Goal: Communication & Community: Answer question/provide support

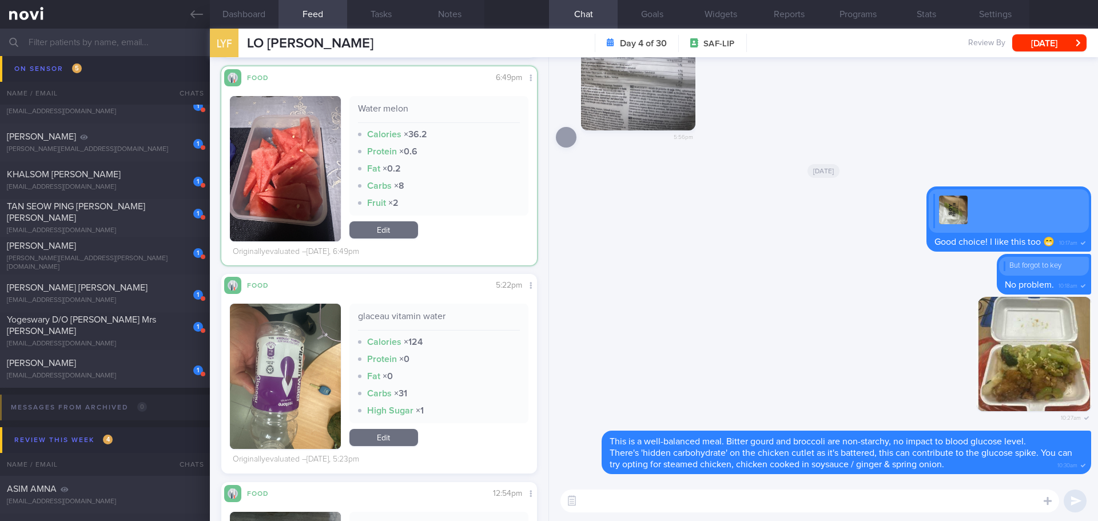
scroll to position [229, 0]
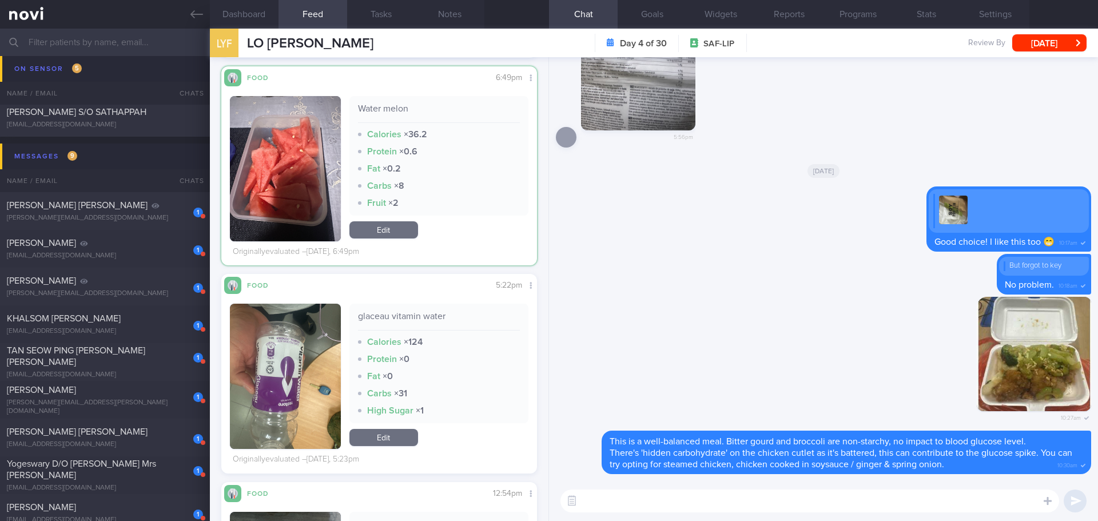
click at [65, 37] on input "text" at bounding box center [549, 42] width 1098 height 27
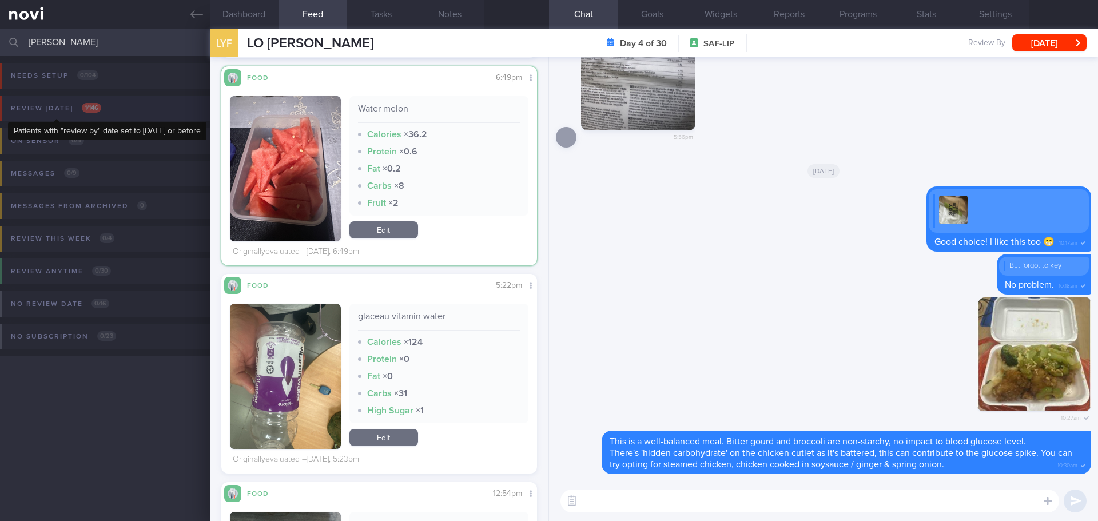
type input "nicola"
click at [101, 102] on div "Review today 1 / 146" at bounding box center [56, 108] width 96 height 15
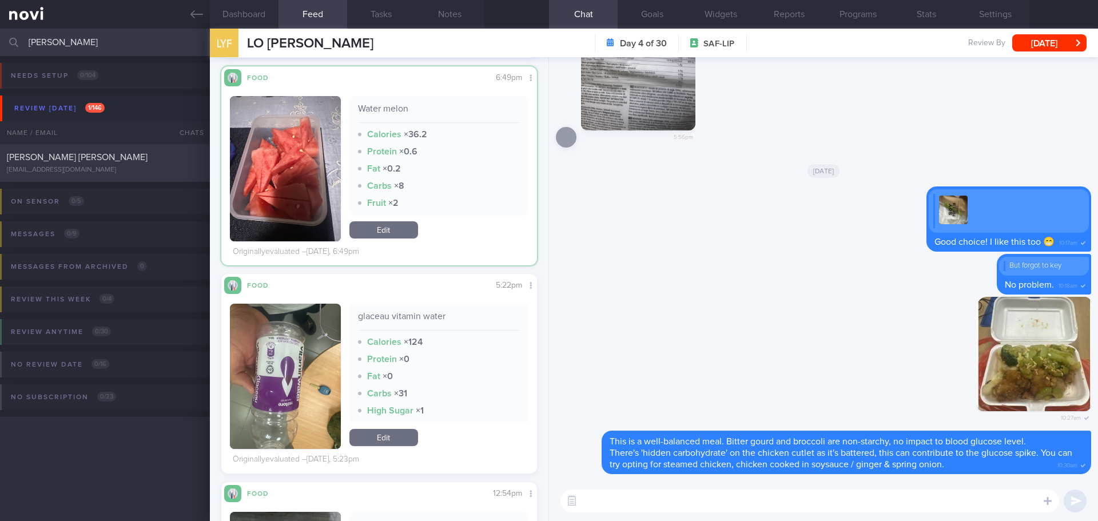
click at [124, 159] on div "[PERSON_NAME] [PERSON_NAME]" at bounding box center [103, 157] width 193 height 11
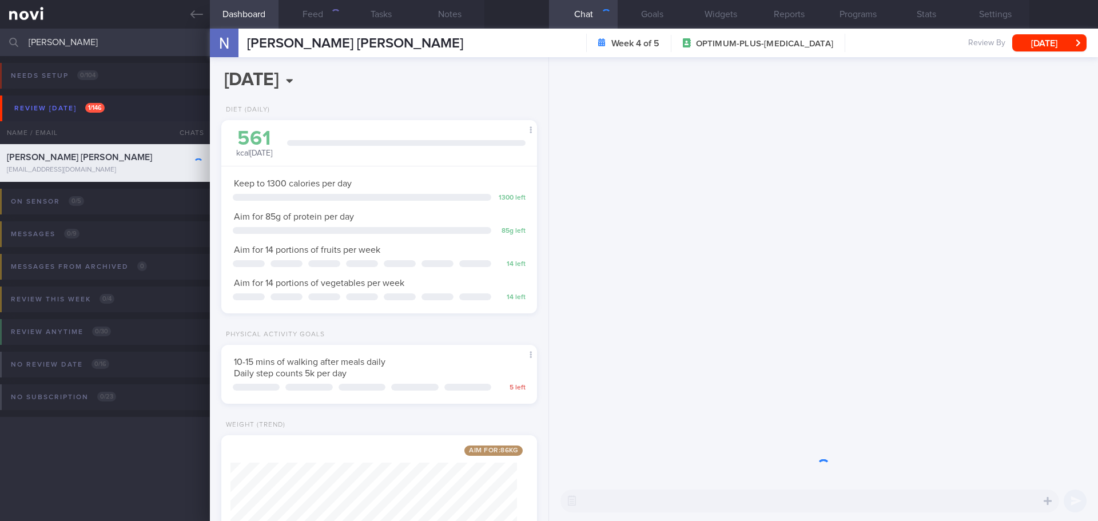
scroll to position [160, 287]
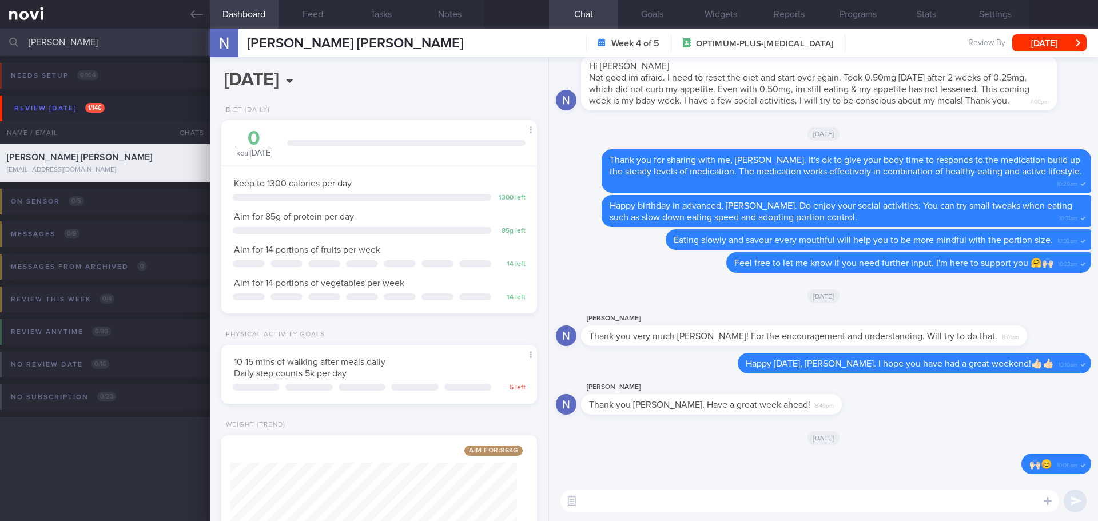
click at [833, 495] on textarea at bounding box center [809, 501] width 499 height 23
type textarea "Hi Nicola, how are you doing?"
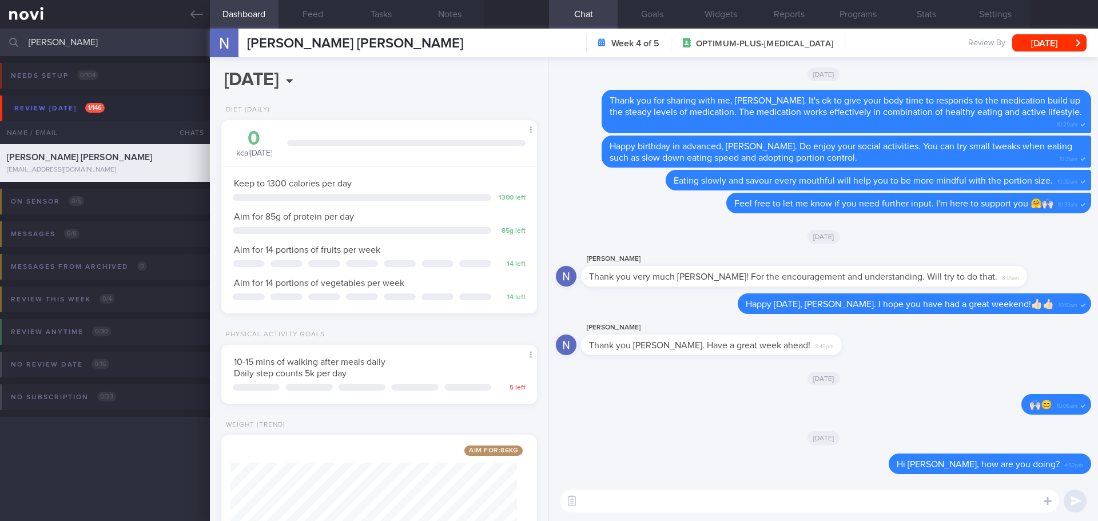
drag, startPoint x: 62, startPoint y: 46, endPoint x: -22, endPoint y: 53, distance: 84.9
click at [0, 53] on html "You are offline! Some functionality will be unavailable Patients New Users Coac…" at bounding box center [549, 260] width 1098 height 521
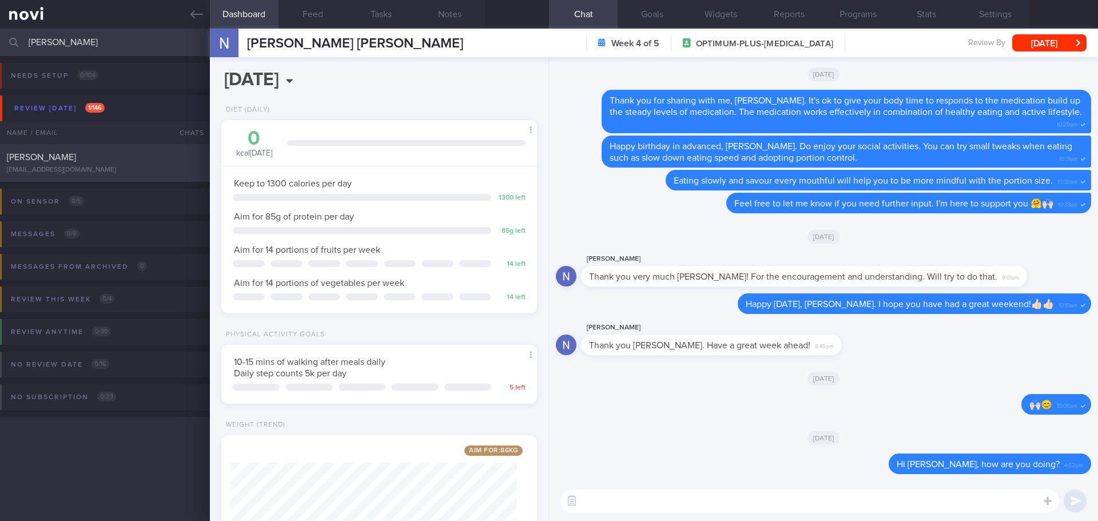
type input "Akbar"
click at [101, 166] on div "[EMAIL_ADDRESS][DOMAIN_NAME]" at bounding box center [105, 170] width 196 height 9
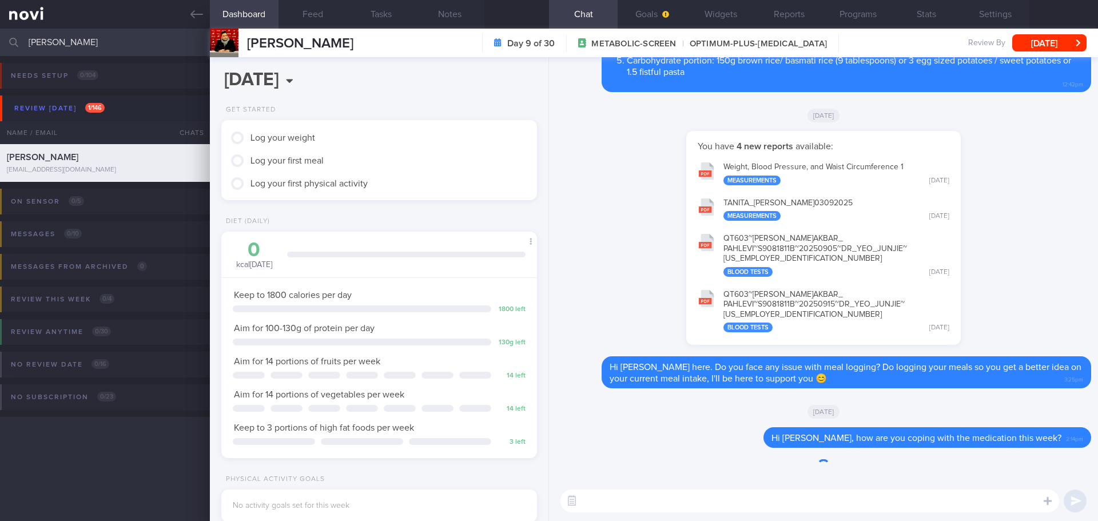
scroll to position [145, 292]
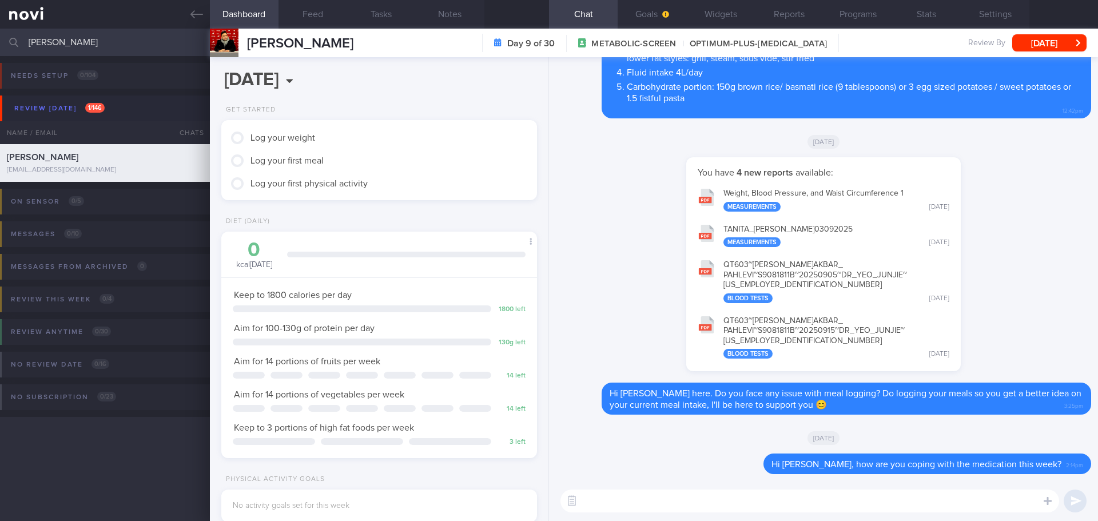
click at [670, 444] on div "[DATE]" at bounding box center [823, 437] width 535 height 32
click at [663, 498] on textarea at bounding box center [809, 501] width 499 height 23
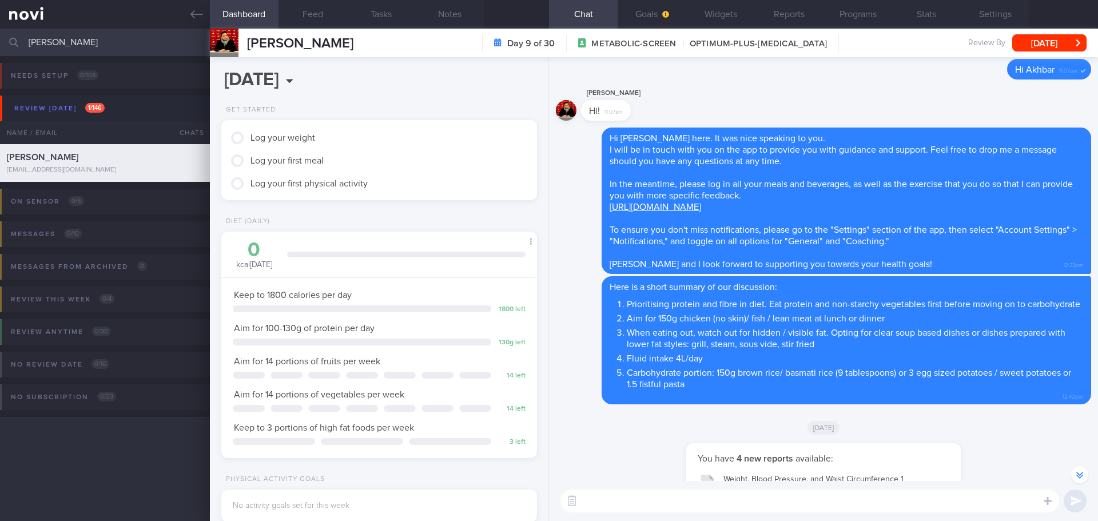
scroll to position [1, 0]
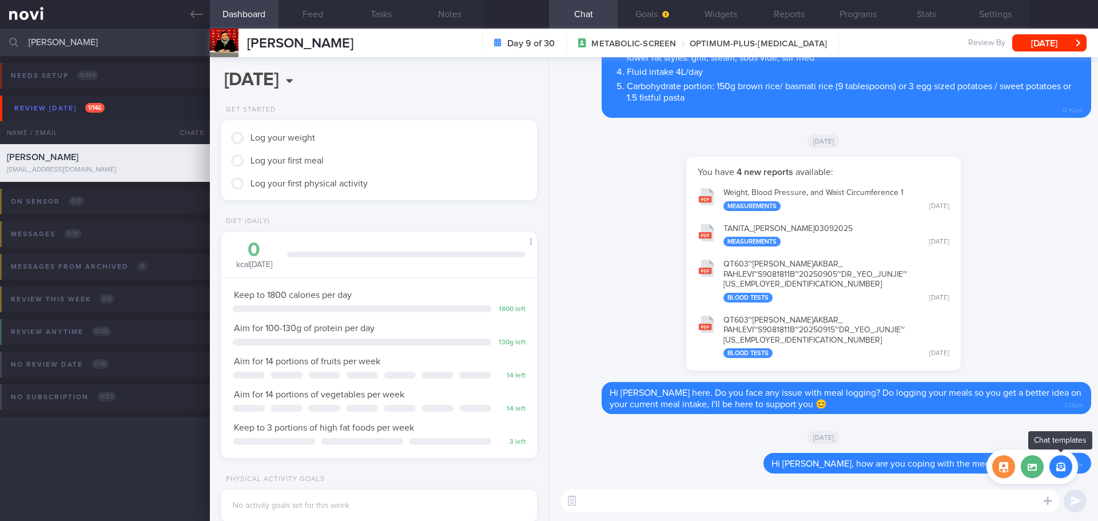
click at [1057, 473] on button "button" at bounding box center [1060, 466] width 23 height 23
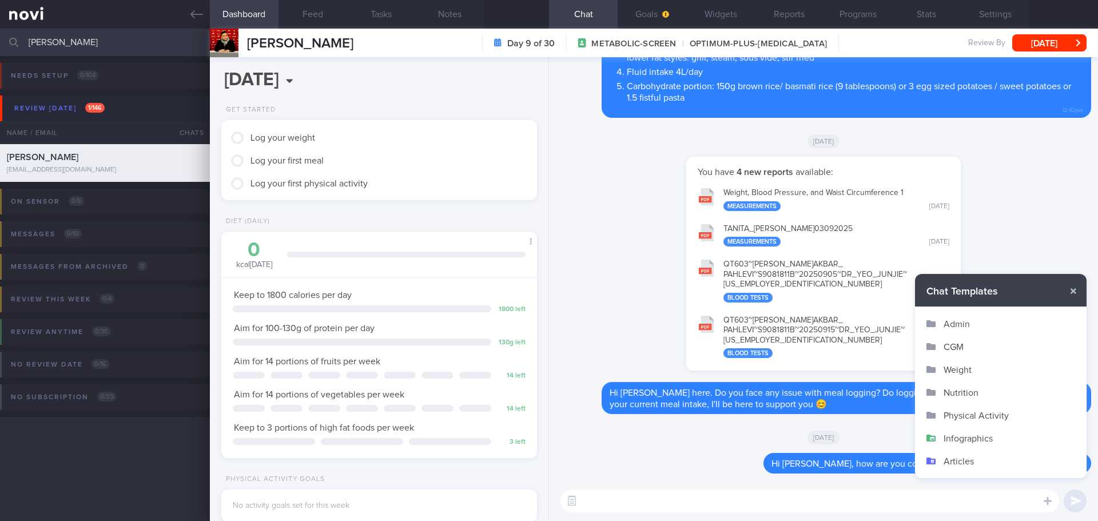
click at [982, 433] on button "Infographics" at bounding box center [1001, 438] width 172 height 23
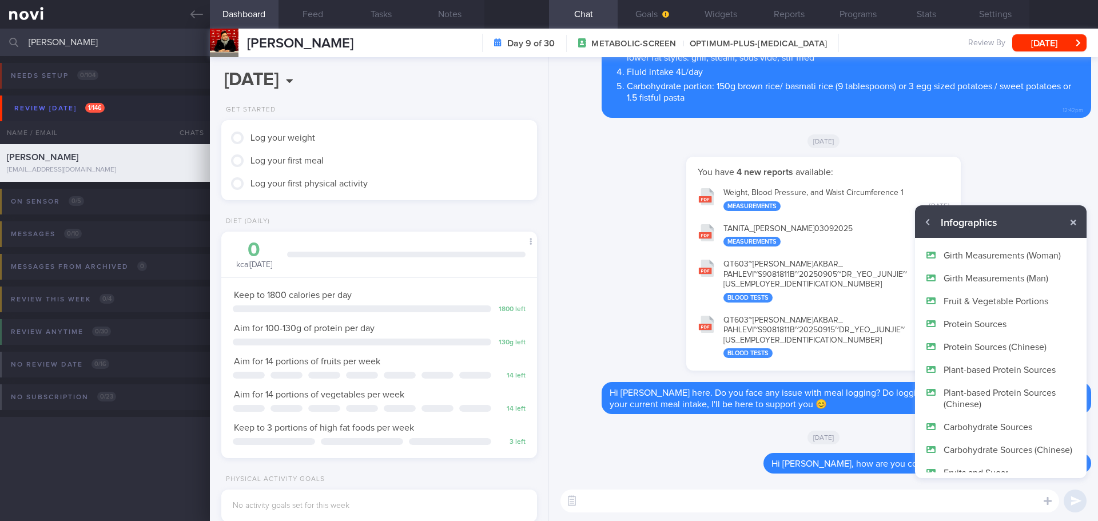
click at [1005, 301] on button "Fruit & Vegetable Portions" at bounding box center [1001, 300] width 172 height 23
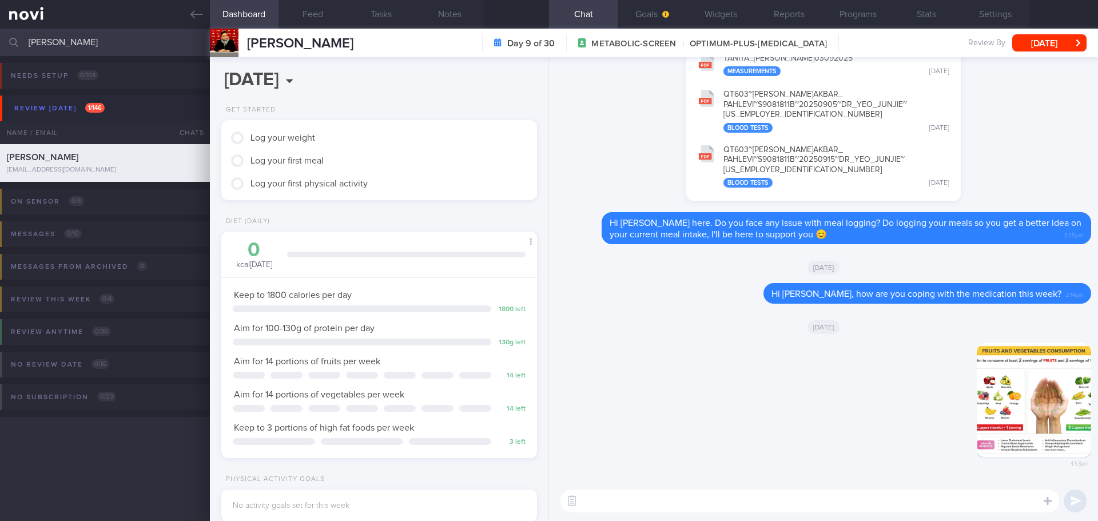
scroll to position [0, 0]
click at [866, 491] on textarea at bounding box center [809, 501] width 499 height 23
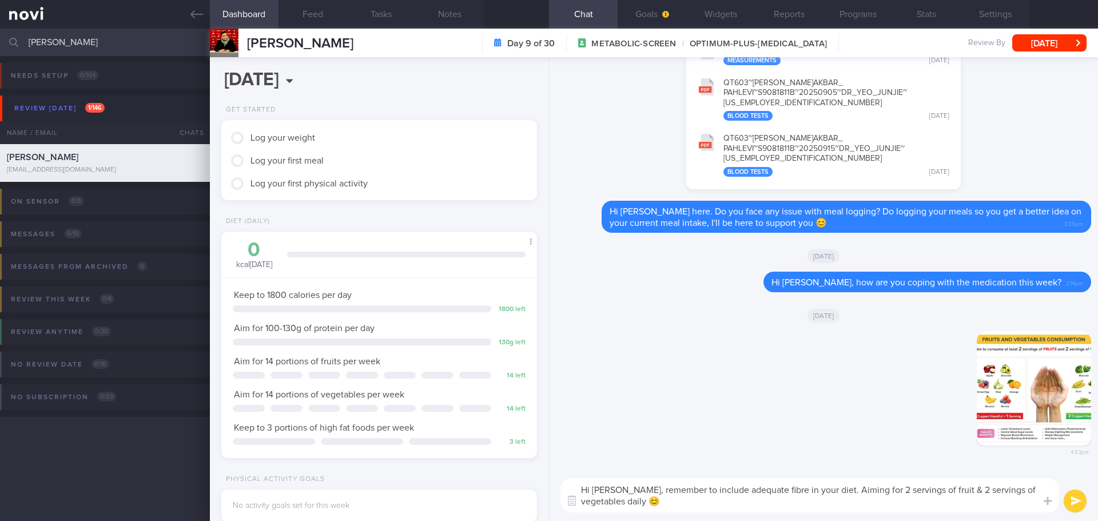
type textarea "Hi Akbar, remember to include adequate fibre in your diet. Aiming for 2 serving…"
click at [1074, 503] on button "submit" at bounding box center [1075, 501] width 23 height 23
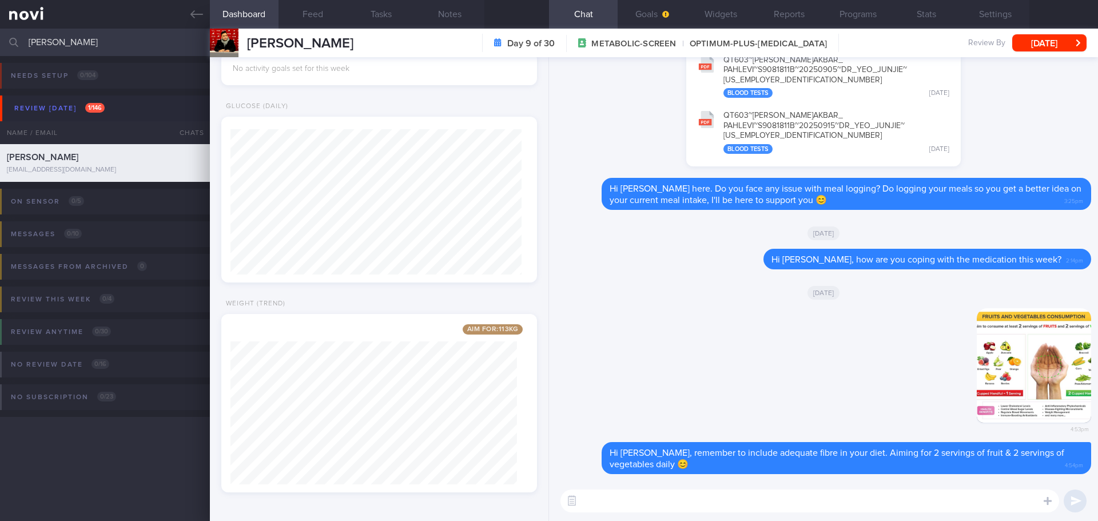
drag, startPoint x: 79, startPoint y: 45, endPoint x: 2, endPoint y: 46, distance: 77.2
click at [2, 46] on div "Akbar Assigned patients Assigned patients All active patients Archived patients" at bounding box center [549, 42] width 1098 height 27
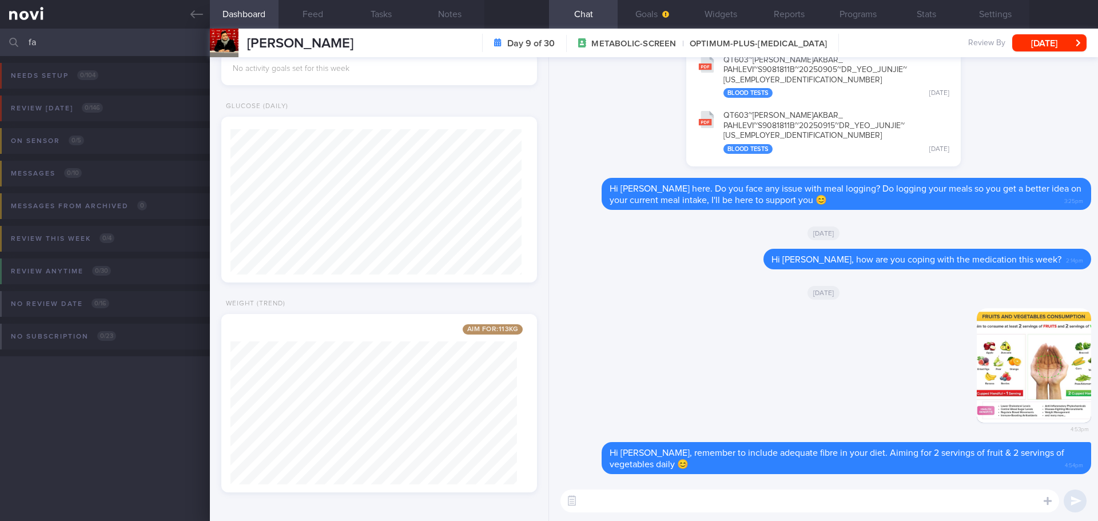
type input "f"
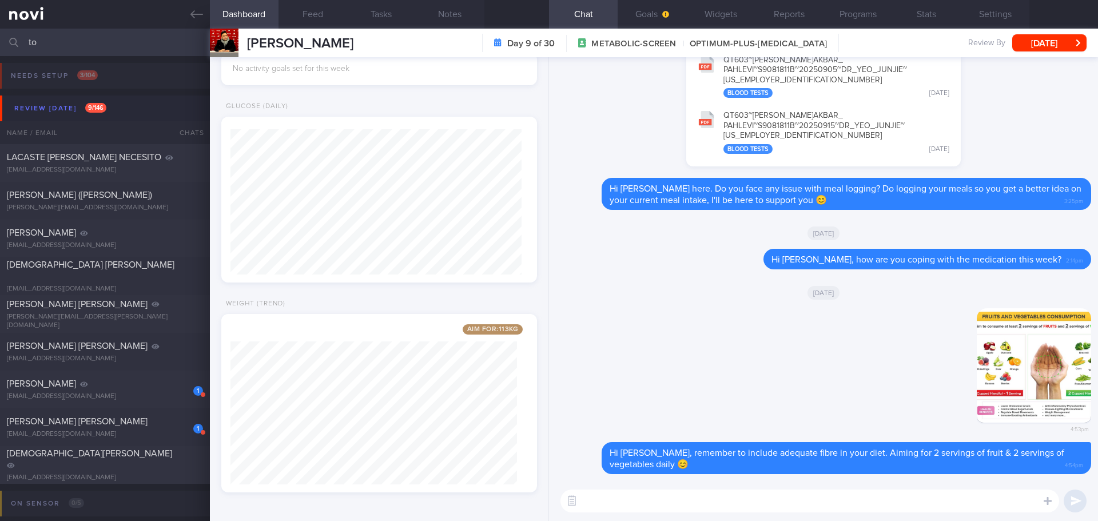
type input "t"
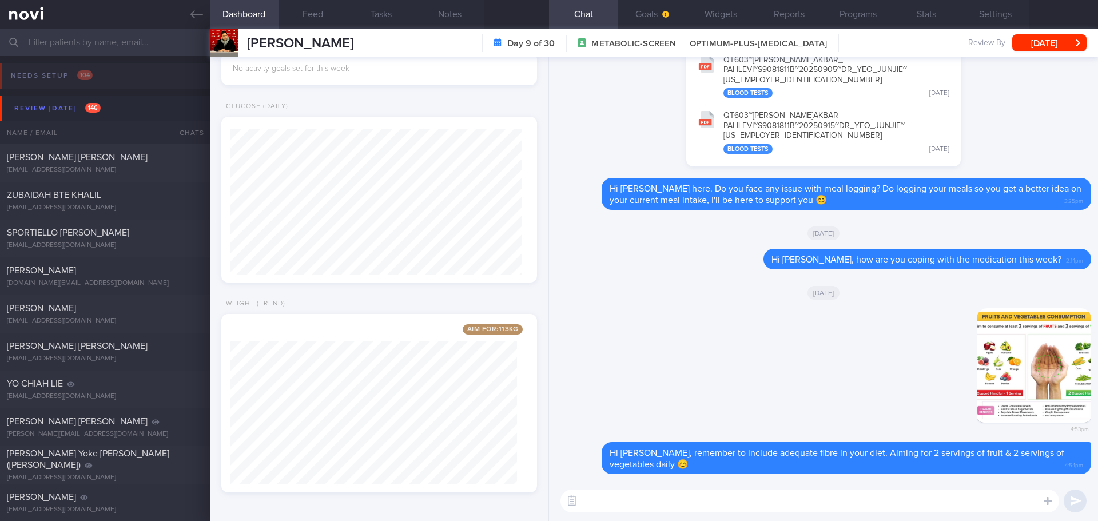
click at [143, 43] on input "text" at bounding box center [549, 42] width 1098 height 27
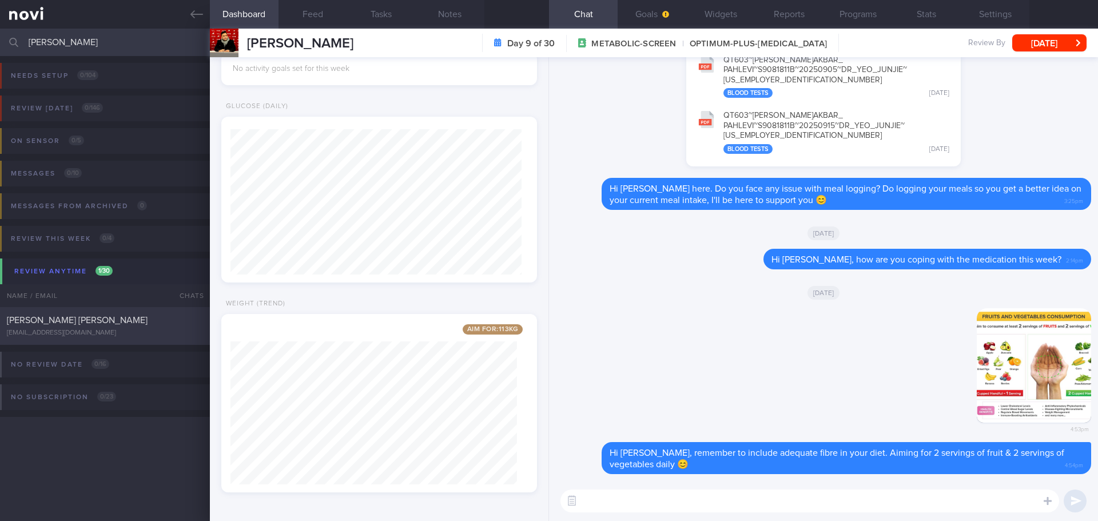
type input "neil"
click at [145, 324] on div "[PERSON_NAME] [PERSON_NAME]" at bounding box center [103, 320] width 193 height 11
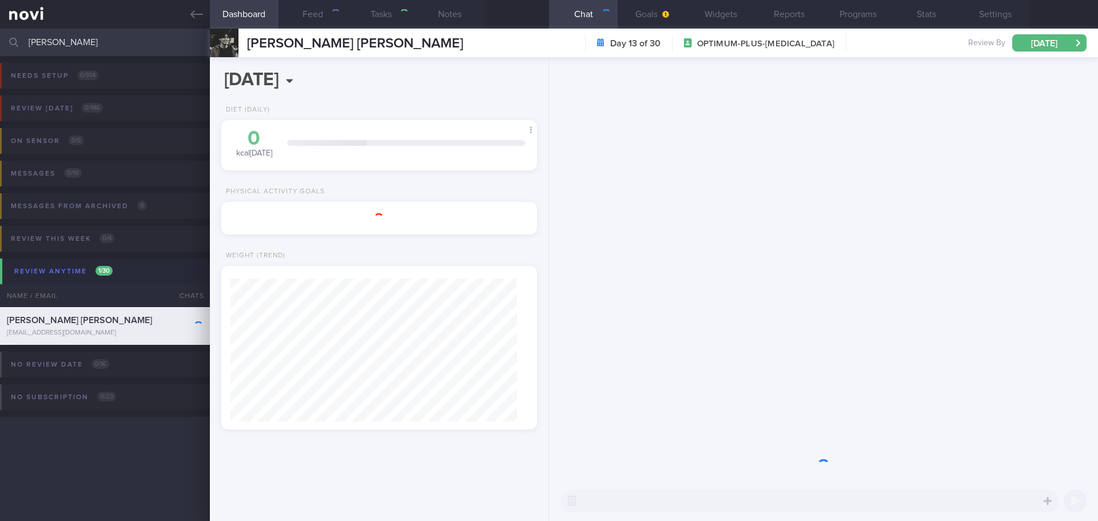
select select "9"
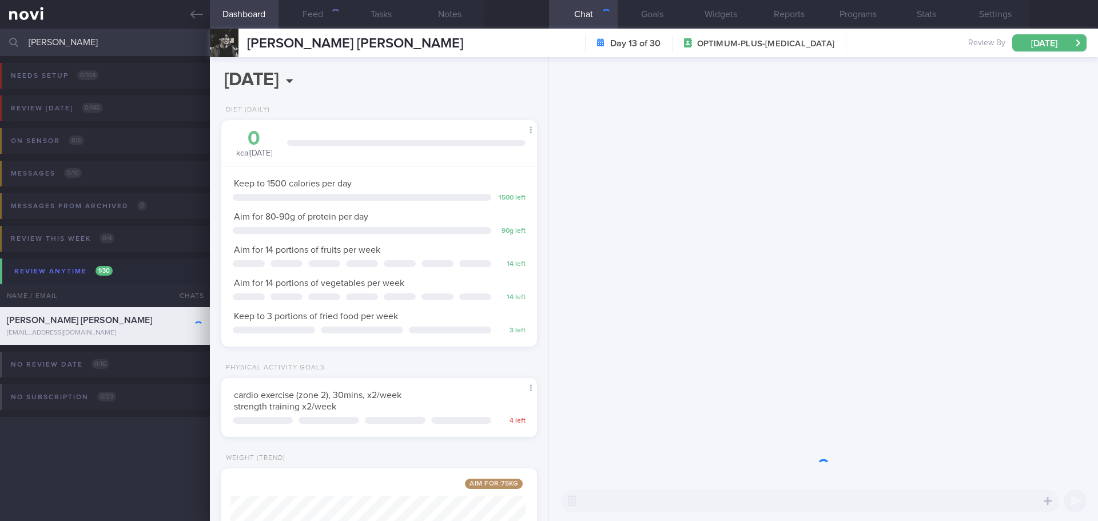
scroll to position [571690, 571563]
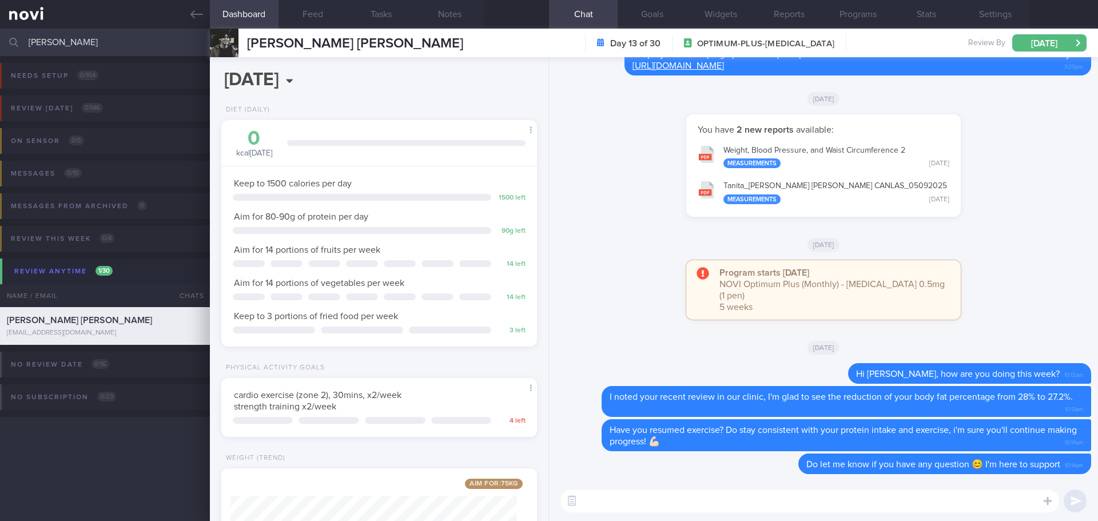
click at [628, 142] on div "You have 2 new reports available: Weight, Blood Pressure, and Waist Circumferen…" at bounding box center [823, 171] width 535 height 114
click at [771, 502] on textarea at bounding box center [809, 501] width 499 height 23
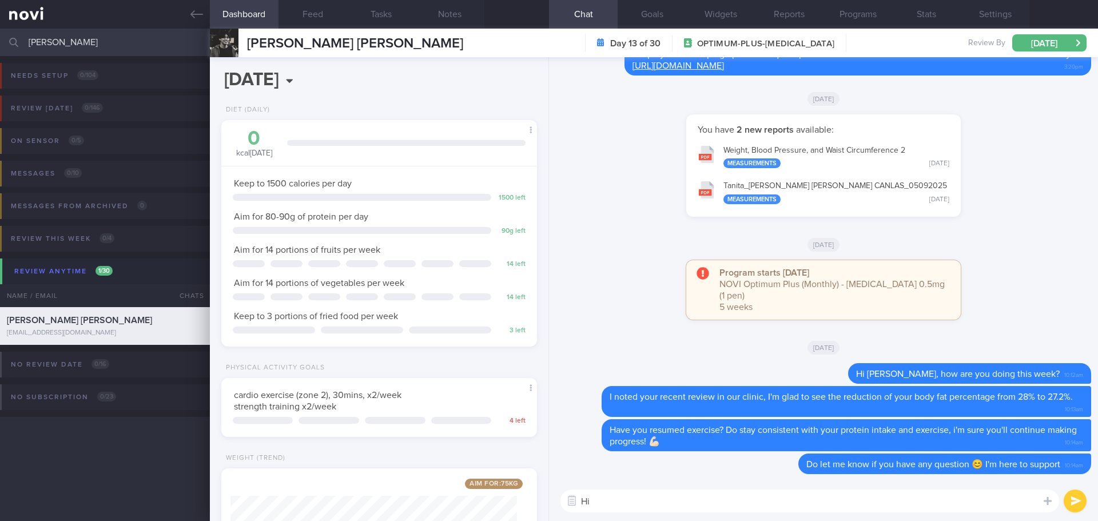
type textarea "H"
click at [767, 508] on textarea at bounding box center [809, 501] width 499 height 23
paste textarea "Hi We noticed there haven’t been any food or workout logs recently, and we’ve m…"
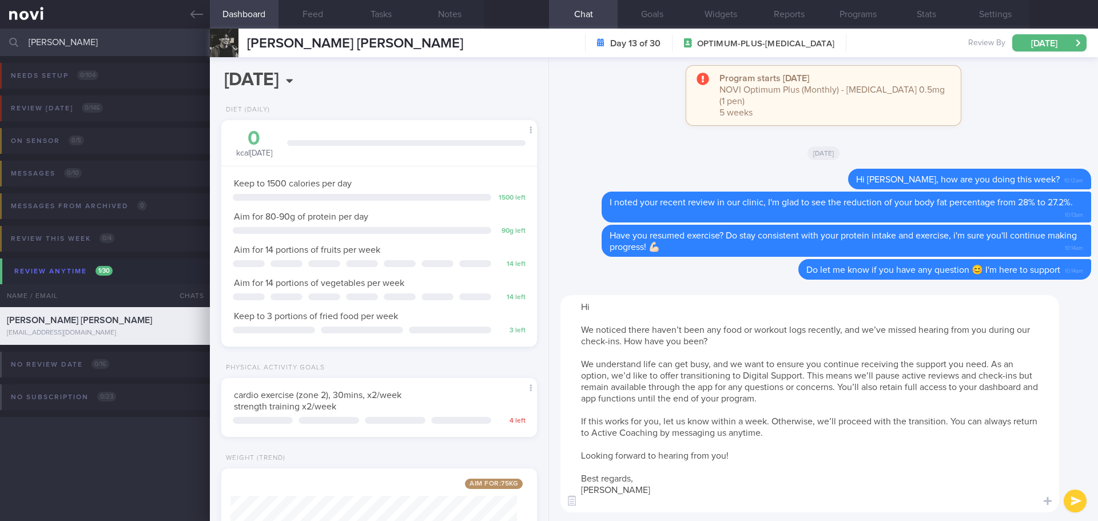
click at [615, 311] on textarea "Hi We noticed there haven’t been any food or workout logs recently, and we’ve m…" at bounding box center [809, 403] width 499 height 217
type textarea "Hi Neil, We noticed there haven’t been any food or workout logs recently, and w…"
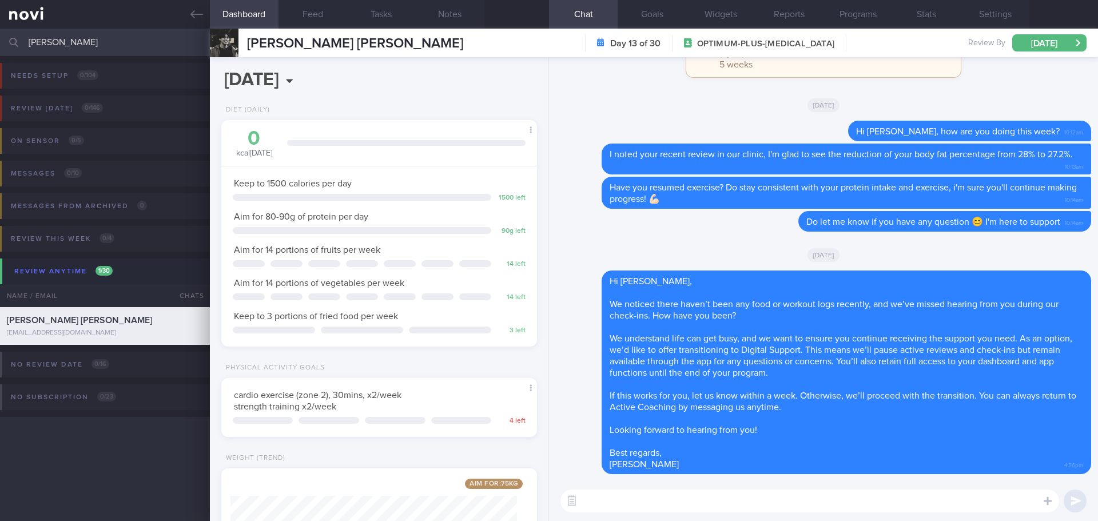
drag, startPoint x: 93, startPoint y: 49, endPoint x: 0, endPoint y: 46, distance: 92.7
click at [0, 46] on input "neil" at bounding box center [549, 42] width 1098 height 27
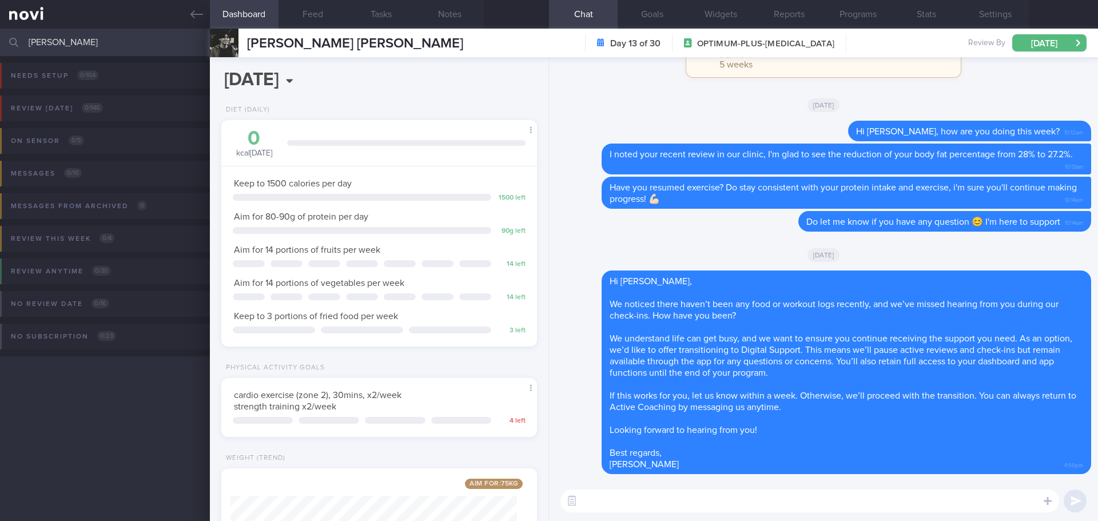
type input "alicia lim"
drag, startPoint x: 90, startPoint y: 38, endPoint x: 1, endPoint y: 50, distance: 90.5
click at [1, 50] on input "alicia lim" at bounding box center [549, 42] width 1098 height 27
type input "alicialoveees@hotmail.com"
drag, startPoint x: 157, startPoint y: 42, endPoint x: 19, endPoint y: 43, distance: 137.8
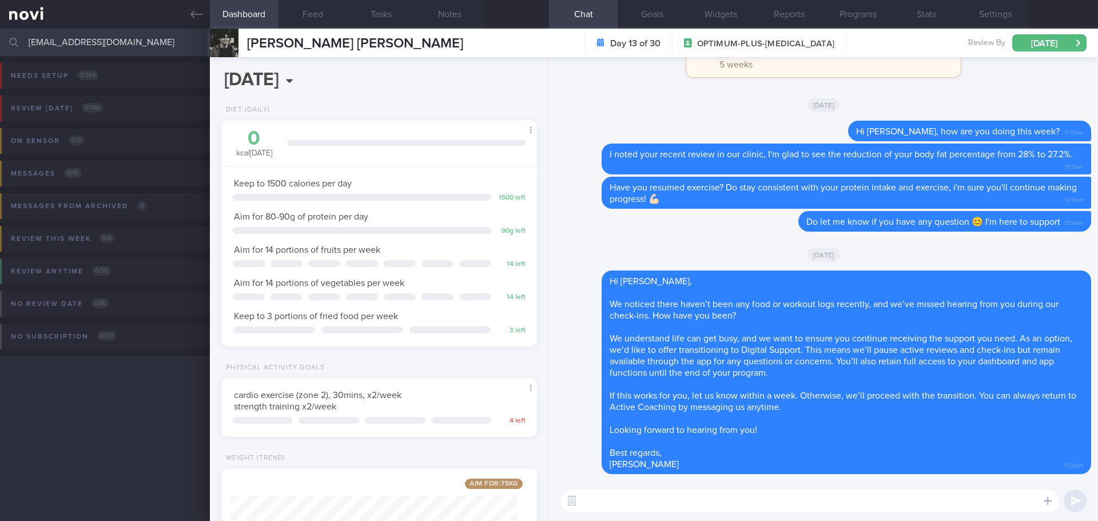
click at [19, 43] on div "alicialoveees@hotmail.com Assigned patients Assigned patients All active patien…" at bounding box center [549, 42] width 1098 height 27
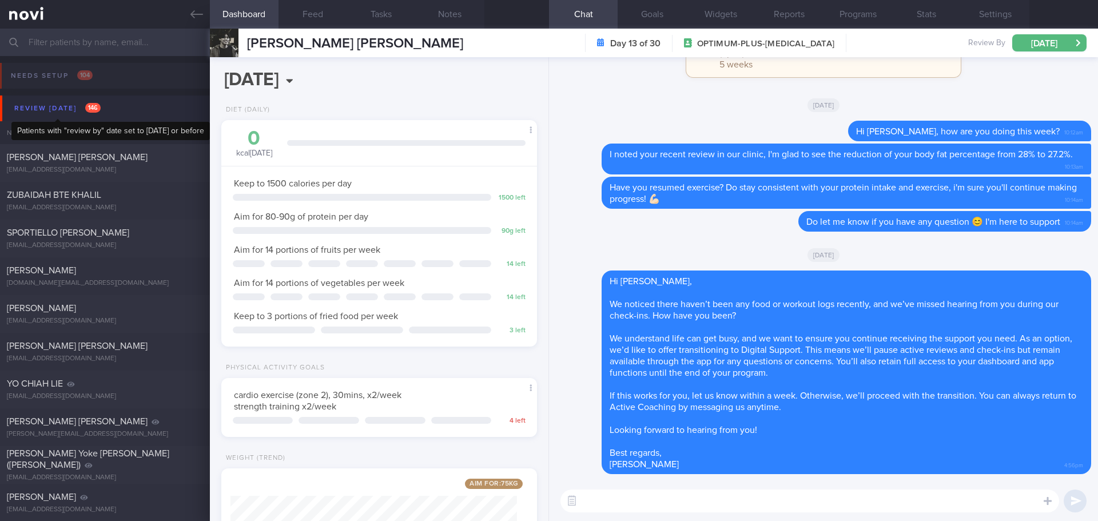
click at [91, 106] on span "146" at bounding box center [92, 108] width 15 height 10
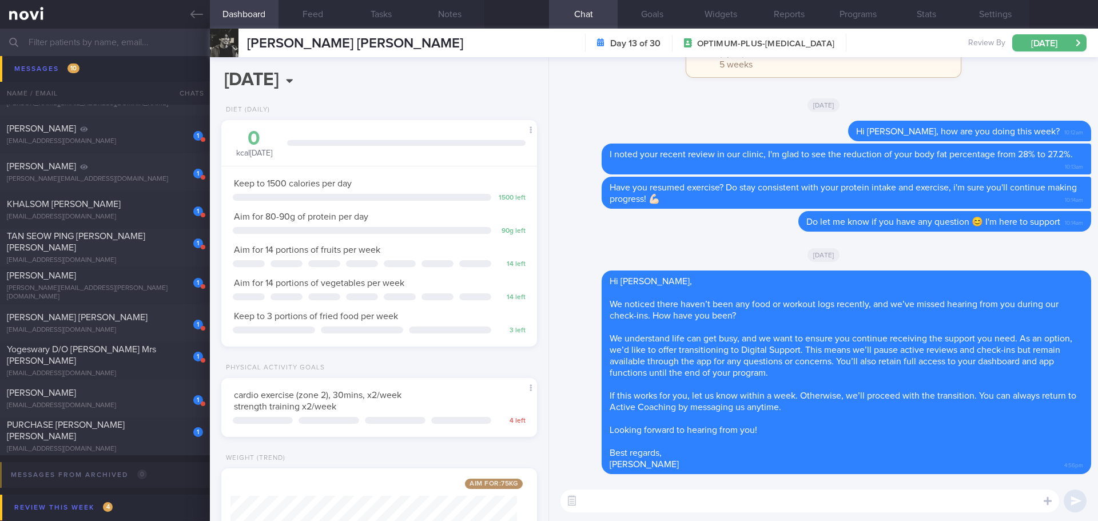
scroll to position [400, 0]
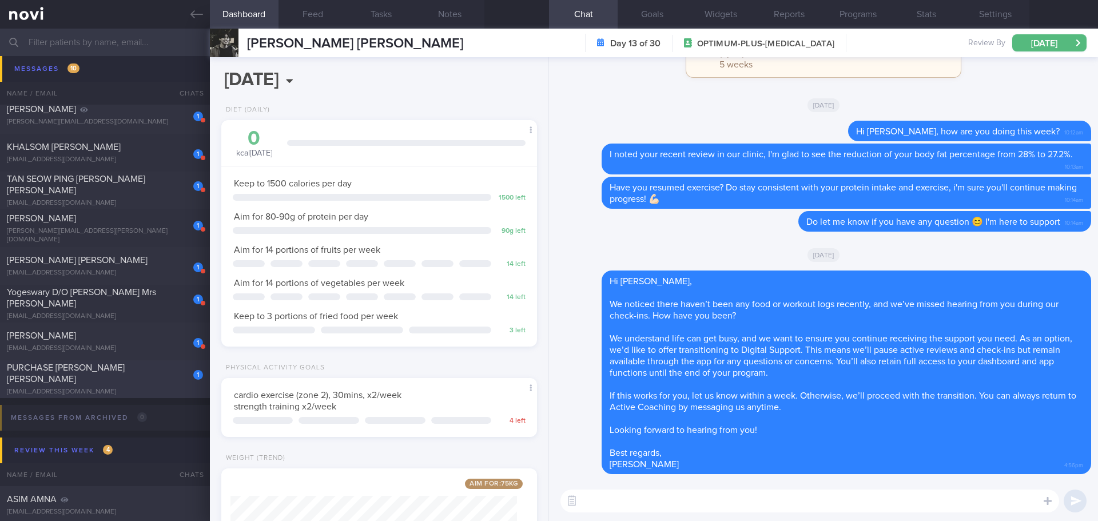
click at [126, 371] on div "PURCHASE [PERSON_NAME] [PERSON_NAME]" at bounding box center [103, 373] width 193 height 23
select select "8"
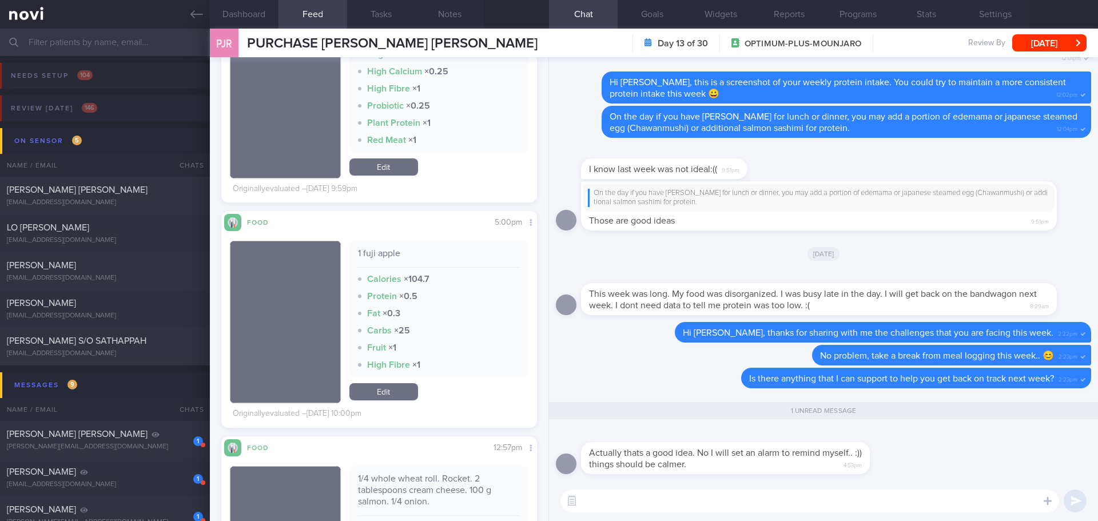
click at [108, 117] on button "Review [DATE] 146" at bounding box center [547, 111] width 1101 height 33
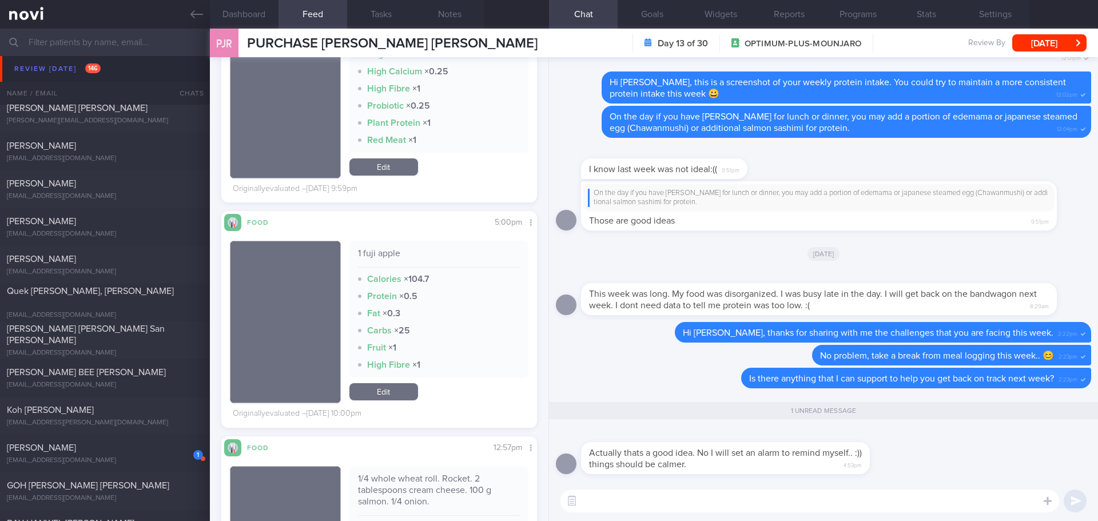
scroll to position [5204, 0]
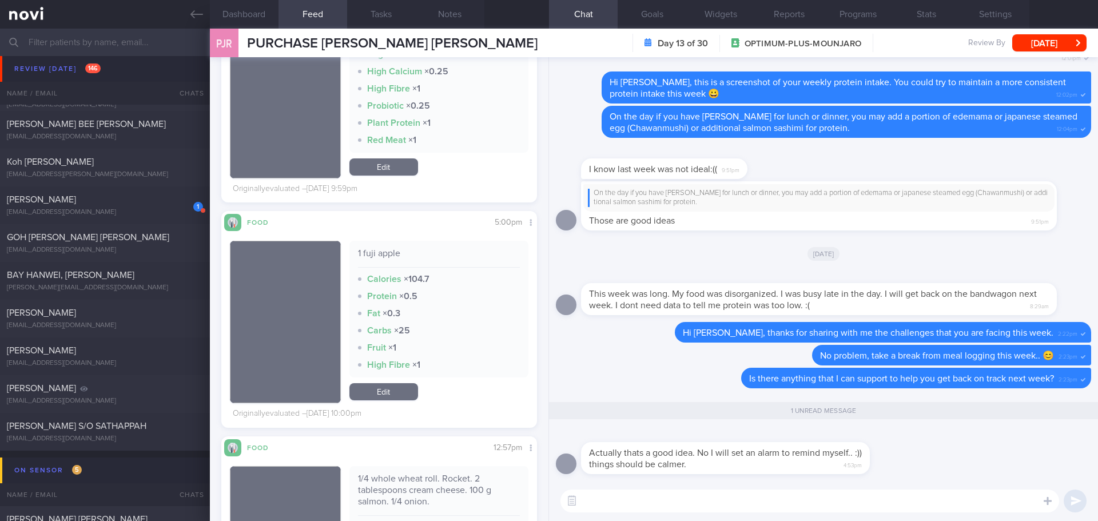
click at [776, 495] on textarea at bounding box center [809, 501] width 499 height 23
click at [775, 495] on textarea at bounding box center [809, 501] width 499 height 23
click at [775, 494] on textarea at bounding box center [809, 501] width 499 height 23
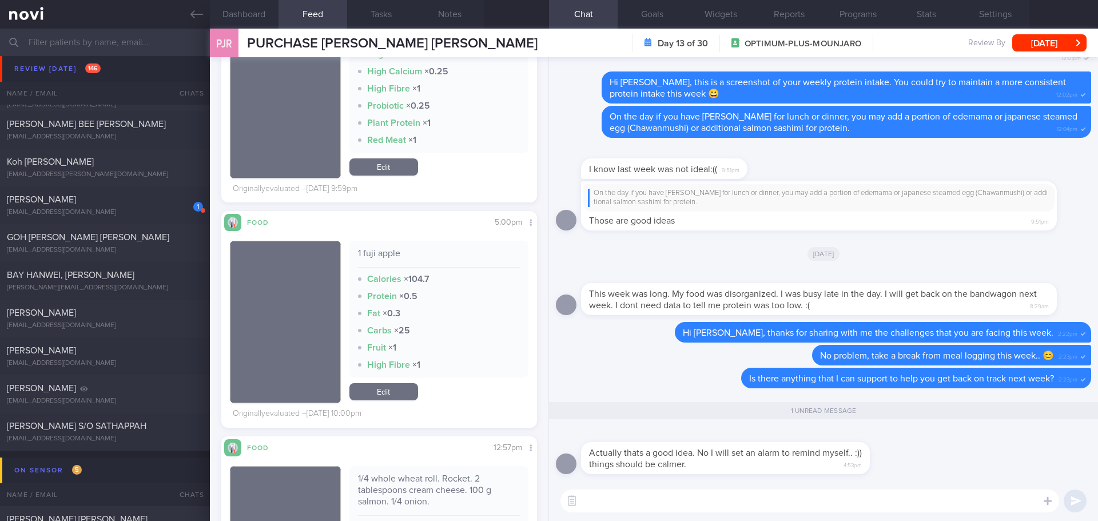
click at [775, 494] on textarea at bounding box center [809, 501] width 499 height 23
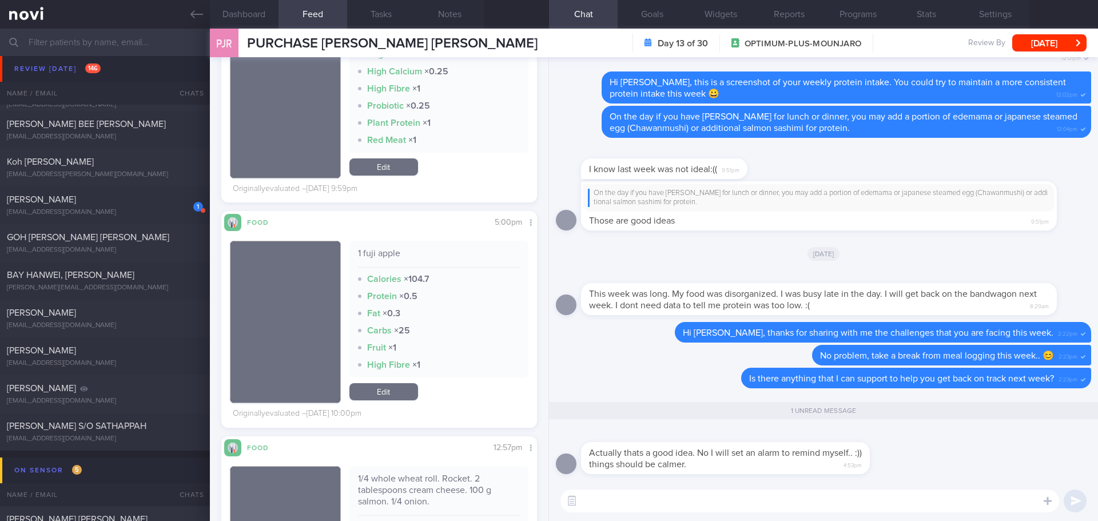
click at [775, 494] on textarea at bounding box center [809, 501] width 499 height 23
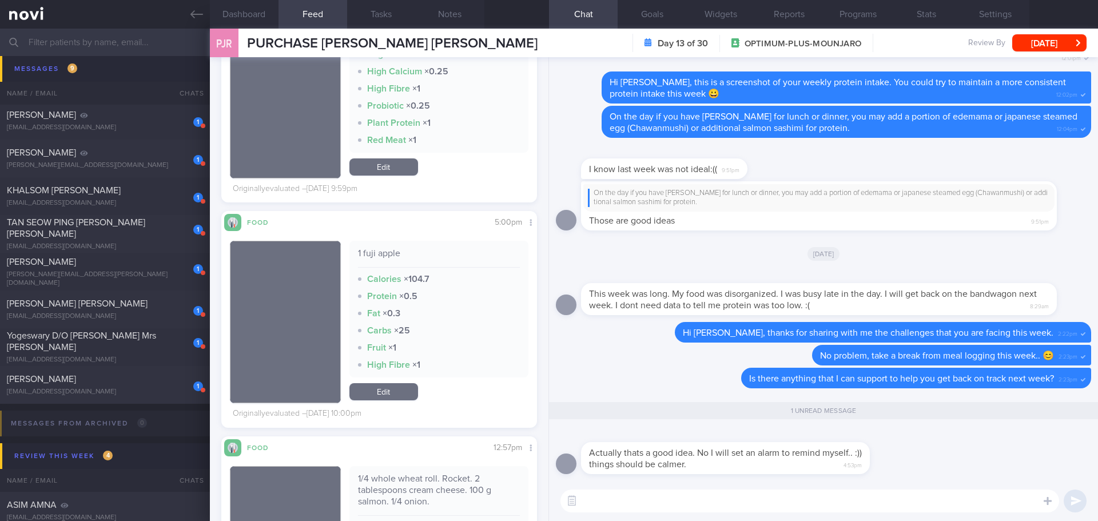
scroll to position [5947, 0]
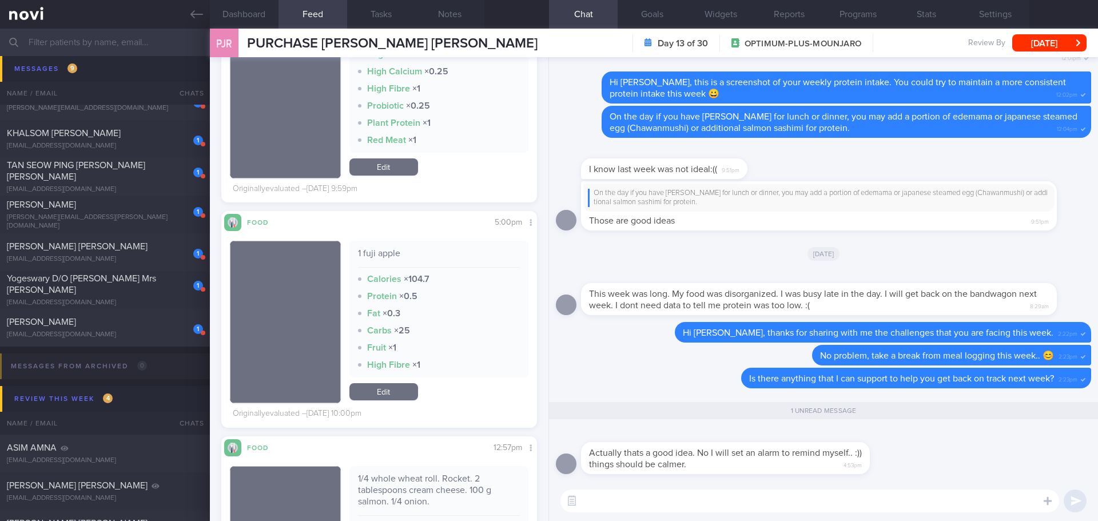
click at [815, 502] on textarea at bounding box center [809, 501] width 499 height 23
type textarea "N"
type textarea "T"
type textarea "S"
type textarea "I"
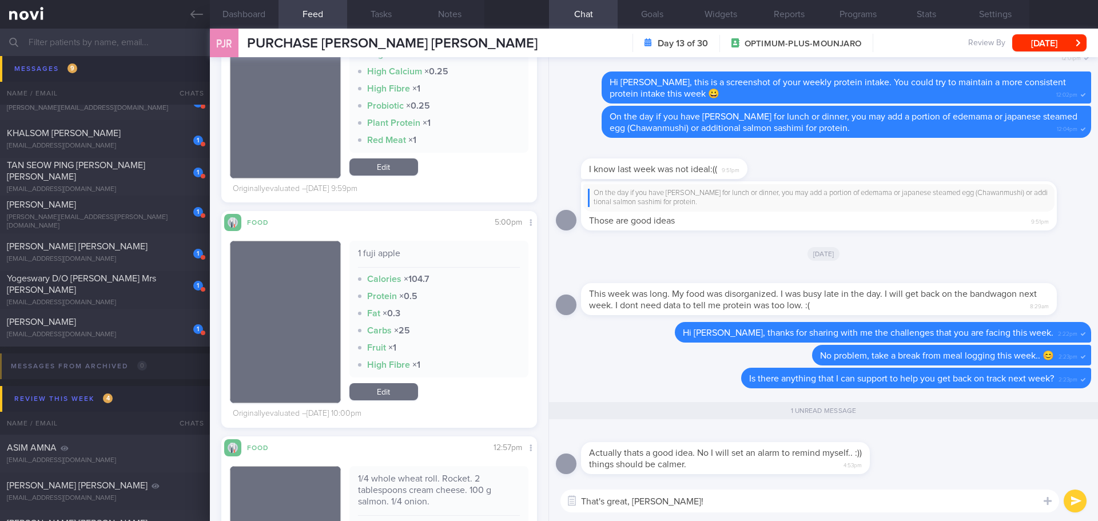
type textarea "That's great, Jessica!"
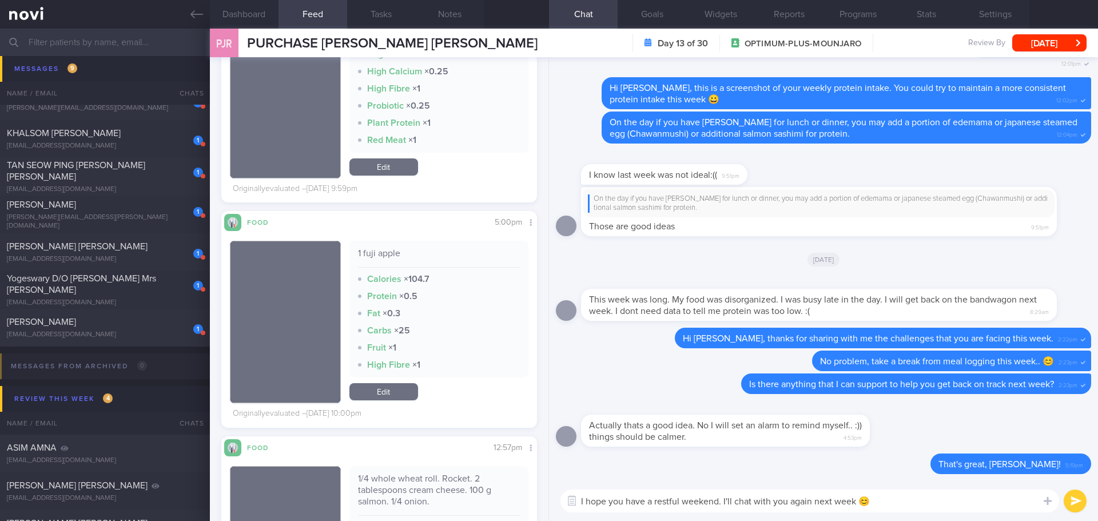
drag, startPoint x: 772, startPoint y: 502, endPoint x: 735, endPoint y: 502, distance: 36.6
click at [735, 502] on textarea "I hope you have a restful weekend. I'll chat with you again next week 😊" at bounding box center [809, 501] width 499 height 23
click at [917, 497] on textarea "I hope you have a restful weekend. I'll check in with you again next week 😊" at bounding box center [809, 501] width 499 height 23
click at [761, 502] on textarea "I hope you have a restful weekend. I'll check in with you again next week 😊" at bounding box center [809, 501] width 499 height 23
drag, startPoint x: 899, startPoint y: 498, endPoint x: 723, endPoint y: 496, distance: 176.1
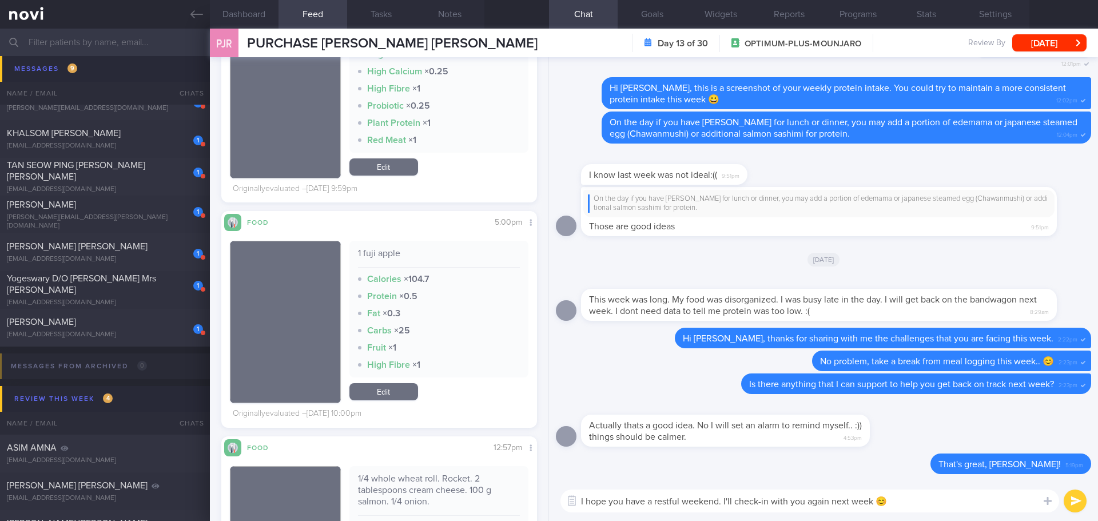
click at [723, 496] on textarea "I hope you have a restful weekend. I'll check-in with you again next week 😊" at bounding box center [809, 501] width 499 height 23
click at [917, 499] on textarea "I hope you have a restful weekend, Jessica 😃" at bounding box center [809, 501] width 499 height 23
type textarea "I hope you have a restful weekend, Jessica 😃"
click at [1074, 494] on button "submit" at bounding box center [1075, 501] width 23 height 23
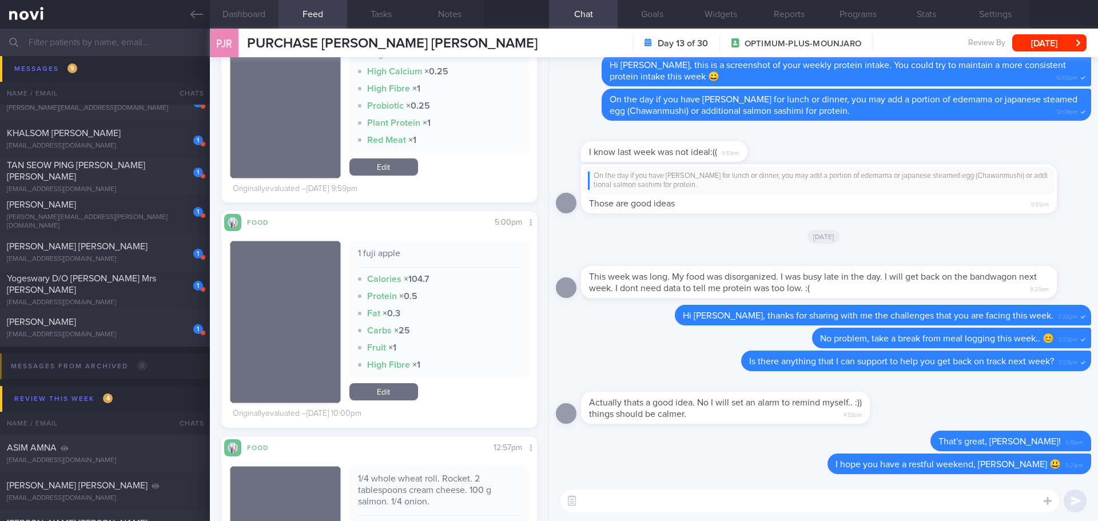
click at [244, 18] on button "Dashboard" at bounding box center [244, 14] width 69 height 29
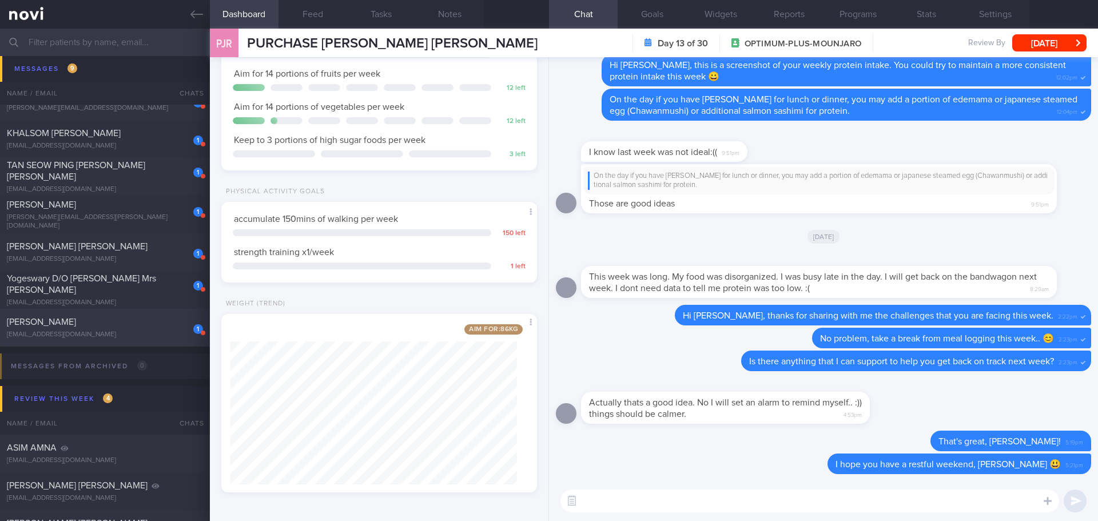
scroll to position [5890, 0]
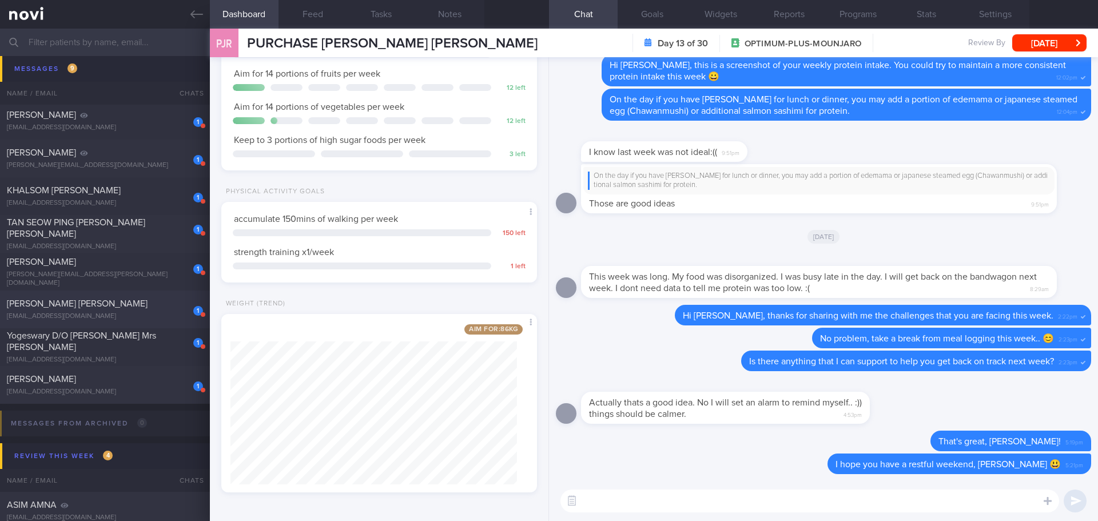
click at [139, 303] on div "[PERSON_NAME] [PERSON_NAME]" at bounding box center [103, 303] width 193 height 11
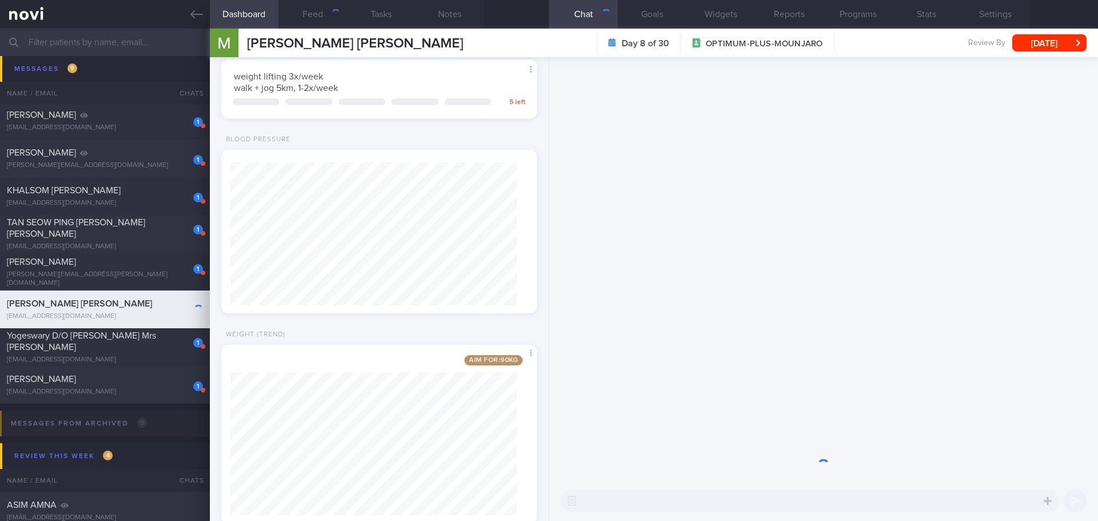
scroll to position [160, 287]
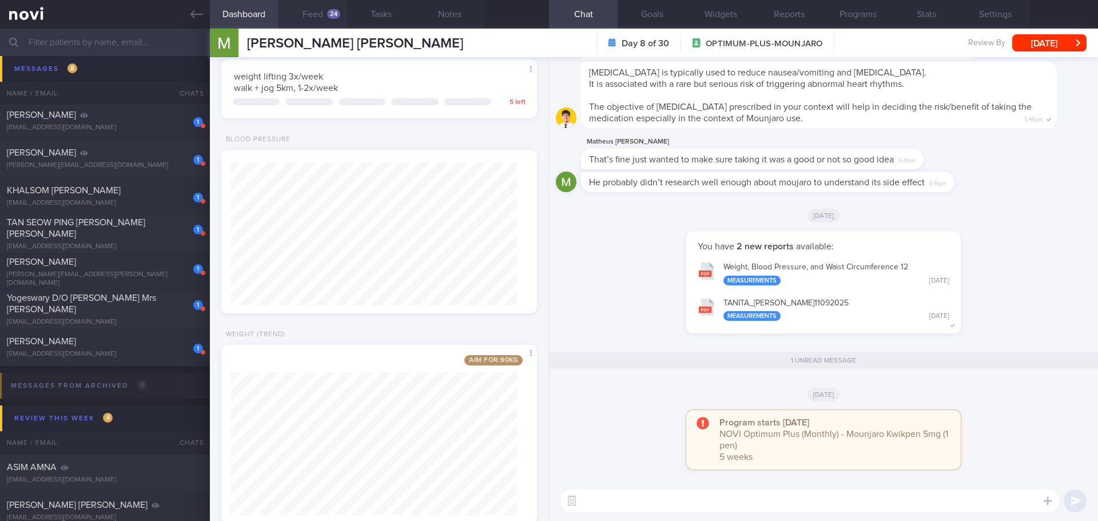
click at [316, 9] on button "Feed 24" at bounding box center [312, 14] width 69 height 29
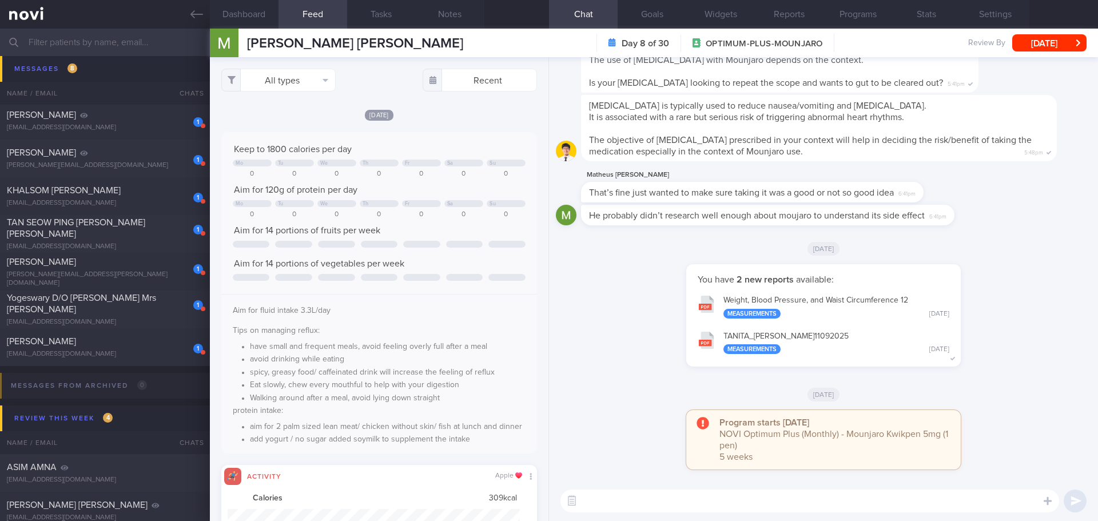
click at [790, 330] on button "TANITA_ NONATO DE MATOS MATHEUS_ 11092025 Measurements Thu, 11 Sep" at bounding box center [823, 342] width 263 height 36
click at [863, 18] on button "Programs" at bounding box center [857, 14] width 69 height 29
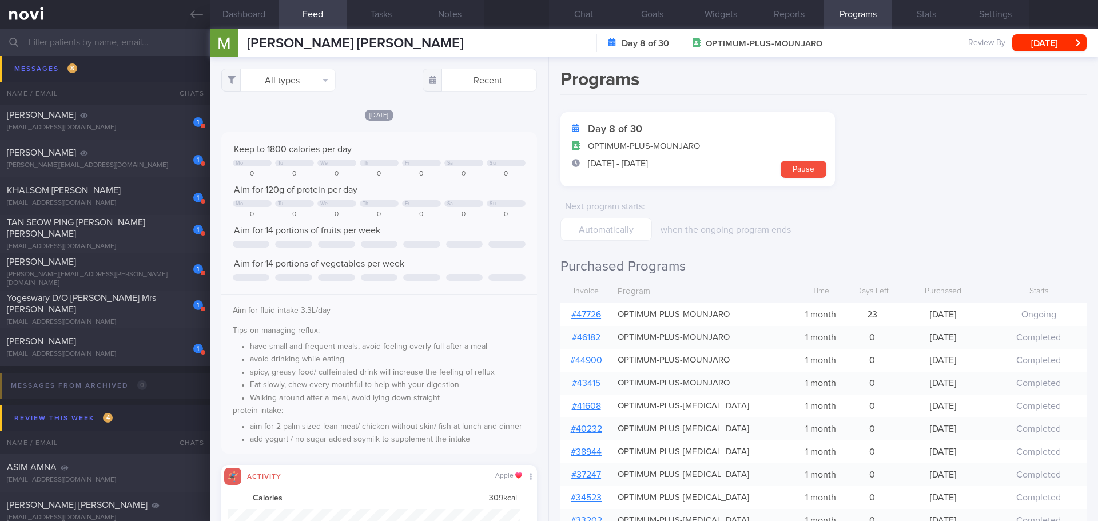
click at [599, 312] on link "# 47726" at bounding box center [586, 314] width 30 height 9
click at [587, 18] on button "Chat" at bounding box center [583, 14] width 69 height 29
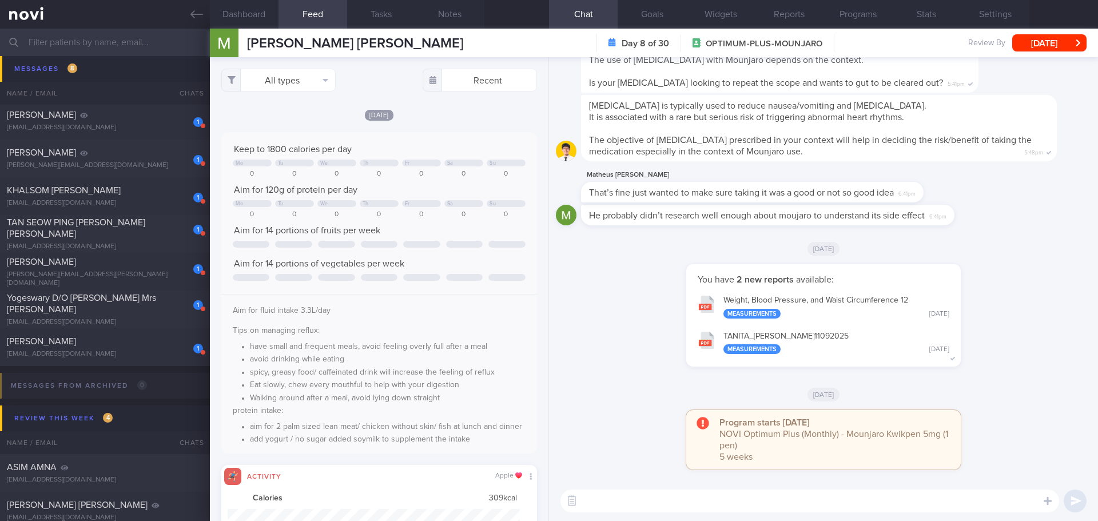
drag, startPoint x: 678, startPoint y: 511, endPoint x: 666, endPoint y: 409, distance: 103.1
click at [679, 510] on textarea at bounding box center [809, 501] width 499 height 23
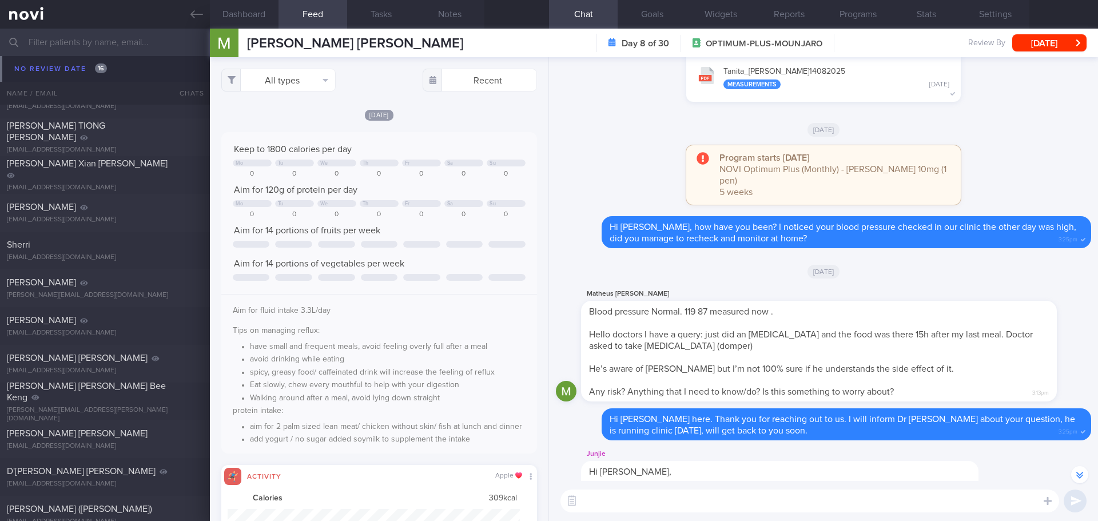
scroll to position [7663, 0]
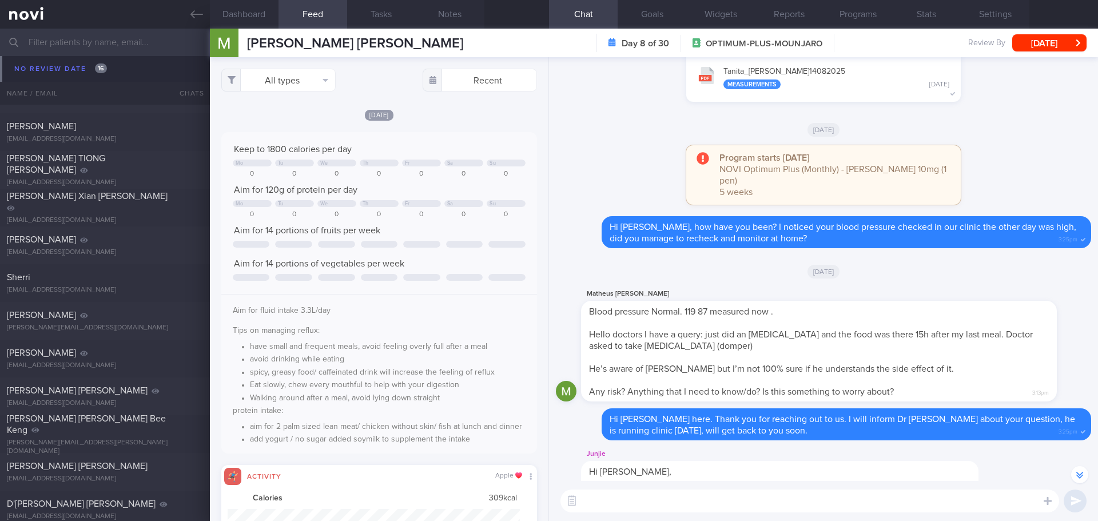
click at [134, 305] on div "vasanthi vasanthi.m83@gmail.com 2 months ago KIV archive 23/6/25" at bounding box center [549, 321] width 1098 height 38
type input "KIV archive [DATE]"
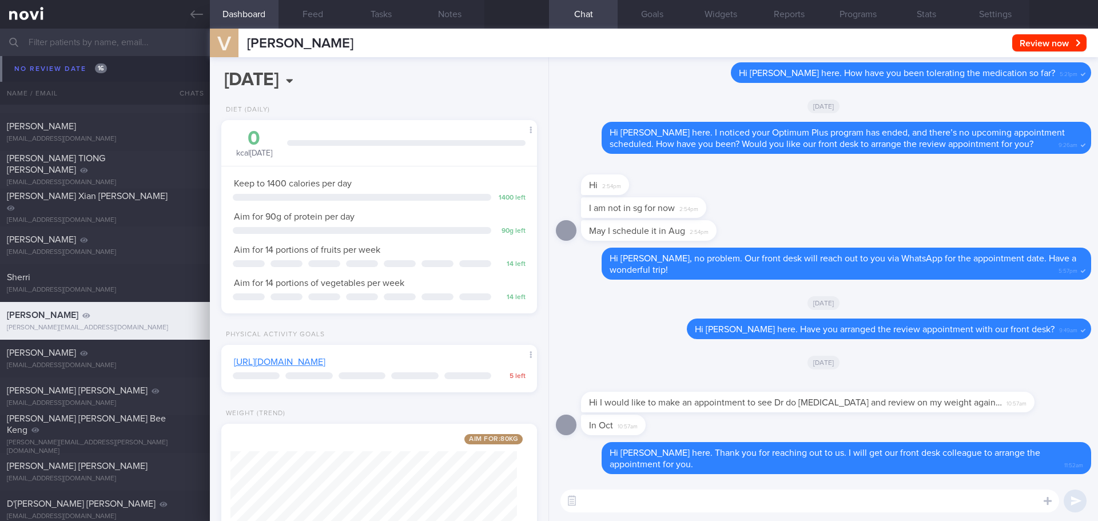
scroll to position [160, 287]
click at [136, 47] on input "text" at bounding box center [549, 42] width 1098 height 27
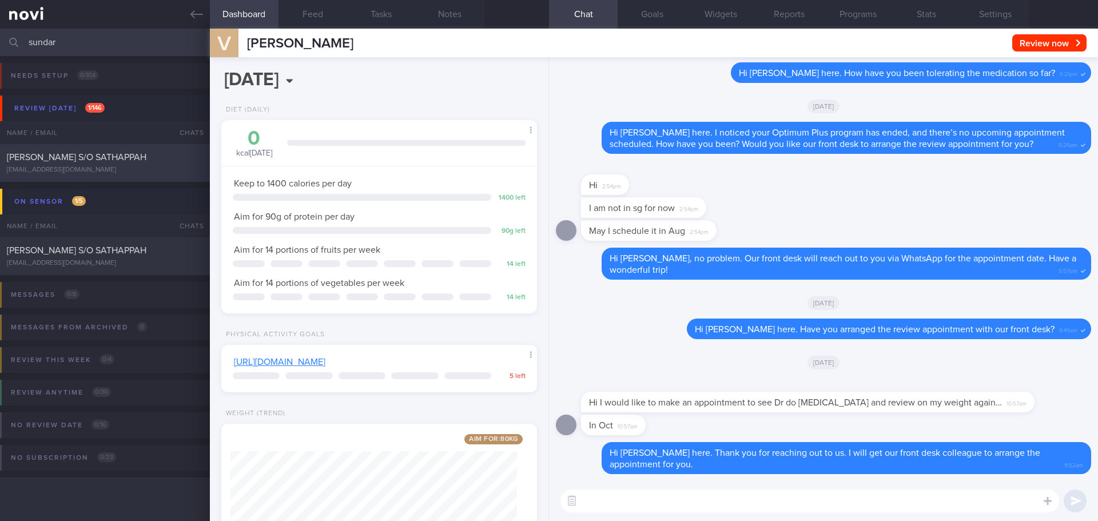
type input "sundar"
click at [132, 165] on div "SUNDARESWARAN S/O SATHAPPAH sunnyboi9523@gmail.com" at bounding box center [105, 163] width 210 height 23
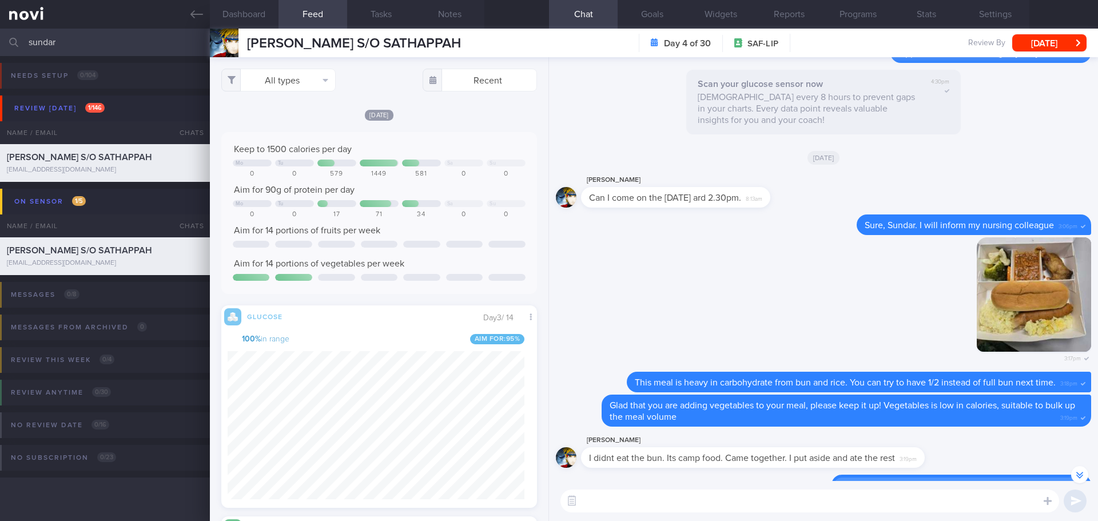
scroll to position [-57, 0]
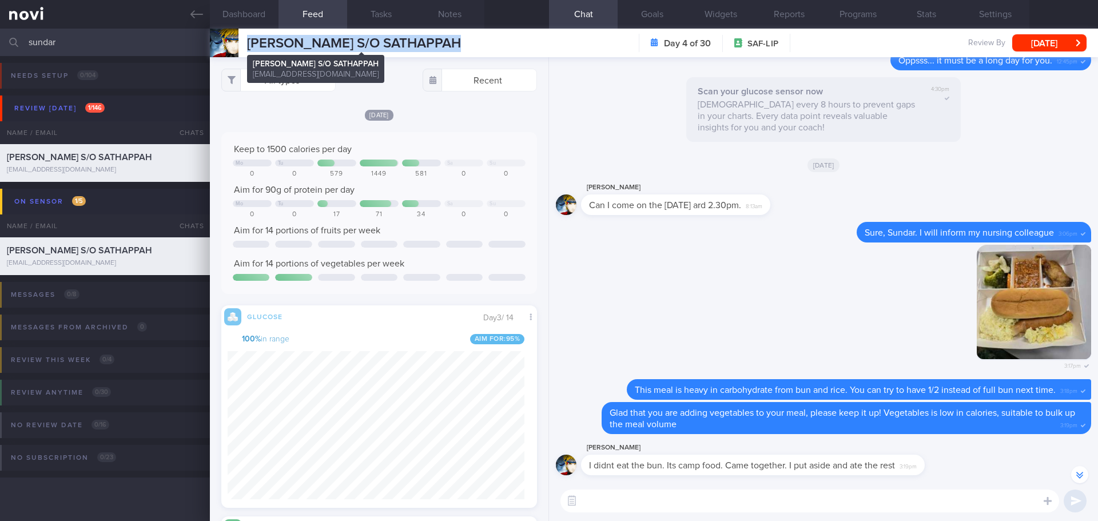
drag, startPoint x: 479, startPoint y: 40, endPoint x: 249, endPoint y: 47, distance: 229.4
click at [249, 47] on div "SUNDARESWARAN S/O SATHAPPAH SUNDARESWARAN S/O SATHAPPAH sunnyboi9523@gmail.com …" at bounding box center [654, 43] width 888 height 29
copy span "[PERSON_NAME] S/O SATHAPPAH"
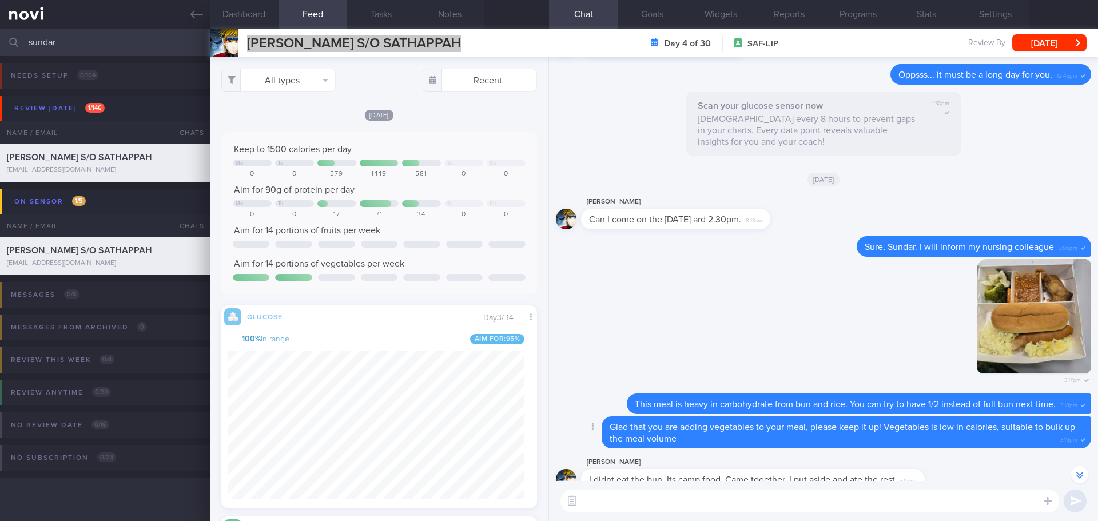
scroll to position [0, 0]
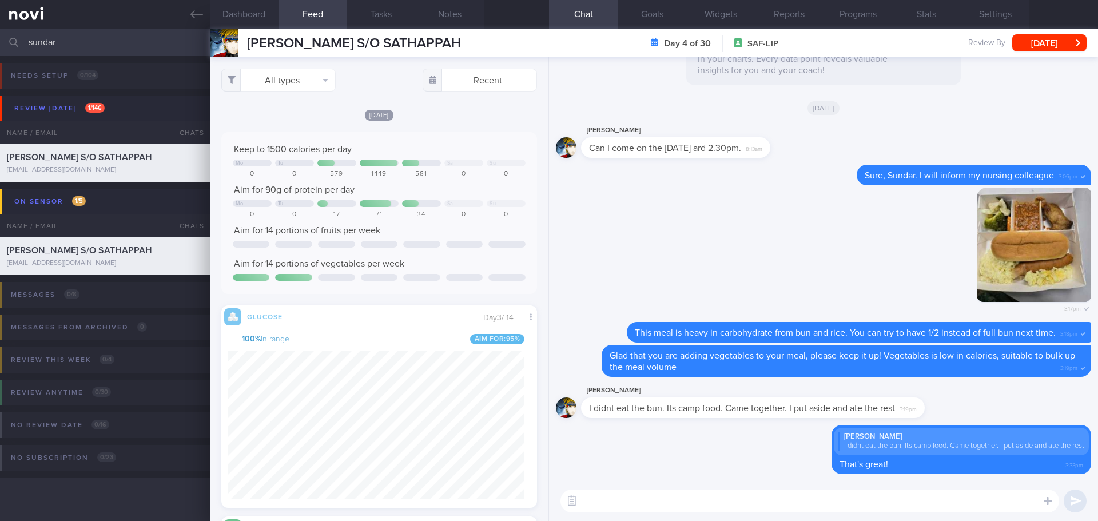
drag, startPoint x: 77, startPoint y: 38, endPoint x: -28, endPoint y: 43, distance: 105.3
click at [0, 43] on html "You are offline! Some functionality will be unavailable Patients New Users Coac…" at bounding box center [549, 260] width 1098 height 521
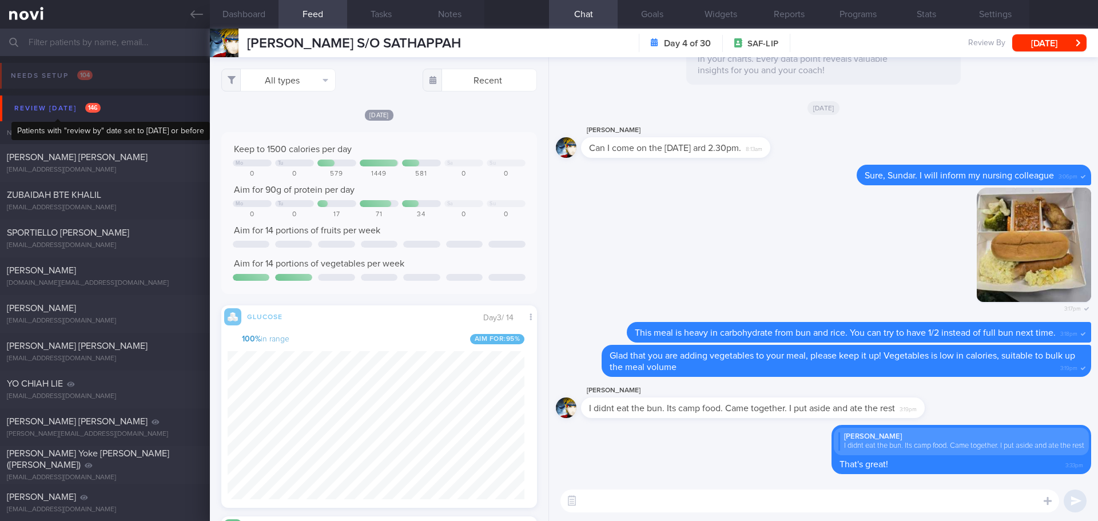
click at [66, 112] on div "Review [DATE] 146" at bounding box center [57, 108] width 92 height 15
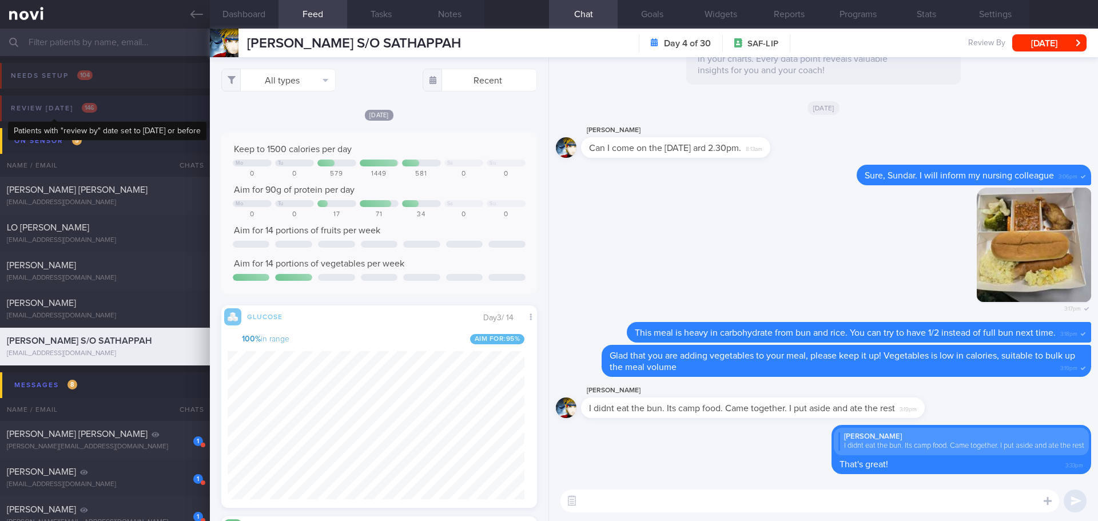
click at [81, 106] on div "Review [DATE] 146" at bounding box center [54, 108] width 92 height 15
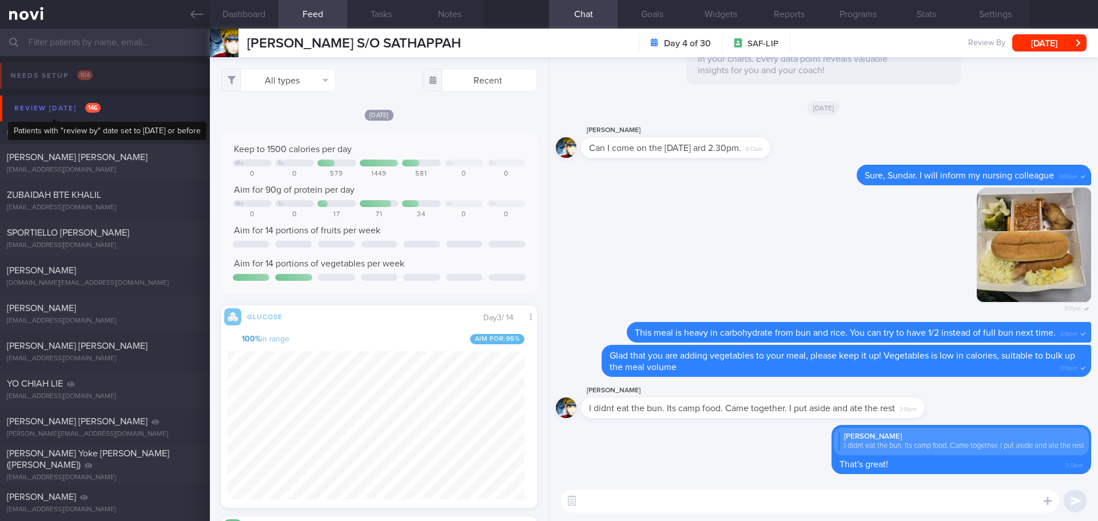
click at [81, 106] on div "Review [DATE] 146" at bounding box center [57, 108] width 92 height 15
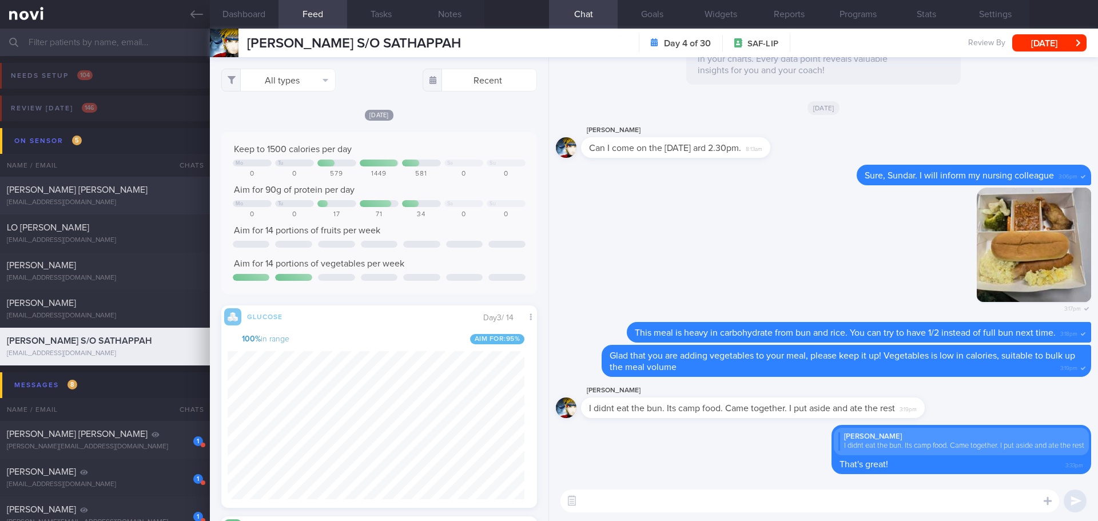
click at [100, 200] on div "[EMAIL_ADDRESS][DOMAIN_NAME]" at bounding box center [105, 202] width 196 height 9
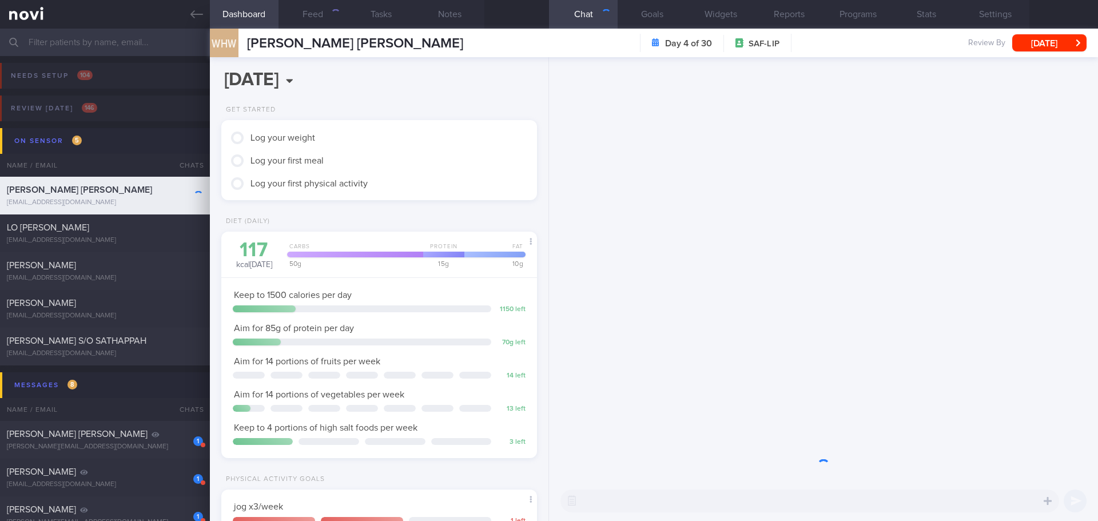
scroll to position [176, 292]
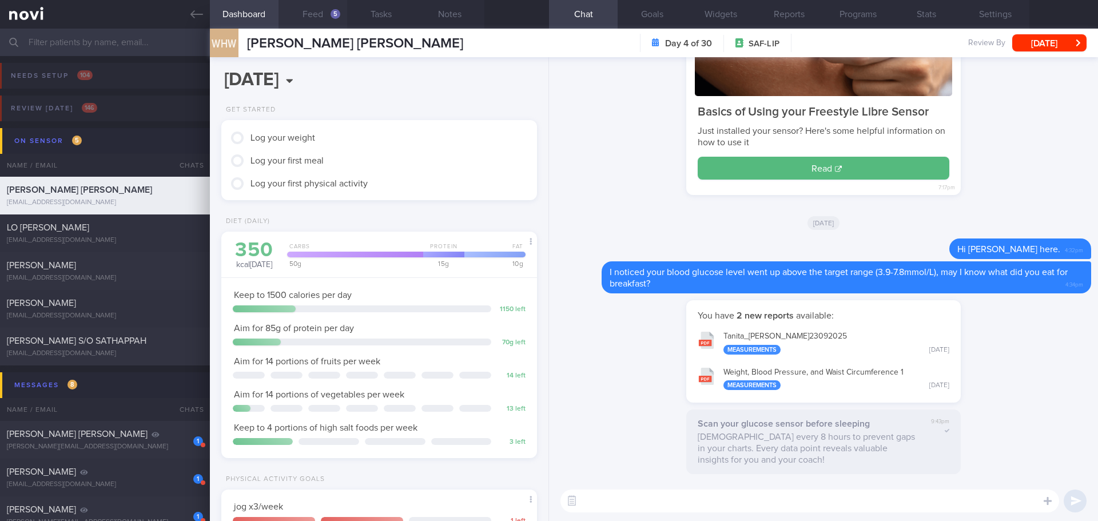
click at [316, 13] on button "Feed 5" at bounding box center [312, 14] width 69 height 29
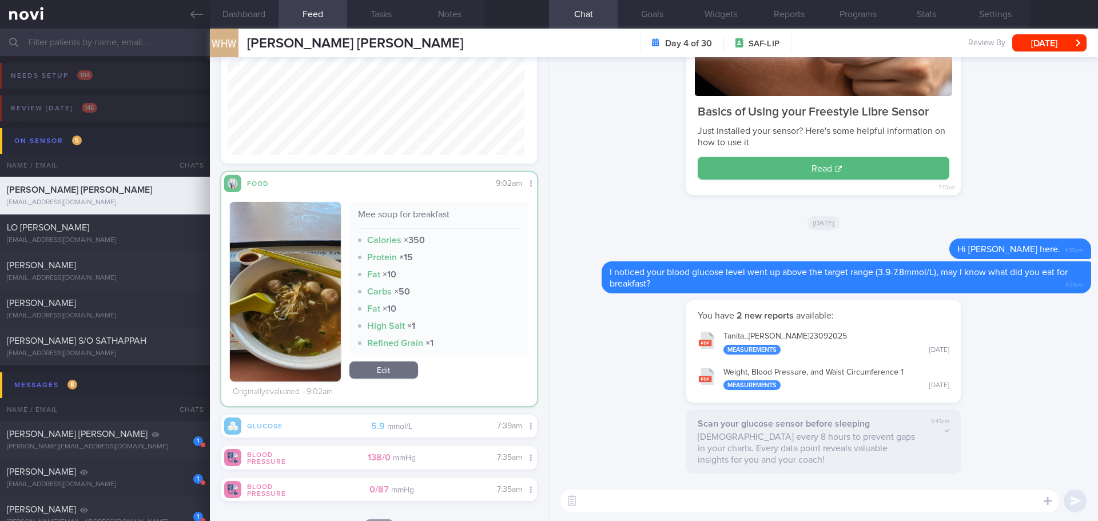
scroll to position [187, 297]
click at [304, 273] on button "button" at bounding box center [285, 292] width 111 height 180
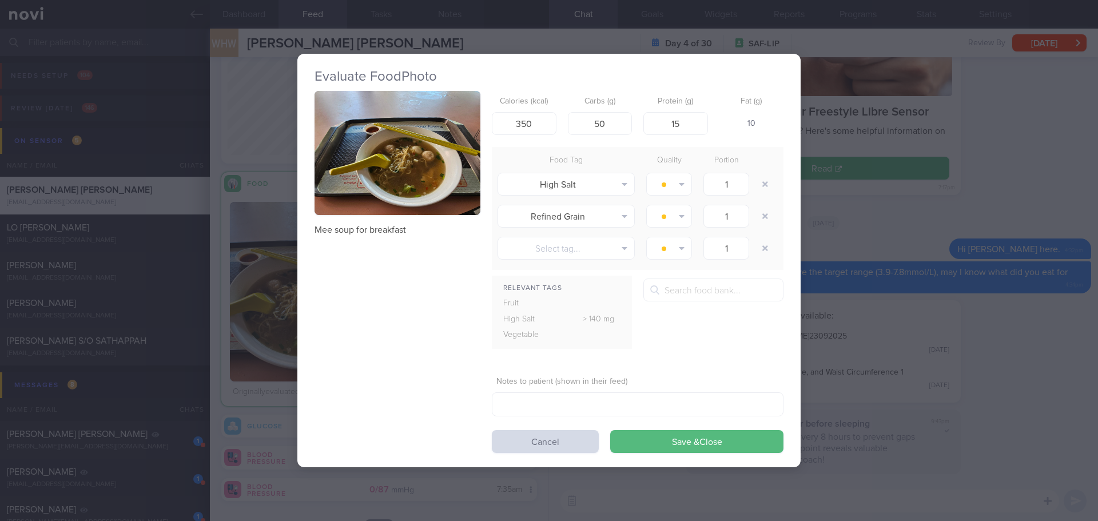
click at [357, 169] on button "button" at bounding box center [398, 153] width 166 height 125
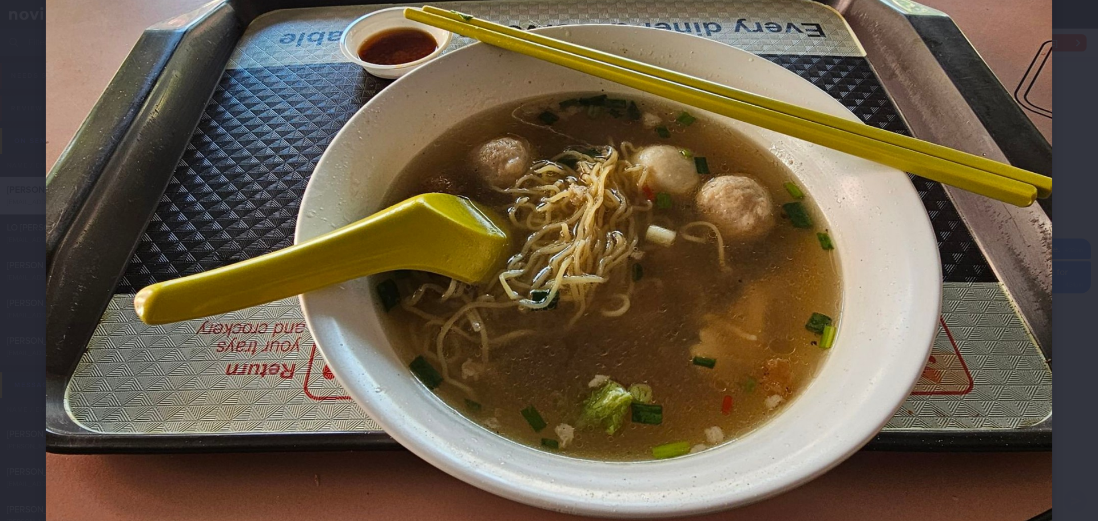
scroll to position [319, 0]
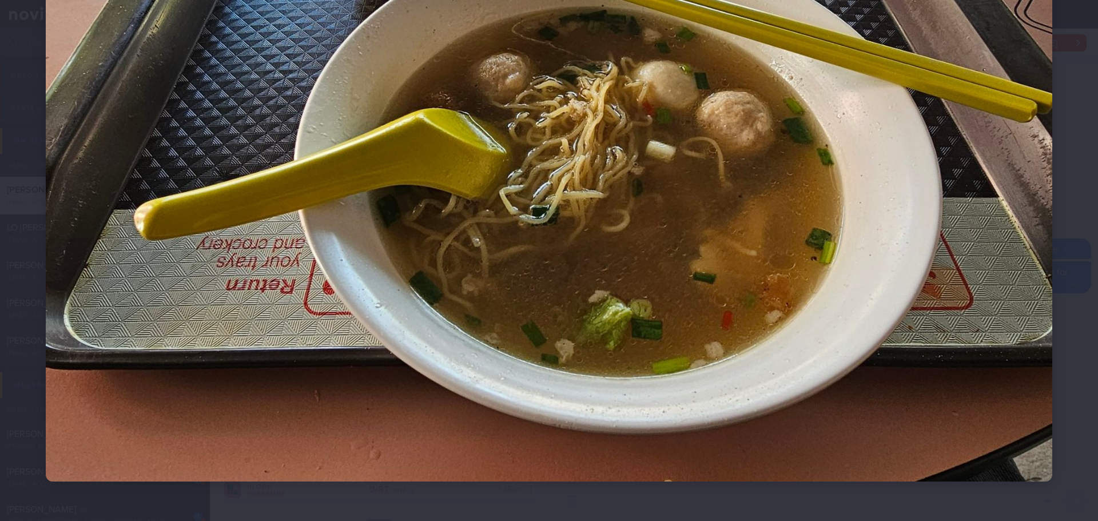
click at [1073, 140] on div at bounding box center [549, 104] width 1098 height 846
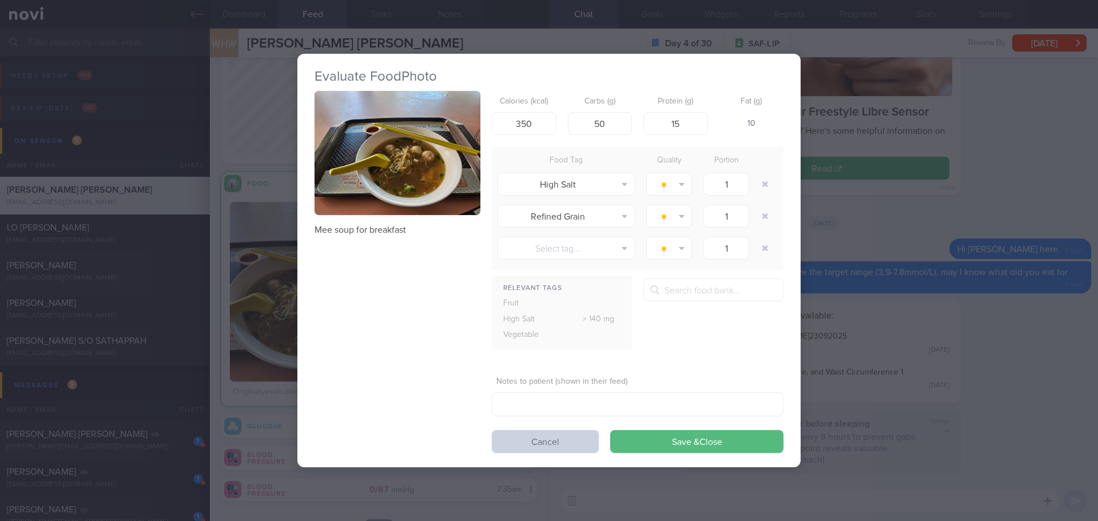
click at [563, 439] on button "Cancel" at bounding box center [545, 441] width 107 height 23
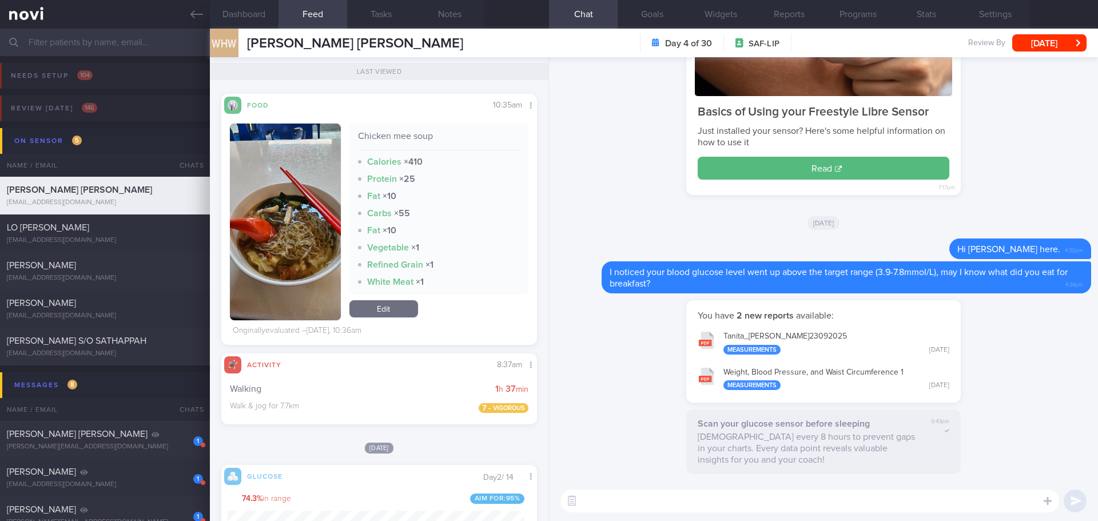
scroll to position [187, 297]
click at [280, 206] on button "button" at bounding box center [285, 222] width 111 height 197
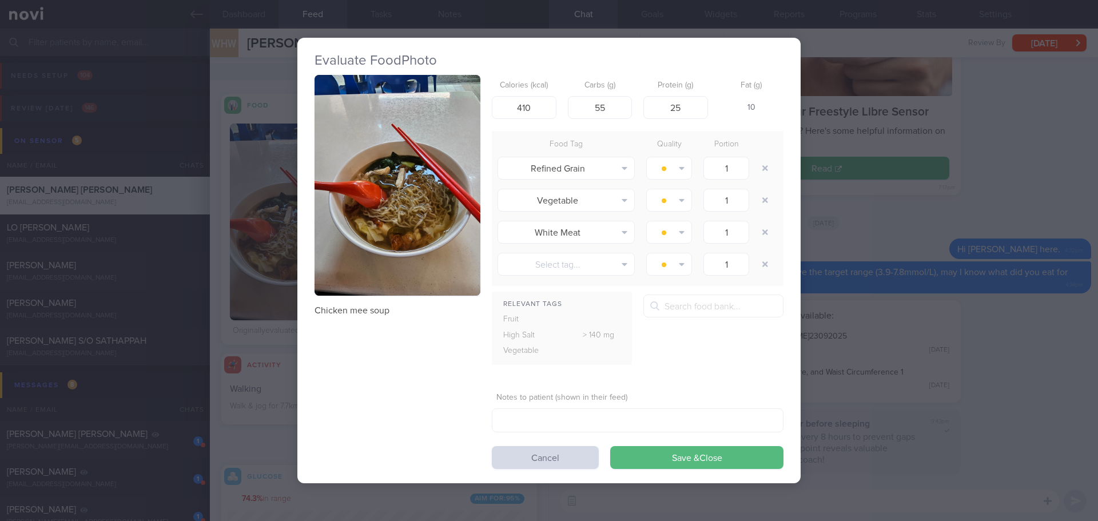
click at [401, 149] on button "button" at bounding box center [398, 185] width 166 height 221
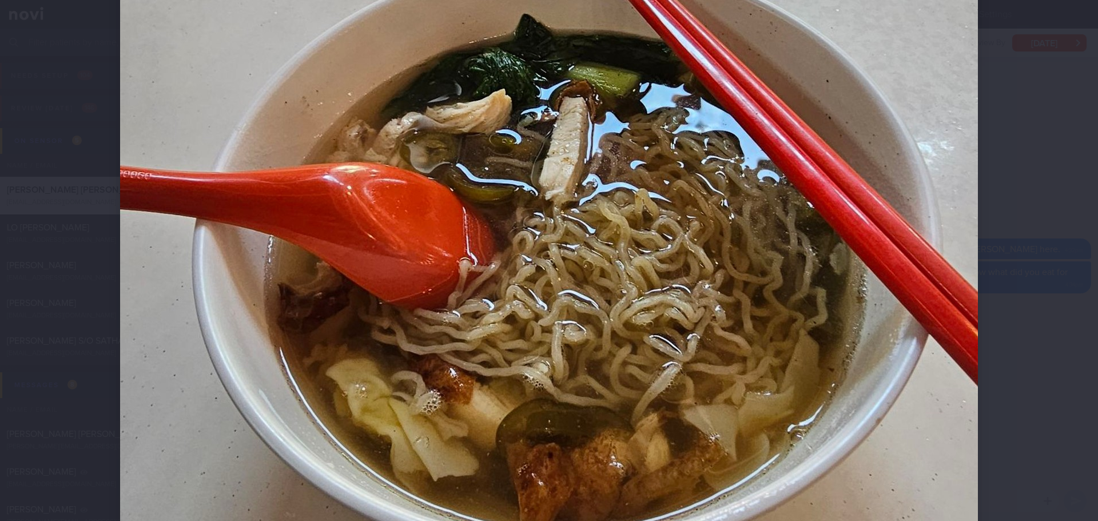
scroll to position [400, 0]
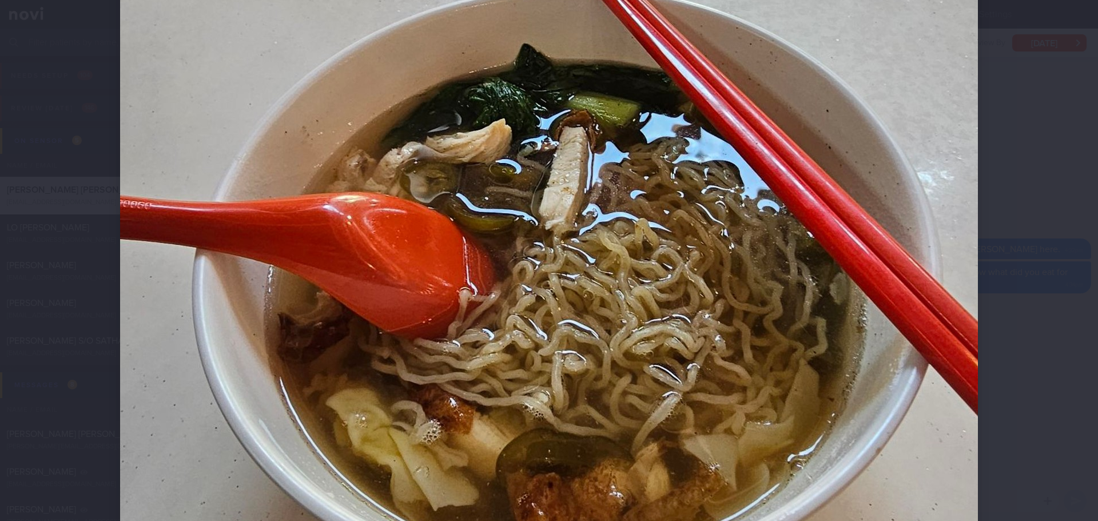
click at [989, 185] on div at bounding box center [548, 217] width 949 height 1235
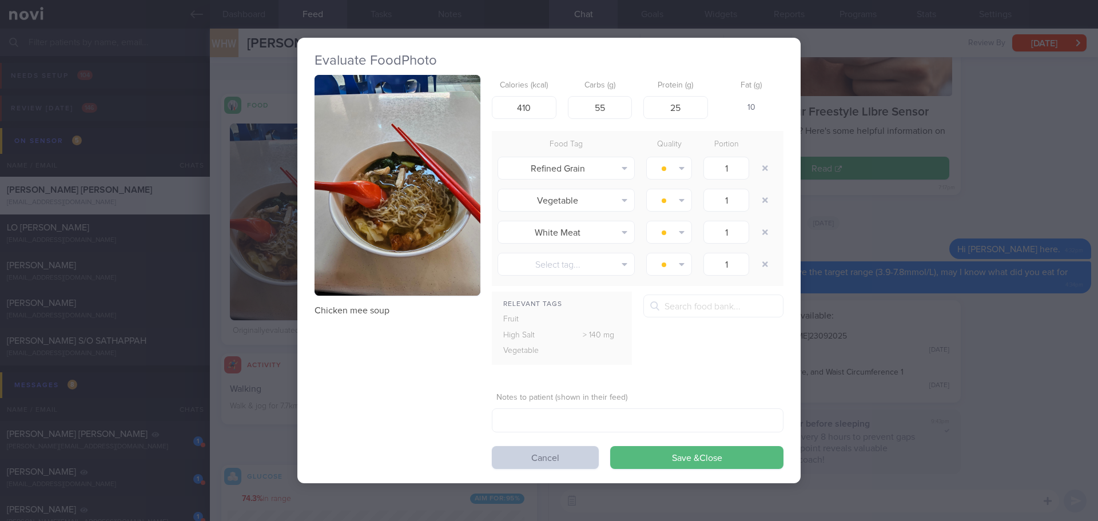
click at [573, 452] on button "Cancel" at bounding box center [545, 457] width 107 height 23
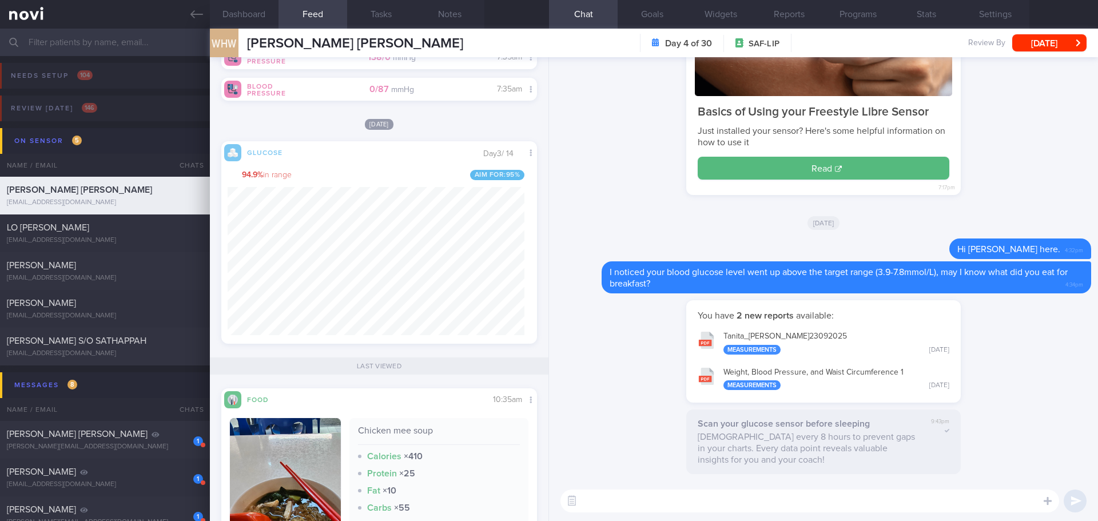
scroll to position [187, 297]
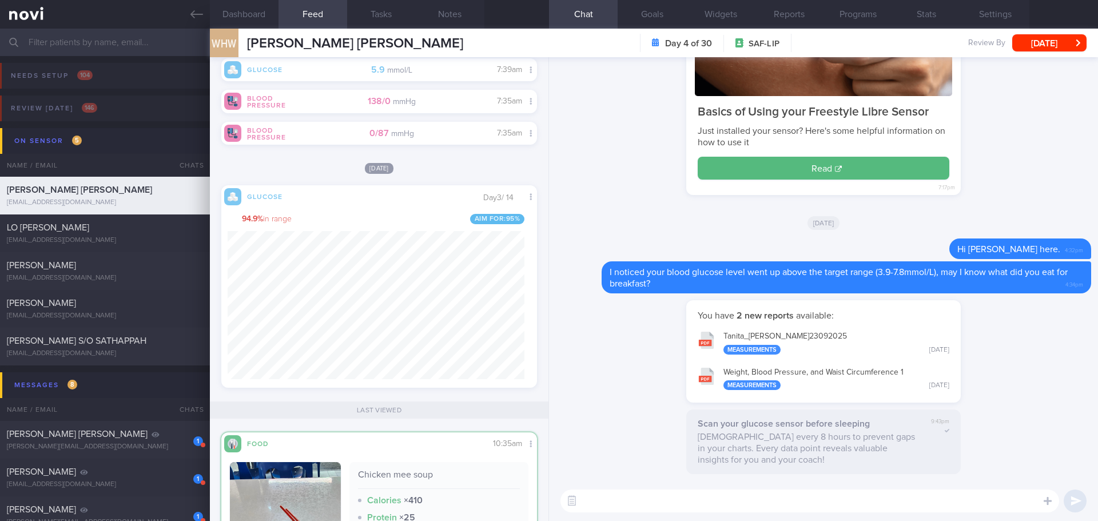
click at [664, 501] on textarea at bounding box center [809, 501] width 499 height 23
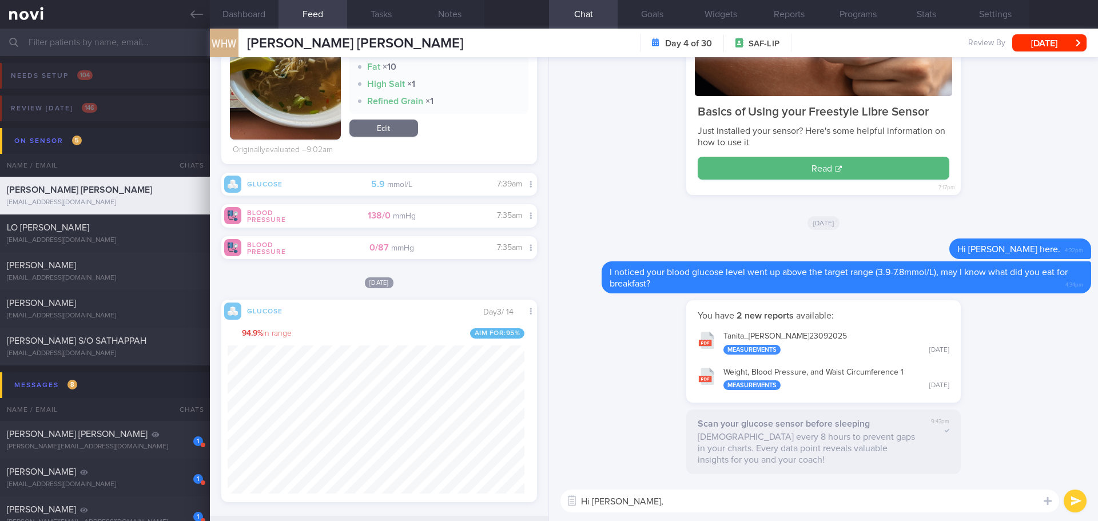
click at [637, 504] on textarea "Hi Mr Wong," at bounding box center [809, 501] width 499 height 23
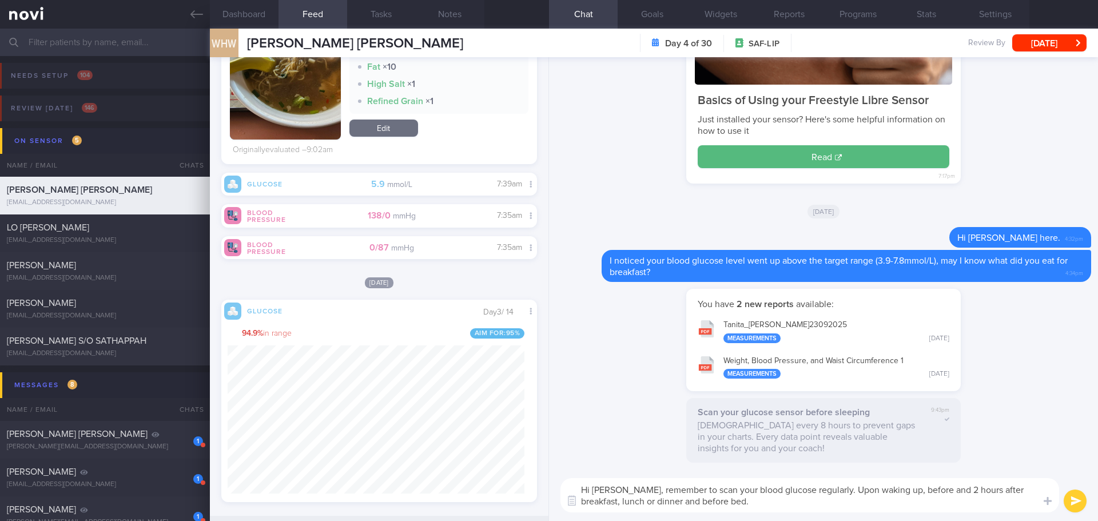
type textarea "Hi Mr Wong, remember to scan your blood glucose regularly. Upon waking up, befo…"
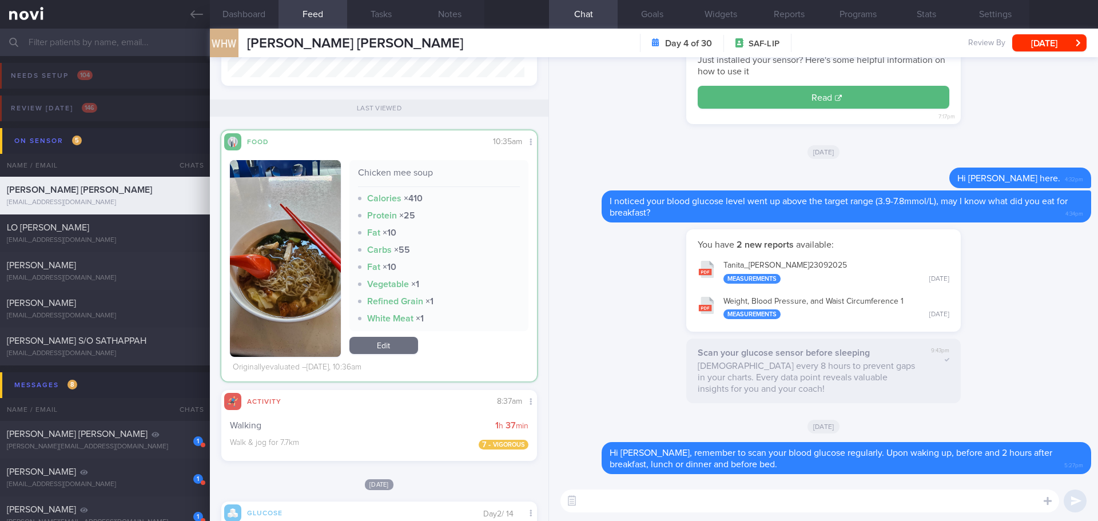
scroll to position [962, 0]
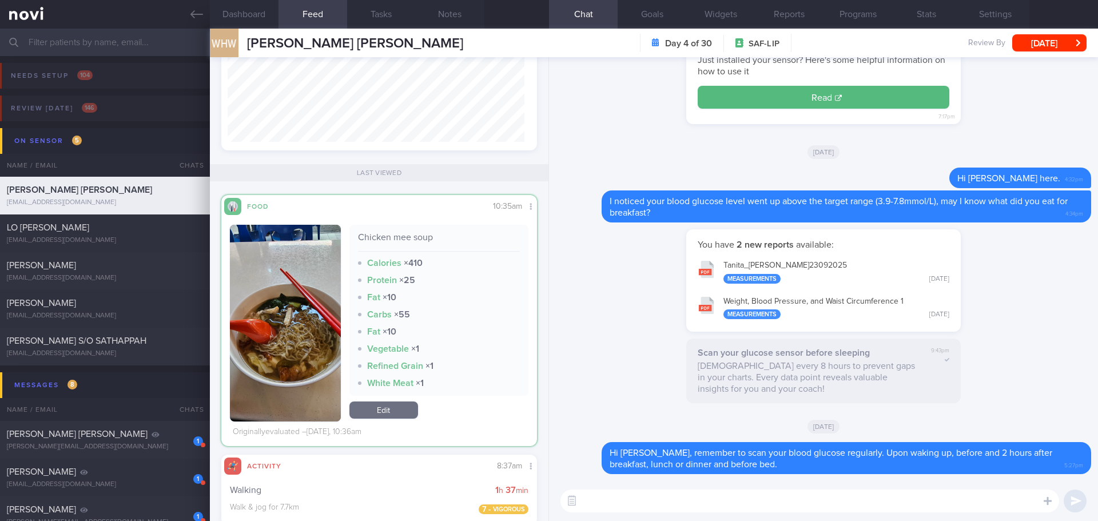
click at [596, 507] on textarea at bounding box center [809, 501] width 499 height 23
type textarea "Chicken mee soup is a good choice. Remember to leave behind the soup 😀"
click at [1075, 494] on button "submit" at bounding box center [1075, 501] width 23 height 23
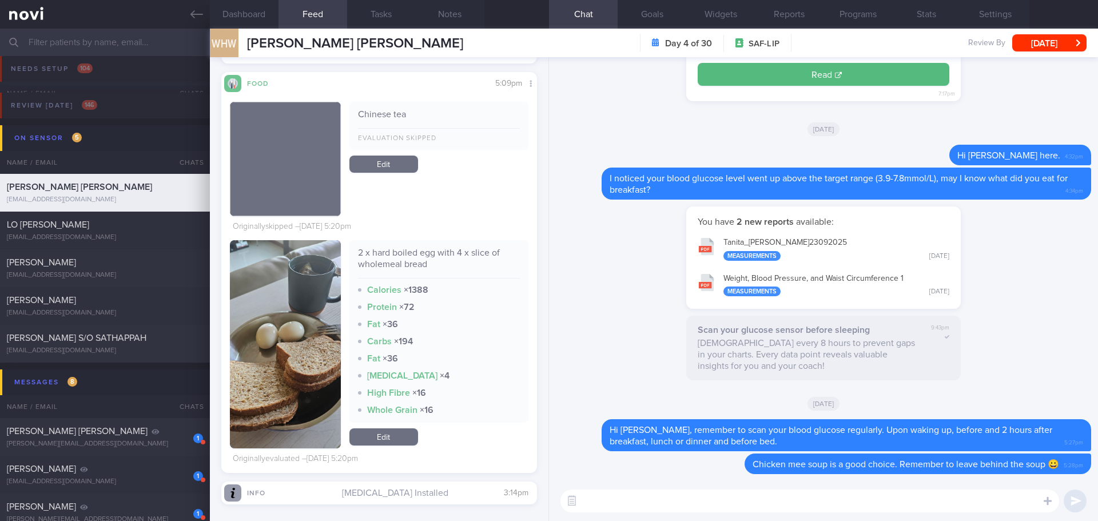
scroll to position [0, 0]
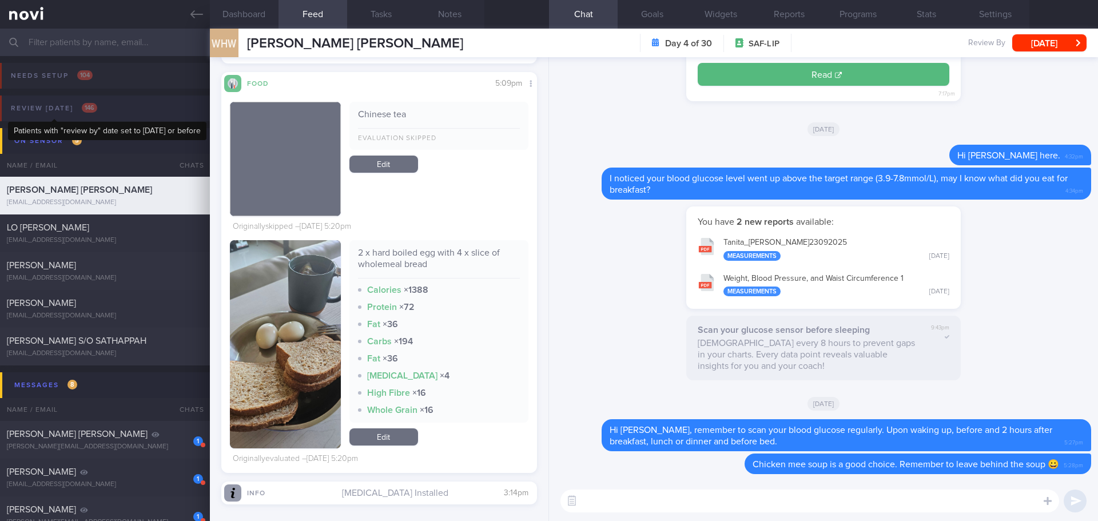
click at [87, 106] on span "146" at bounding box center [89, 108] width 15 height 10
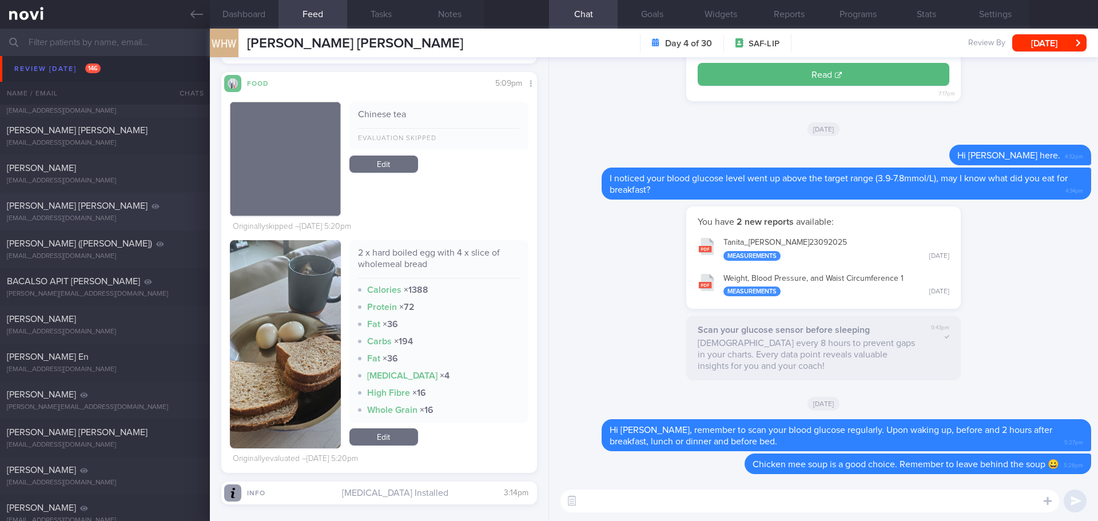
scroll to position [1372, 0]
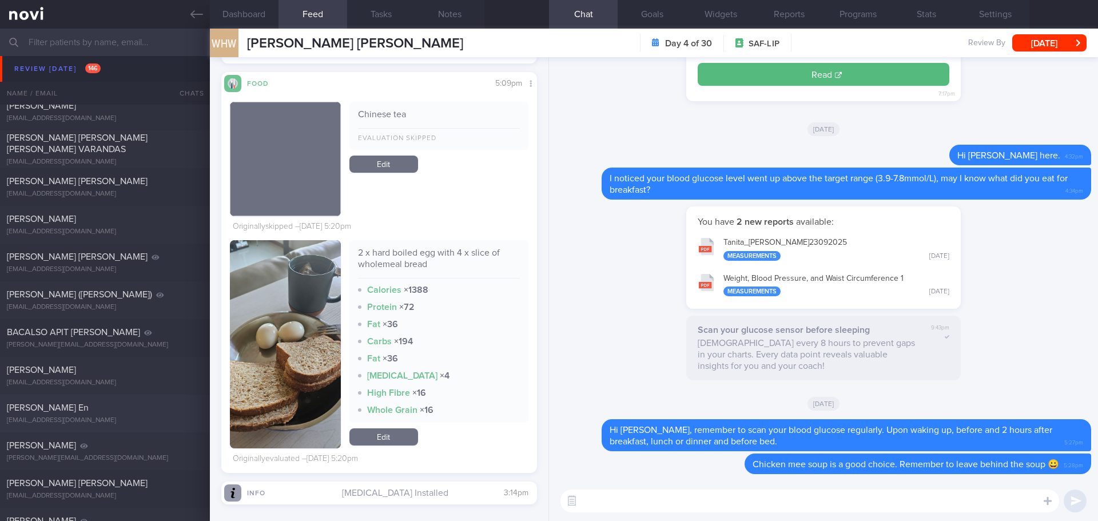
click at [77, 403] on div "[PERSON_NAME] En" at bounding box center [103, 407] width 193 height 11
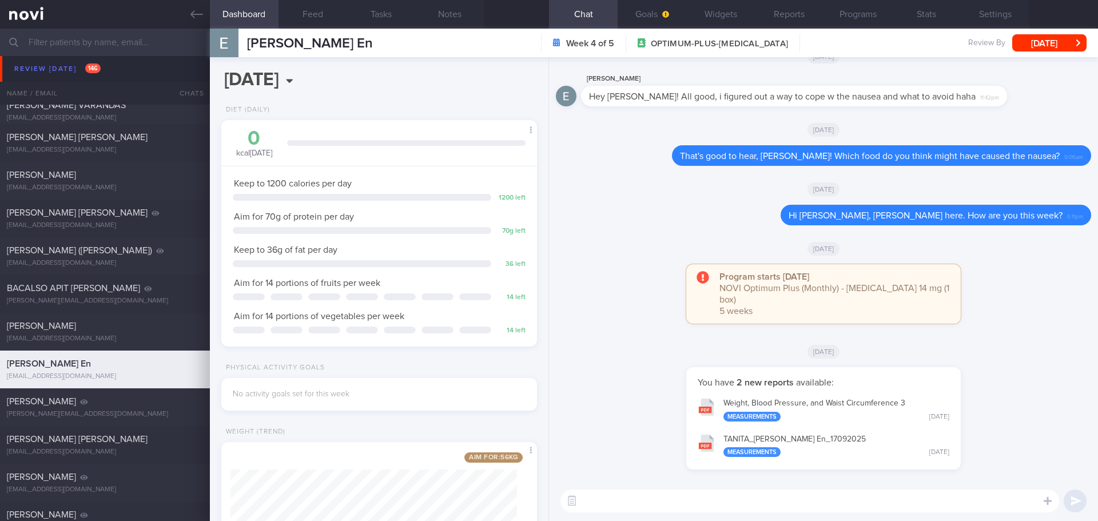
scroll to position [1430, 0]
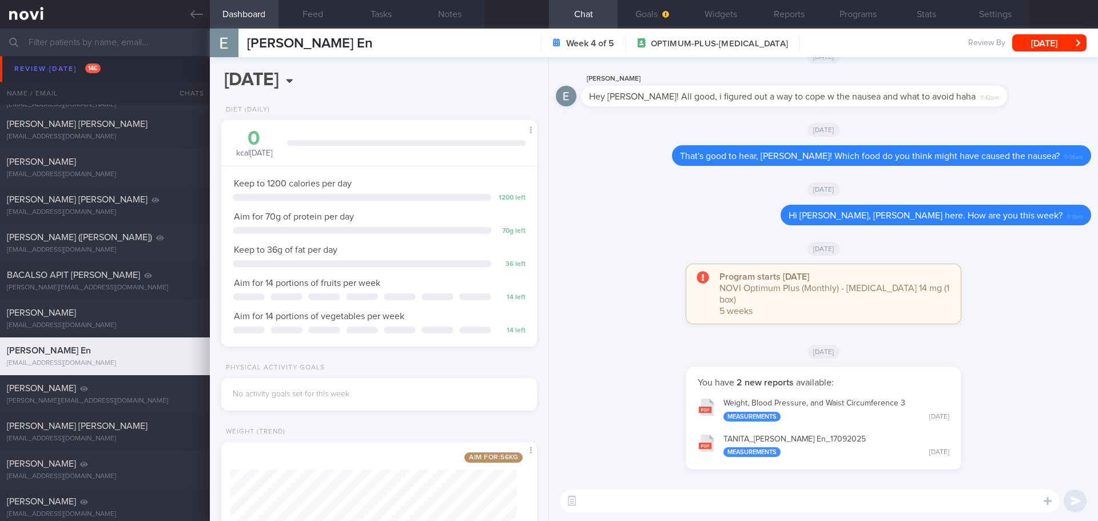
drag, startPoint x: 194, startPoint y: 6, endPoint x: 620, endPoint y: 70, distance: 431.3
click at [194, 6] on link at bounding box center [105, 14] width 210 height 29
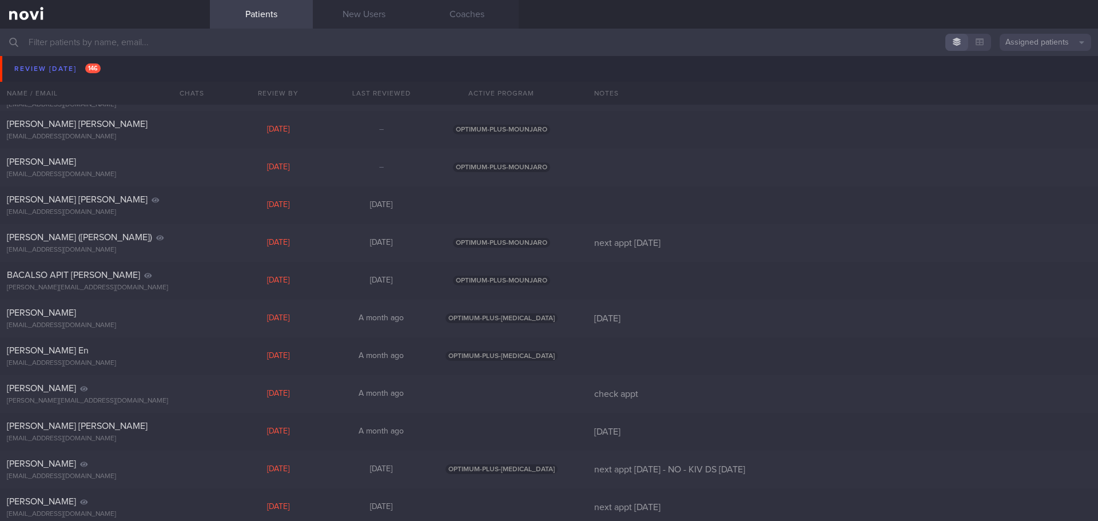
click at [986, 45] on button "button" at bounding box center [979, 42] width 23 height 17
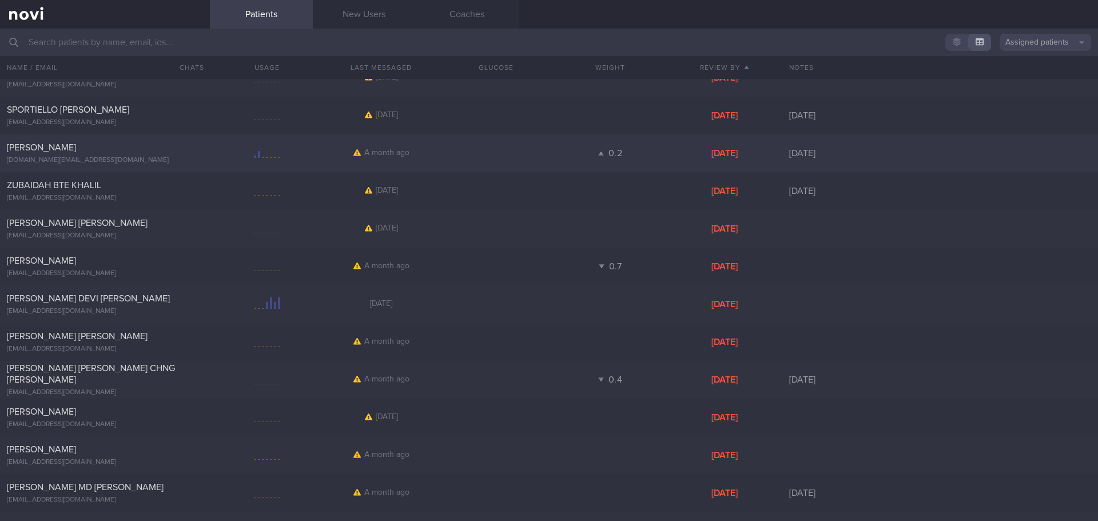
scroll to position [57, 0]
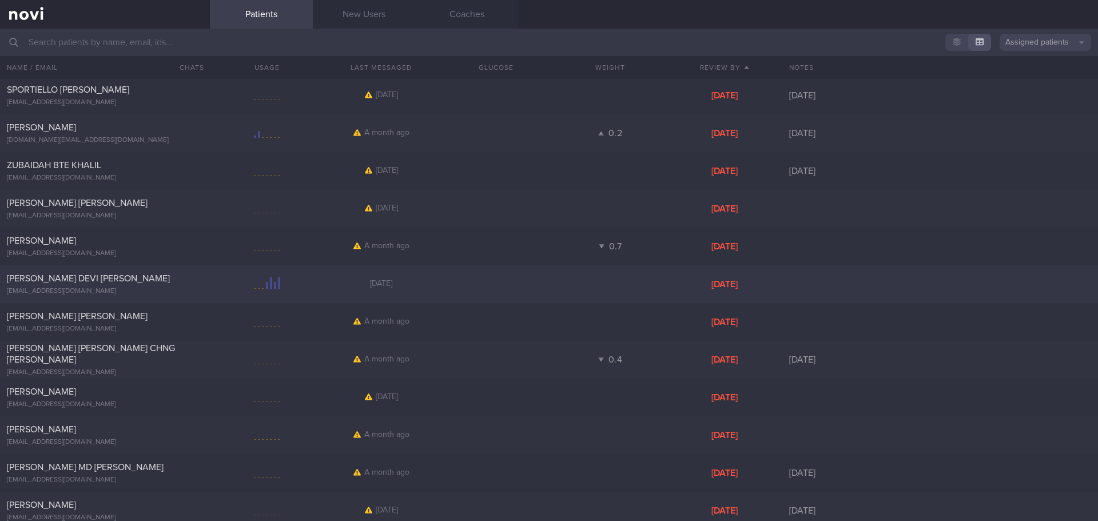
click at [299, 291] on div at bounding box center [267, 284] width 114 height 14
select select "7"
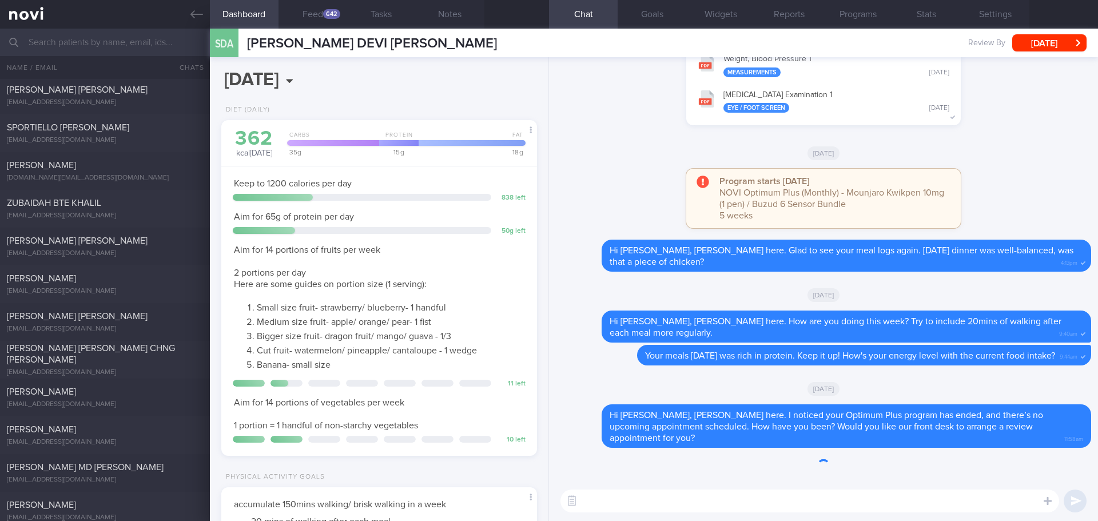
scroll to position [160, 287]
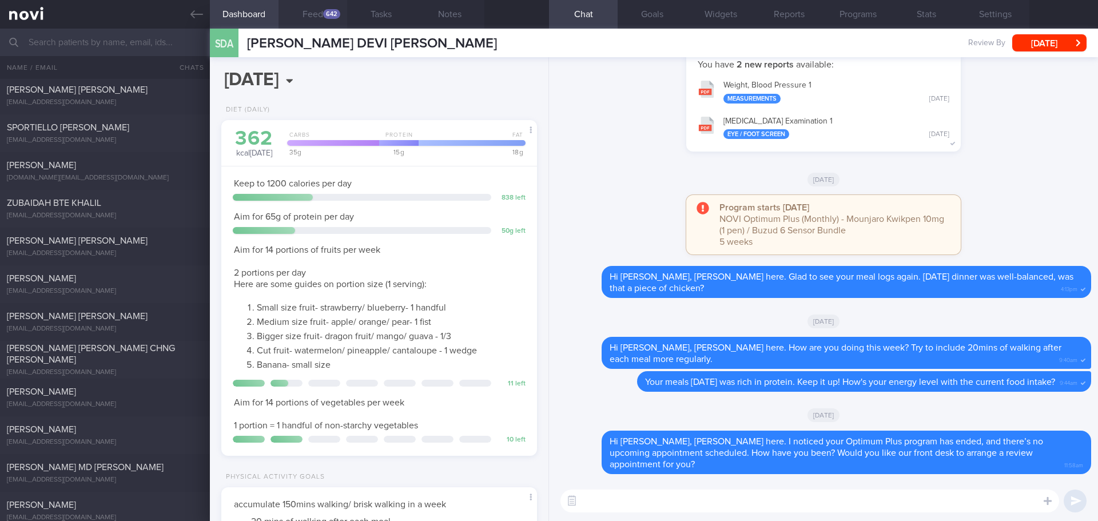
click at [321, 11] on button "Feed 642" at bounding box center [312, 14] width 69 height 29
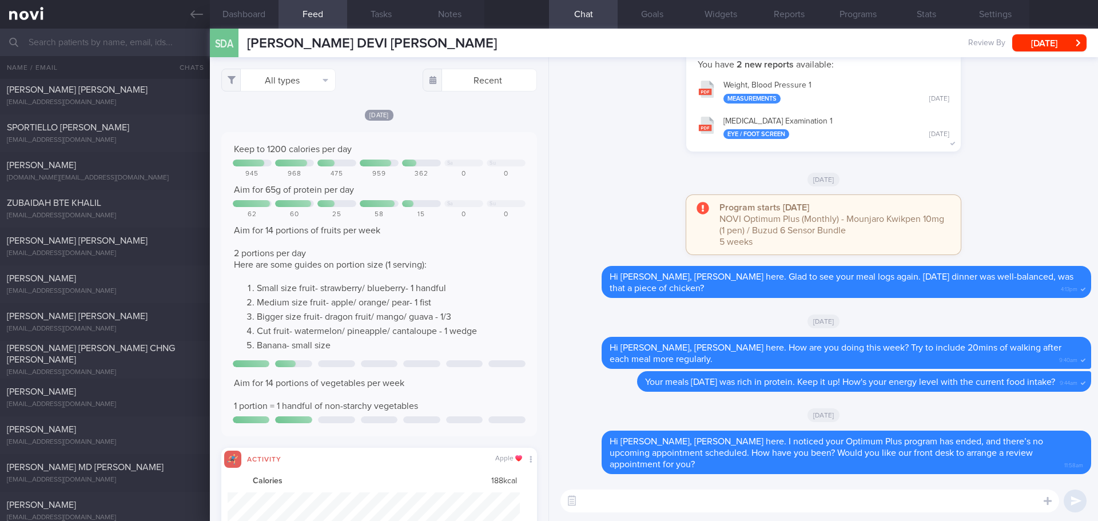
scroll to position [73, 293]
click at [327, 79] on button "All types" at bounding box center [278, 80] width 114 height 23
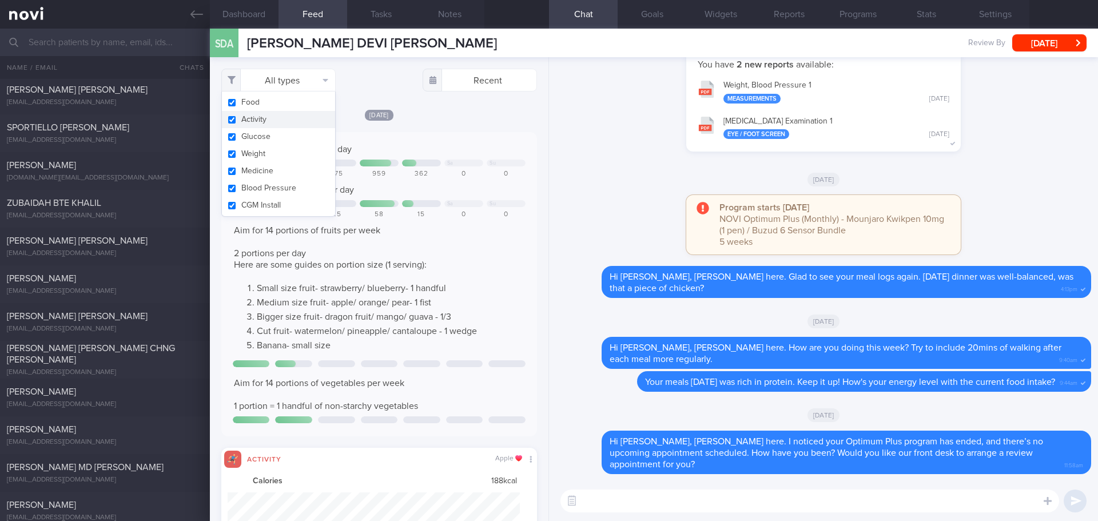
click at [309, 116] on button "Activity" at bounding box center [278, 119] width 113 height 17
checkbox input "false"
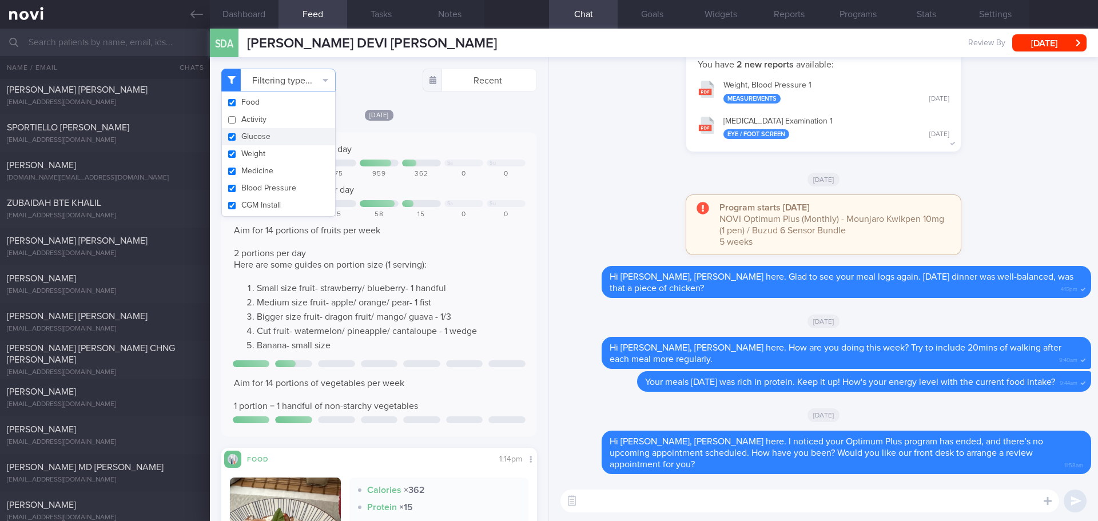
click at [461, 136] on div "Keep to 1200 calories per day Sa Su 945 968 475 959 362 0 0 Aim for 65g of prot…" at bounding box center [379, 284] width 316 height 304
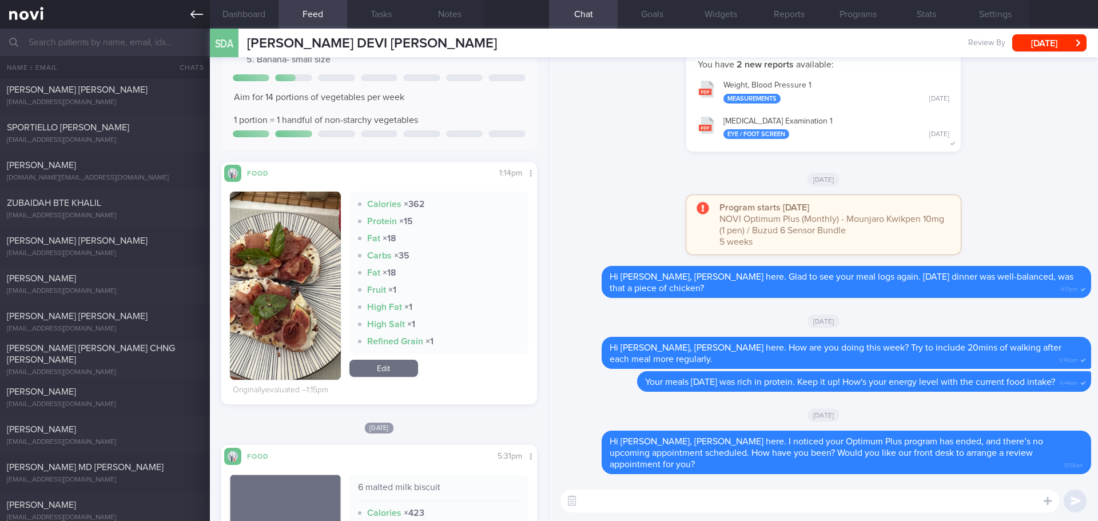
click at [205, 12] on link at bounding box center [105, 14] width 210 height 29
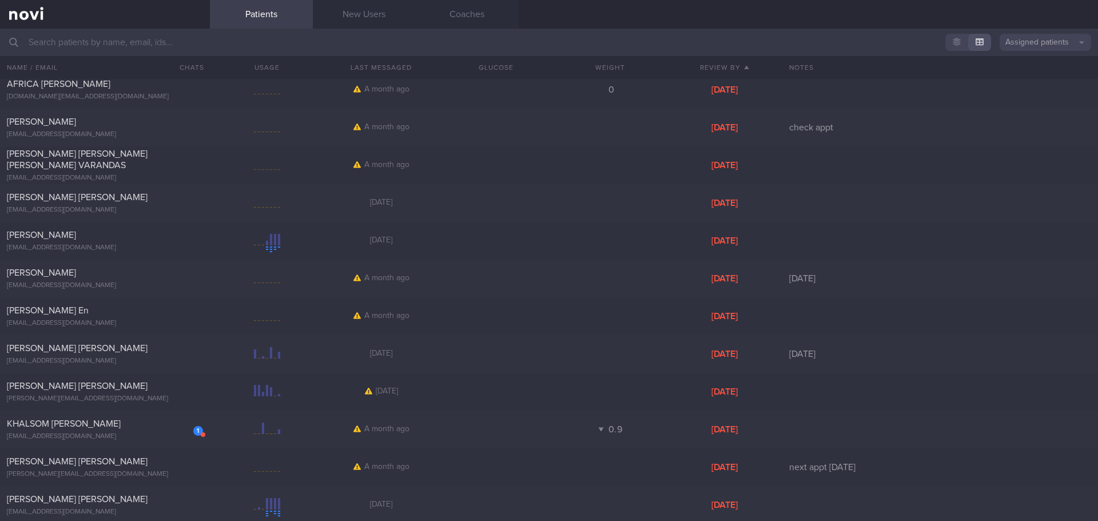
click at [357, 250] on div "Haumphrey Dermawan haumphreyd@gmail.com Yesterday Fri, 5 Sep" at bounding box center [549, 241] width 1098 height 38
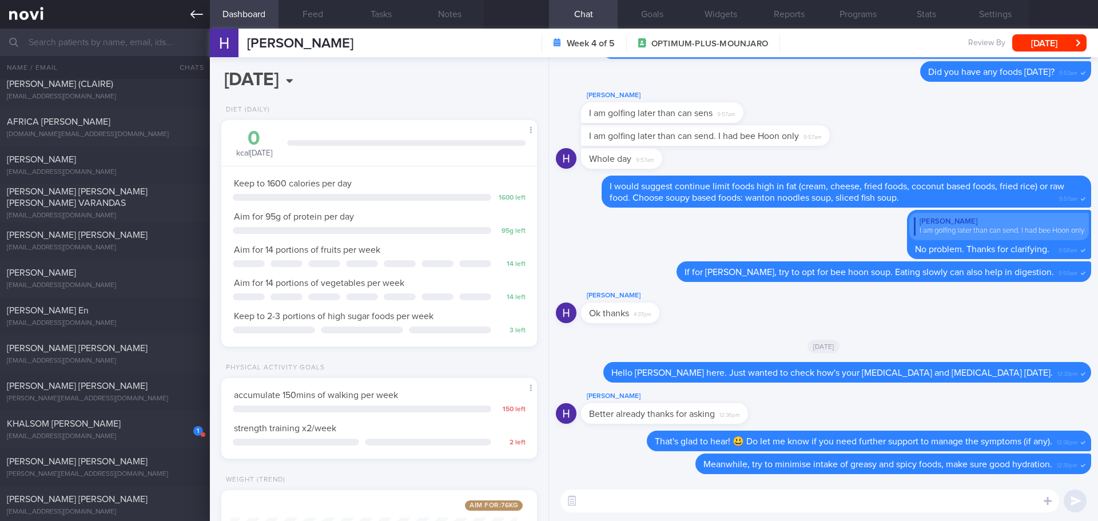
click at [200, 13] on icon at bounding box center [196, 14] width 13 height 13
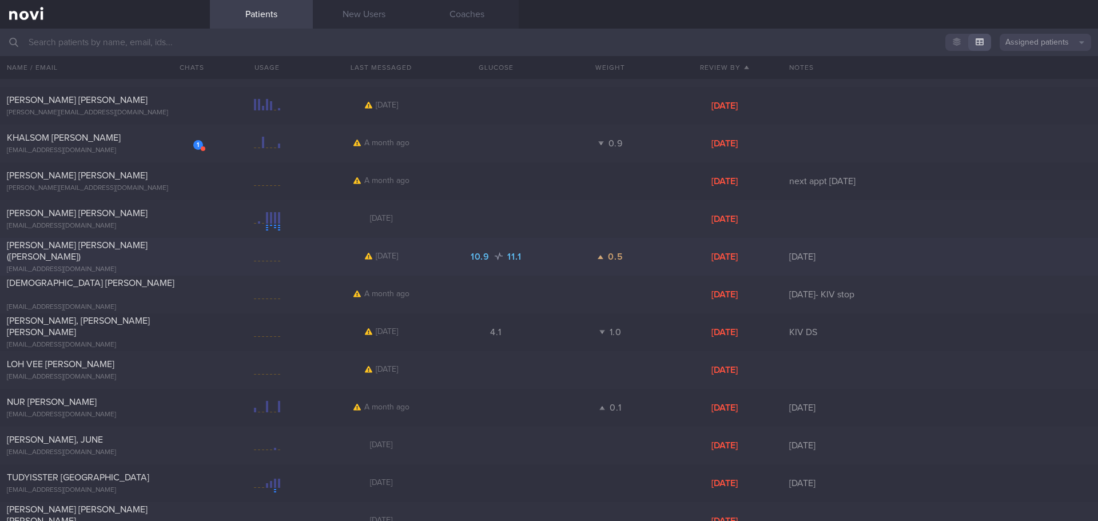
click at [460, 264] on div "LEONG CHEON WAI (Irene) irenelcwai@gmail.com 16 days ago 10.9 11.1 0.5 Tue, 9 S…" at bounding box center [549, 257] width 1098 height 38
select select "8"
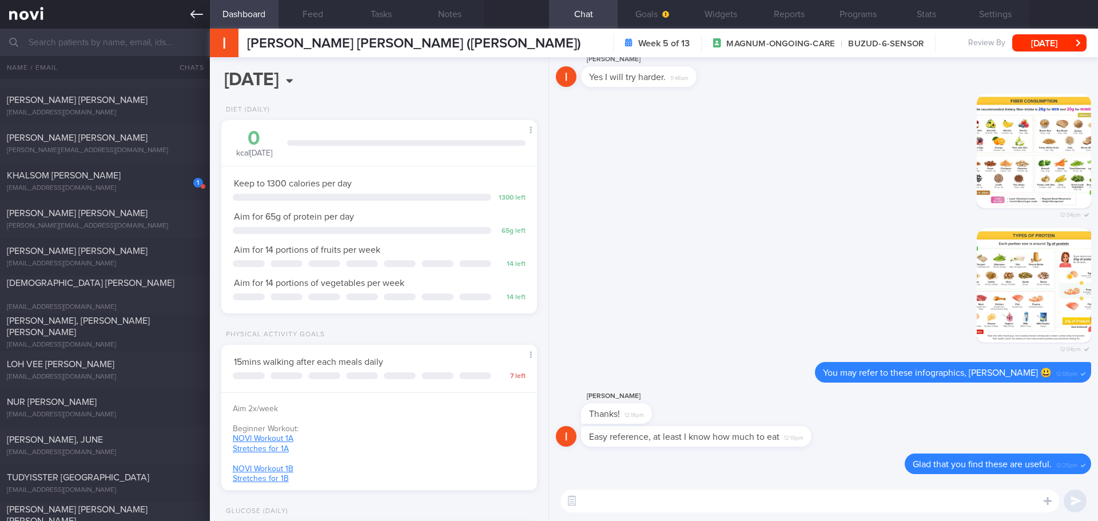
click at [205, 12] on link at bounding box center [105, 14] width 210 height 29
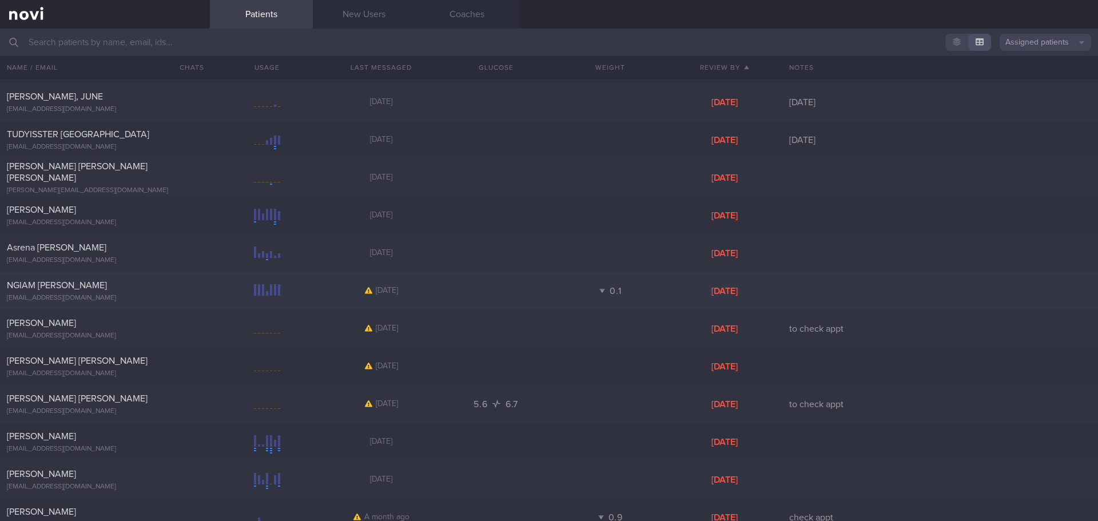
click at [318, 303] on div "NGIAM SIEW WEI ngiamsiewwei@gmail.com 15 days ago 0.1 Fri, 12 Sep" at bounding box center [549, 291] width 1098 height 38
select select "8"
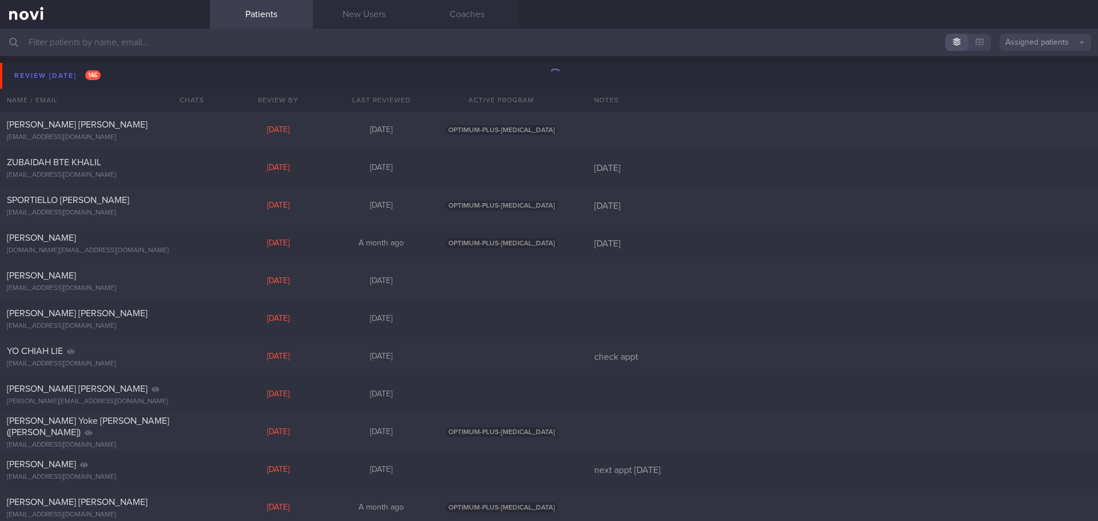
click at [983, 46] on button "button" at bounding box center [979, 42] width 23 height 17
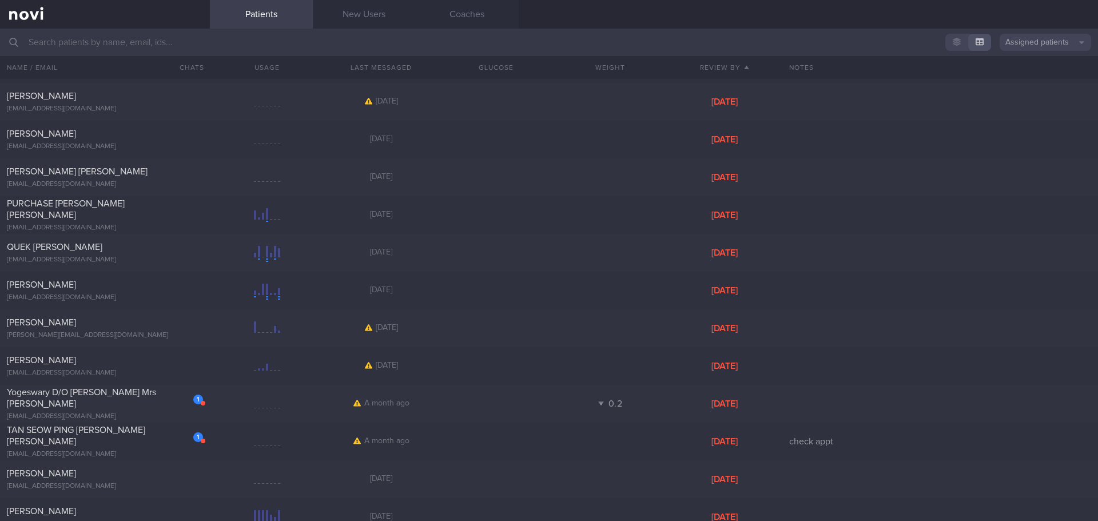
scroll to position [2173, 0]
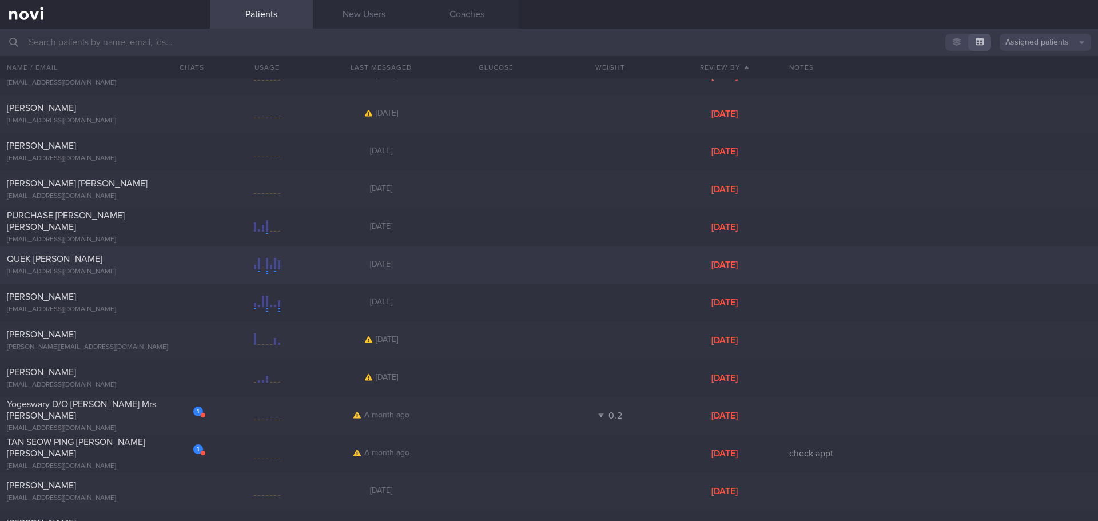
click at [205, 257] on div "QUEK [PERSON_NAME] [EMAIL_ADDRESS][DOMAIN_NAME]" at bounding box center [105, 264] width 210 height 23
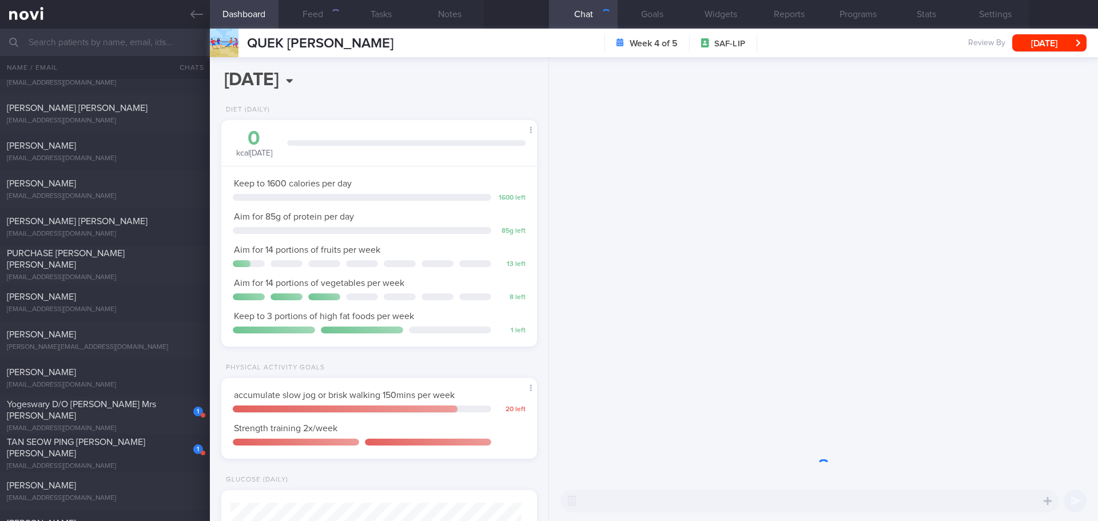
scroll to position [145, 292]
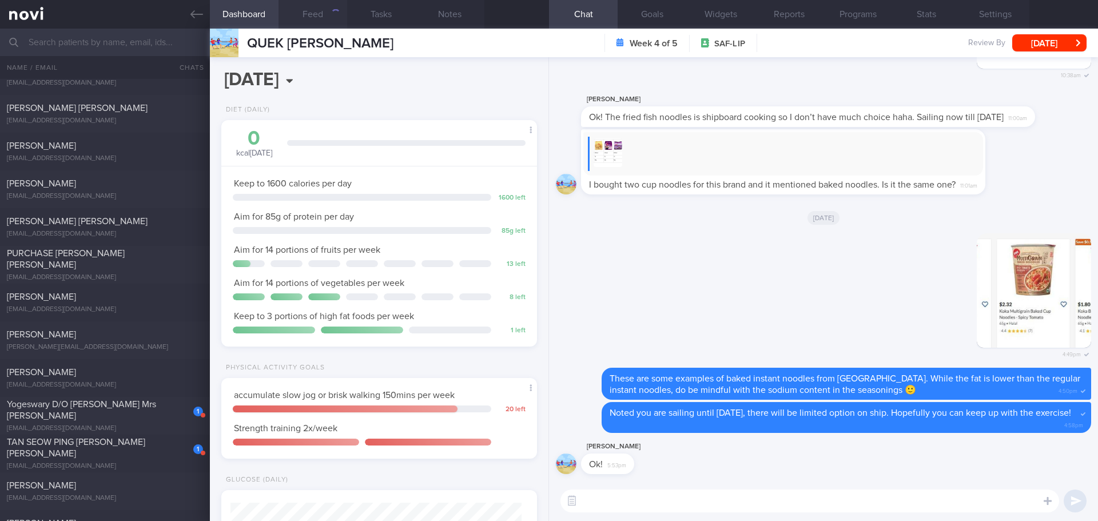
click at [313, 19] on button "Feed" at bounding box center [312, 14] width 69 height 29
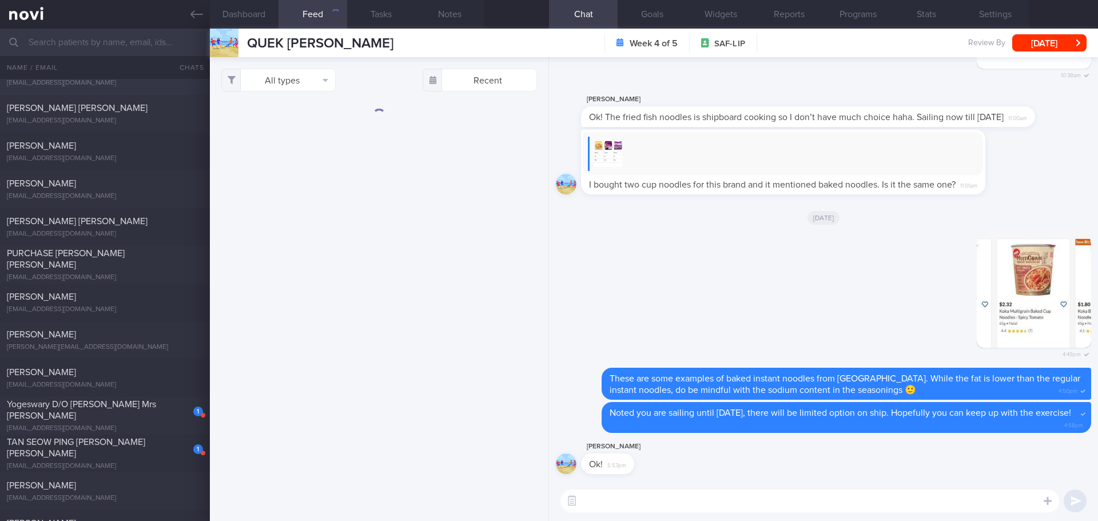
drag, startPoint x: 205, startPoint y: 10, endPoint x: 582, endPoint y: 90, distance: 385.1
click at [205, 10] on link at bounding box center [105, 14] width 210 height 29
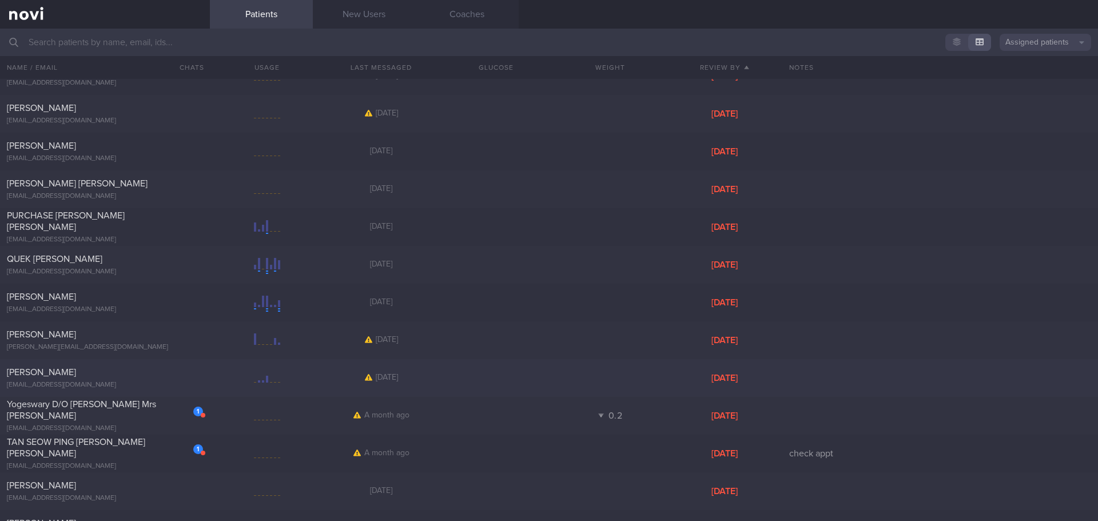
click at [218, 372] on div at bounding box center [267, 378] width 114 height 14
select select "8"
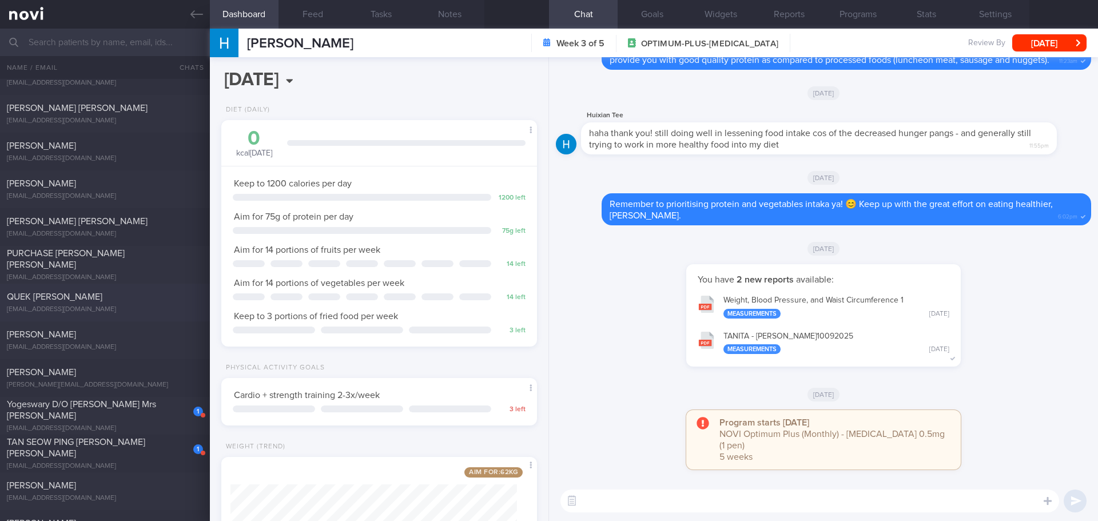
scroll to position [160, 287]
click at [312, 19] on button "Feed" at bounding box center [312, 14] width 69 height 29
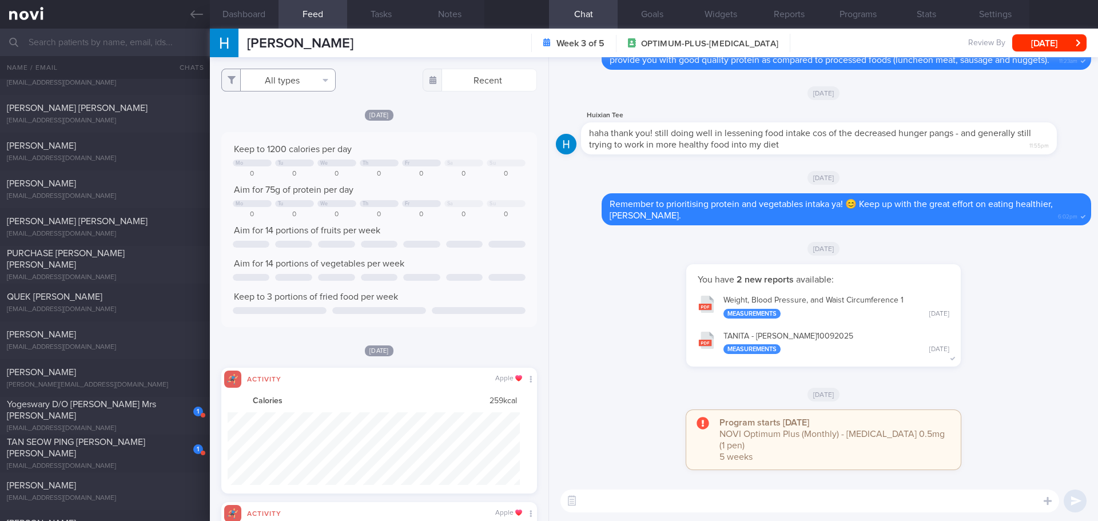
click at [322, 79] on button "All types" at bounding box center [278, 80] width 114 height 23
click at [306, 117] on button "Activity" at bounding box center [278, 119] width 113 height 17
checkbox input "false"
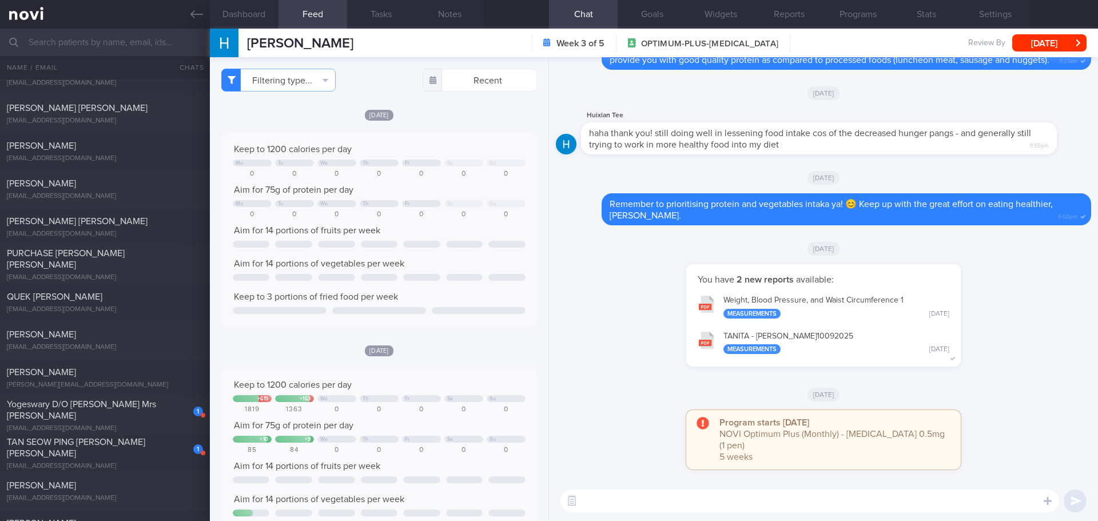
click at [437, 117] on div "[DATE]" at bounding box center [379, 115] width 316 height 12
click at [655, 492] on textarea at bounding box center [809, 501] width 499 height 23
type textarea "Hi [PERSON_NAME],"
click at [819, 316] on button "Weight, Blood Pressure, and Waist Circumference 1 Measurements [DATE]" at bounding box center [823, 306] width 263 height 36
click at [781, 356] on button "TANITA - [PERSON_NAME] 10092025 Measurements [DATE]" at bounding box center [823, 342] width 263 height 36
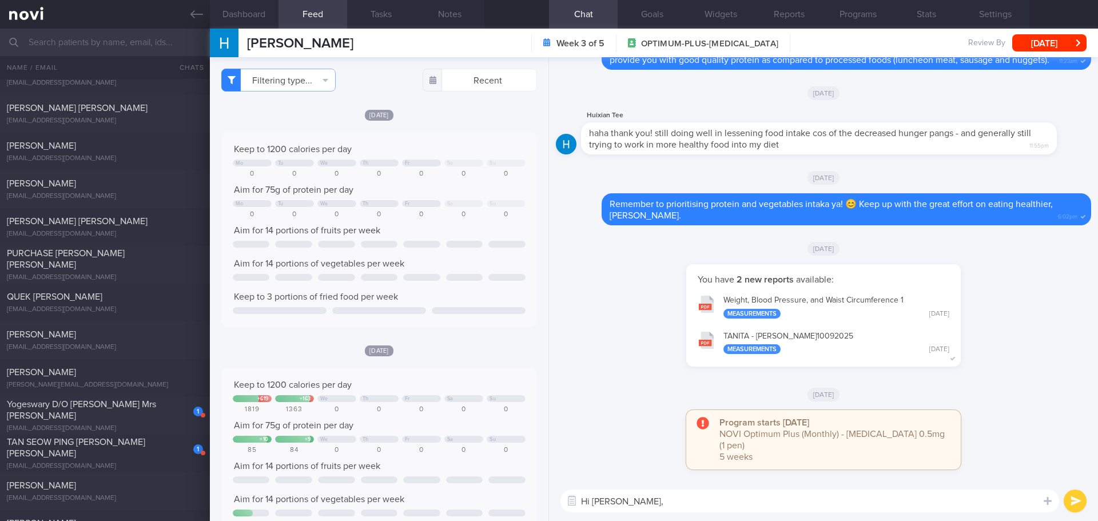
click at [680, 511] on textarea "Hi [PERSON_NAME]," at bounding box center [809, 501] width 499 height 23
click at [679, 511] on textarea "Hi [PERSON_NAME]," at bounding box center [809, 501] width 499 height 23
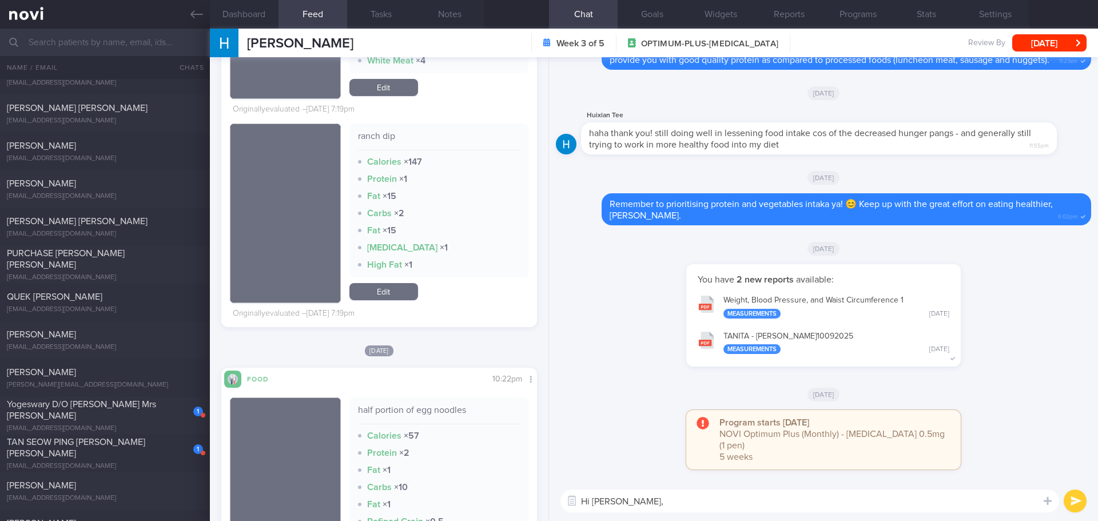
click at [656, 503] on textarea "Hi [PERSON_NAME]," at bounding box center [809, 501] width 499 height 23
click at [78, 477] on div "[PERSON_NAME] [EMAIL_ADDRESS][DOMAIN_NAME] [DATE] [DATE]" at bounding box center [549, 491] width 1098 height 38
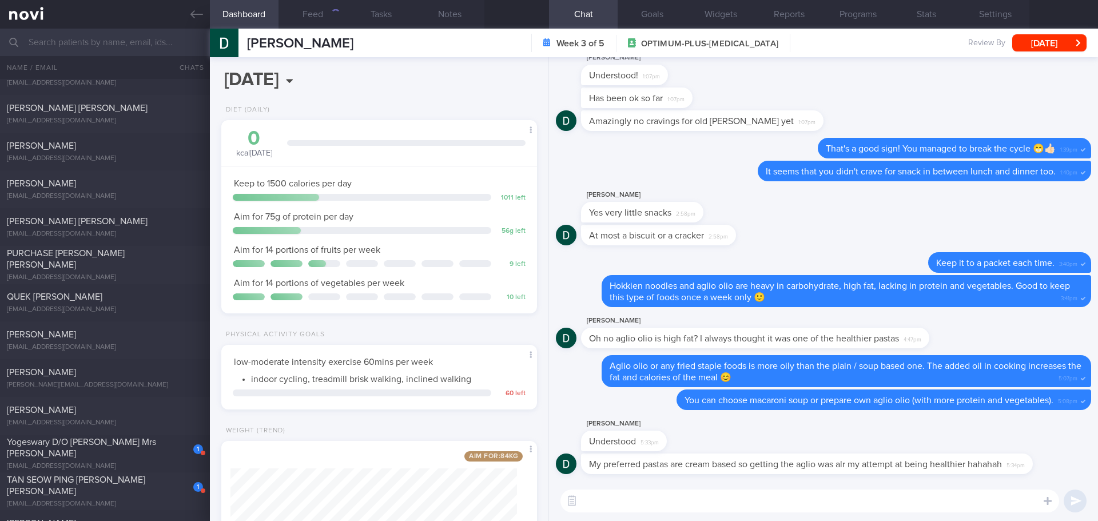
click at [676, 506] on textarea at bounding box center [809, 501] width 499 height 23
type textarea "H"
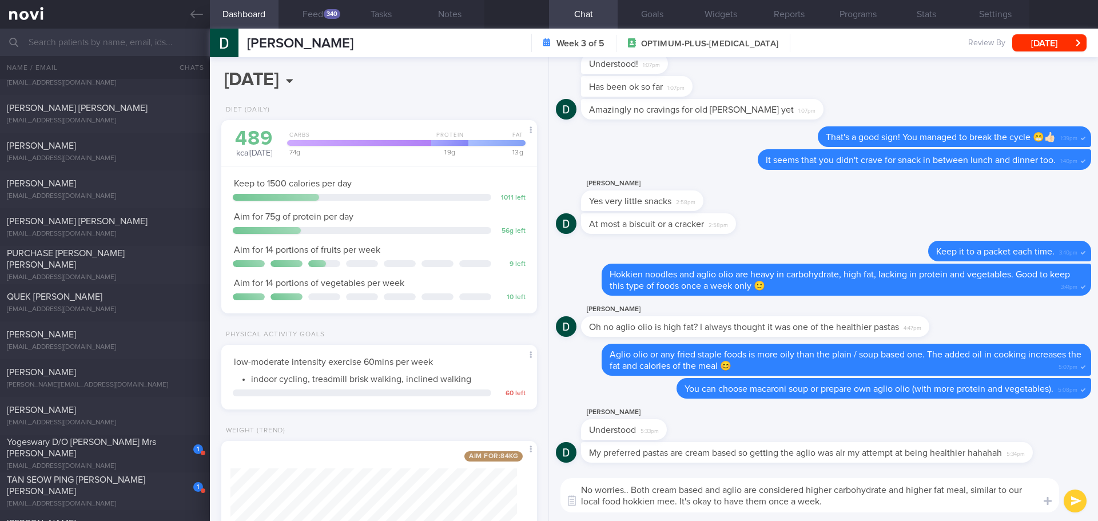
click at [583, 488] on textarea "No worries.. Both cream based and aglio are considered higher carbohydrate and …" at bounding box center [809, 495] width 499 height 34
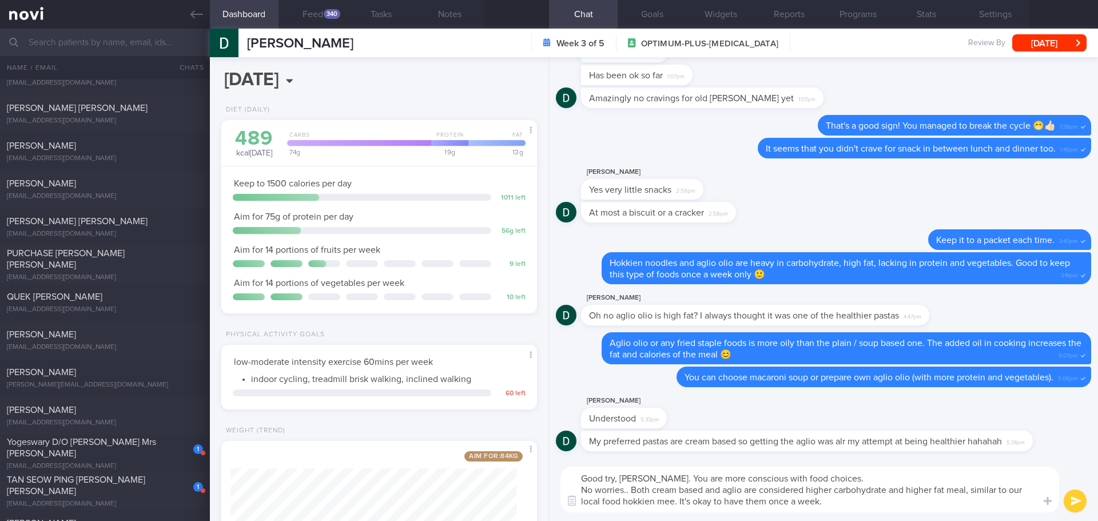
click at [841, 482] on textarea "Good try, [PERSON_NAME]. You are more conscious with food choices. No worries..…" at bounding box center [809, 490] width 499 height 46
click at [878, 480] on textarea "Good try, [PERSON_NAME]. You are more conscious with food choices 😃 No worries.…" at bounding box center [809, 490] width 499 height 46
click at [880, 480] on textarea "Good try, [PERSON_NAME]. You are more conscious with food choices 😃 No worries.…" at bounding box center [809, 490] width 499 height 46
click at [822, 479] on textarea "Good try, [PERSON_NAME]. You are more conscious with food choices 😃 No worries.…" at bounding box center [809, 490] width 499 height 46
type textarea "Good try, [PERSON_NAME]. You are more conscious with food choices 😃 No worries.…"
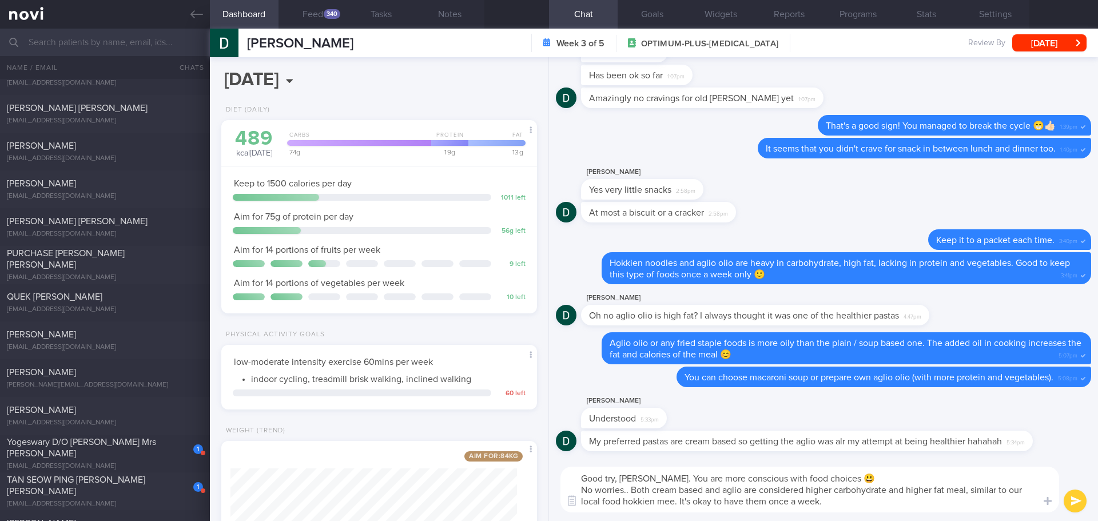
click at [1065, 500] on button "submit" at bounding box center [1075, 501] width 23 height 23
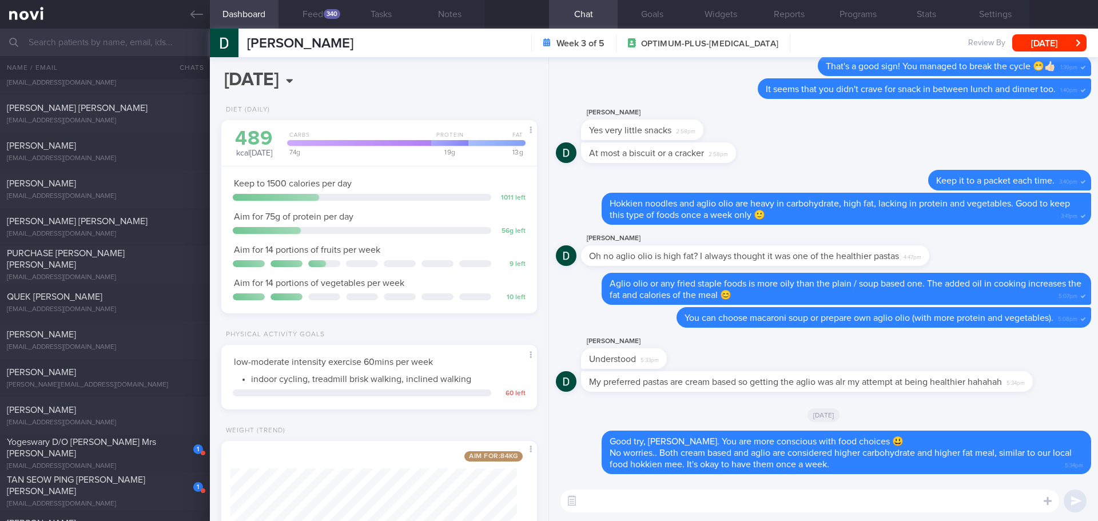
click at [836, 499] on textarea at bounding box center [809, 501] width 499 height 23
click at [834, 502] on textarea at bounding box center [809, 501] width 499 height 23
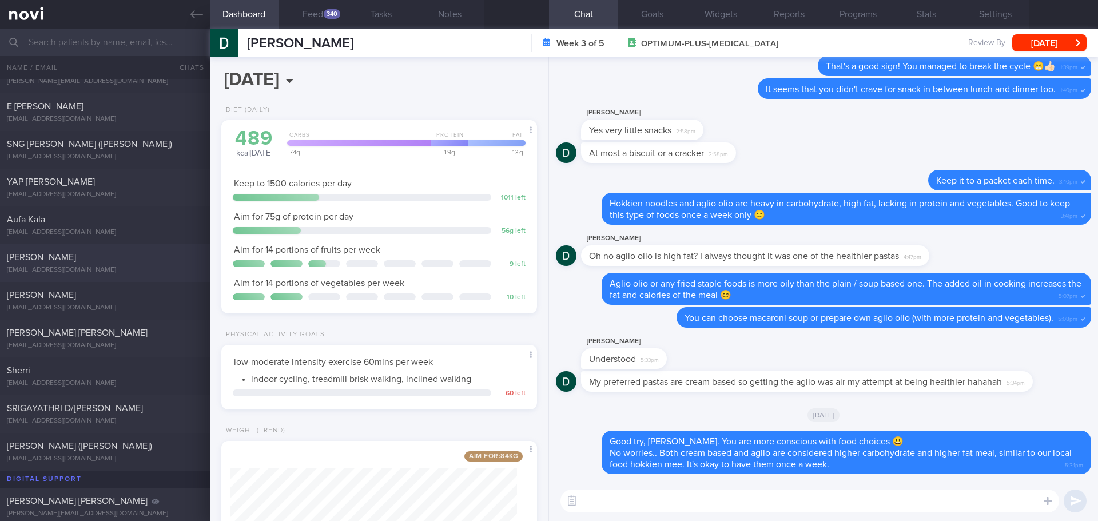
scroll to position [4003, 0]
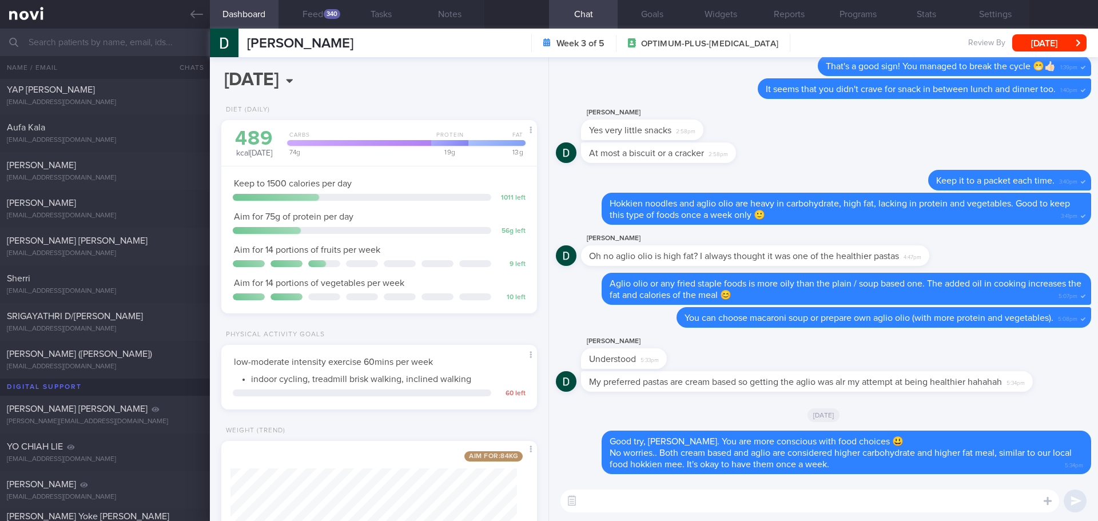
drag, startPoint x: 193, startPoint y: 11, endPoint x: 646, endPoint y: 62, distance: 456.4
click at [193, 11] on icon at bounding box center [196, 14] width 13 height 13
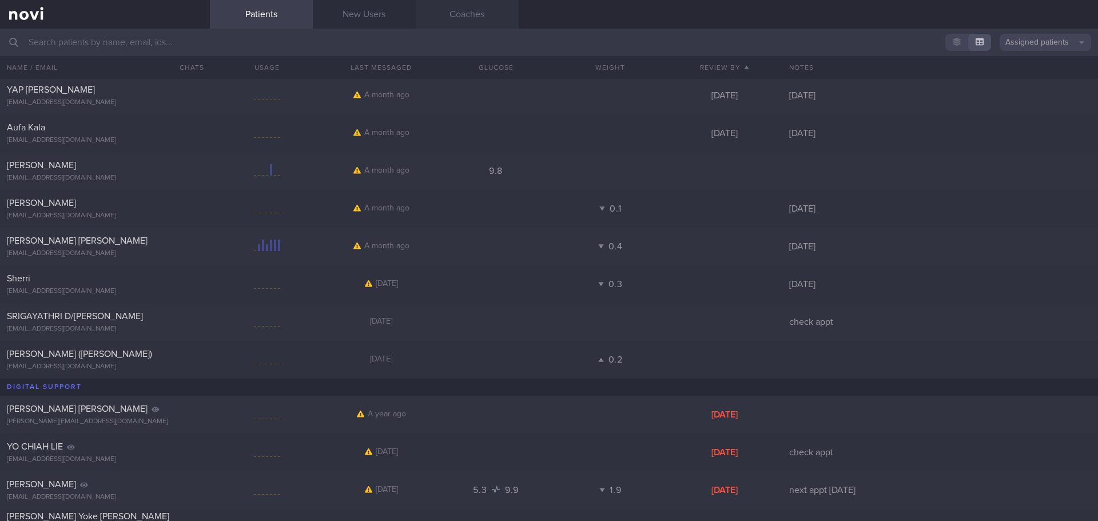
click at [483, 7] on link "Coaches" at bounding box center [467, 14] width 103 height 29
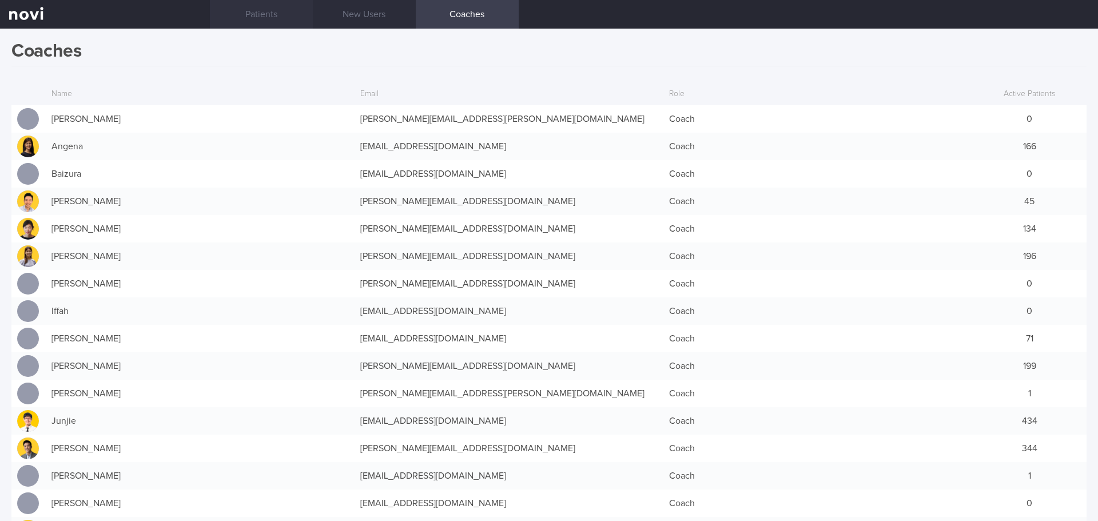
click at [258, 15] on link "Patients" at bounding box center [261, 14] width 103 height 29
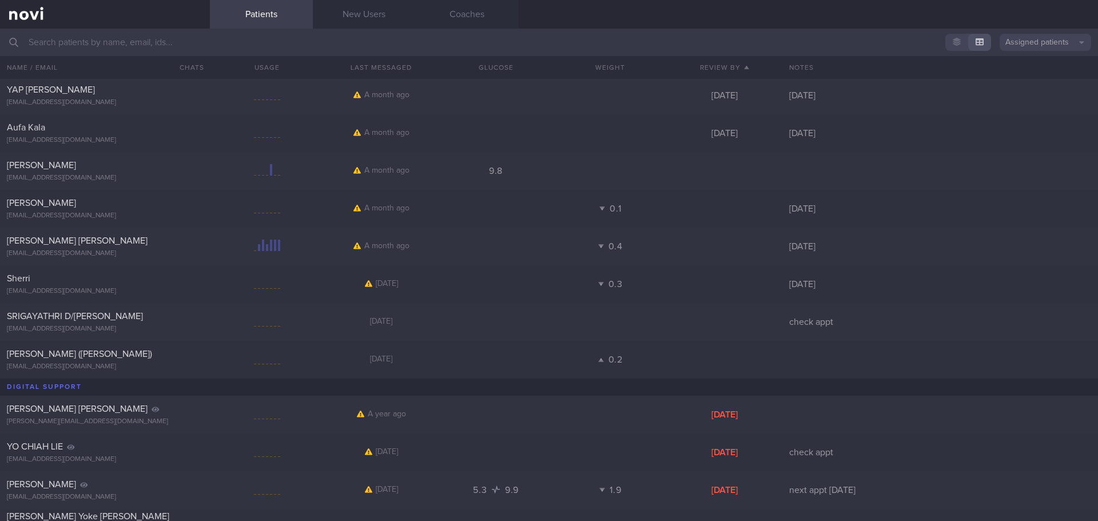
click at [258, 50] on input "text" at bounding box center [549, 42] width 1098 height 27
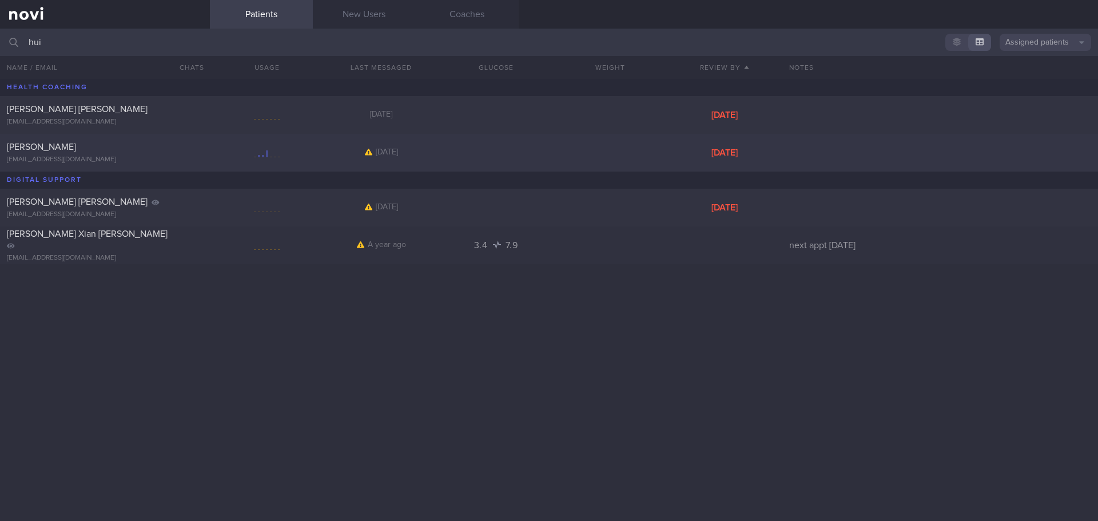
type input "hui"
click at [125, 148] on div "[PERSON_NAME]" at bounding box center [103, 146] width 193 height 11
select select "8"
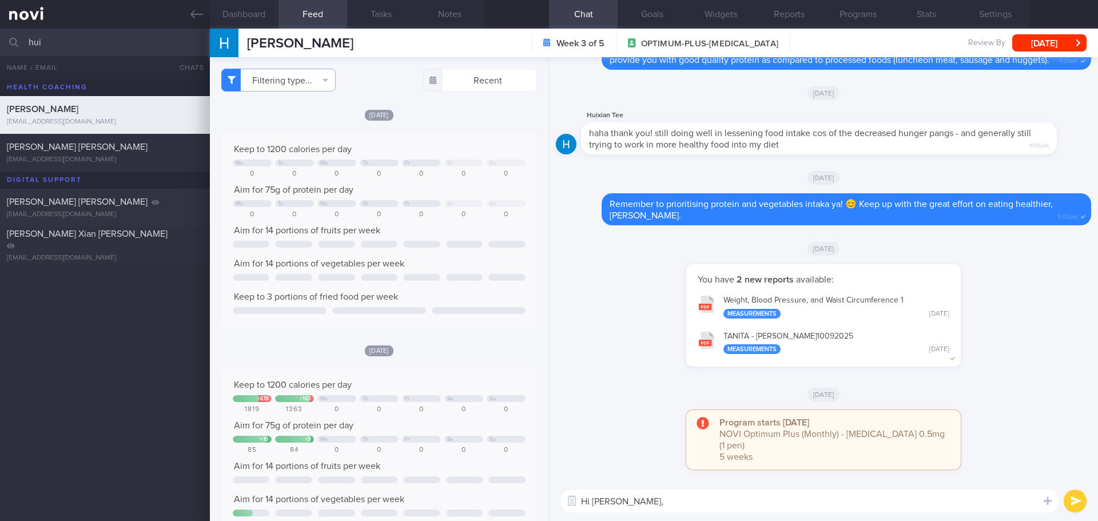
click at [667, 501] on textarea "Hi [PERSON_NAME]," at bounding box center [809, 501] width 499 height 23
type textarea "Hi [PERSON_NAME] here. How have you been coping with your meal plan over the pa…"
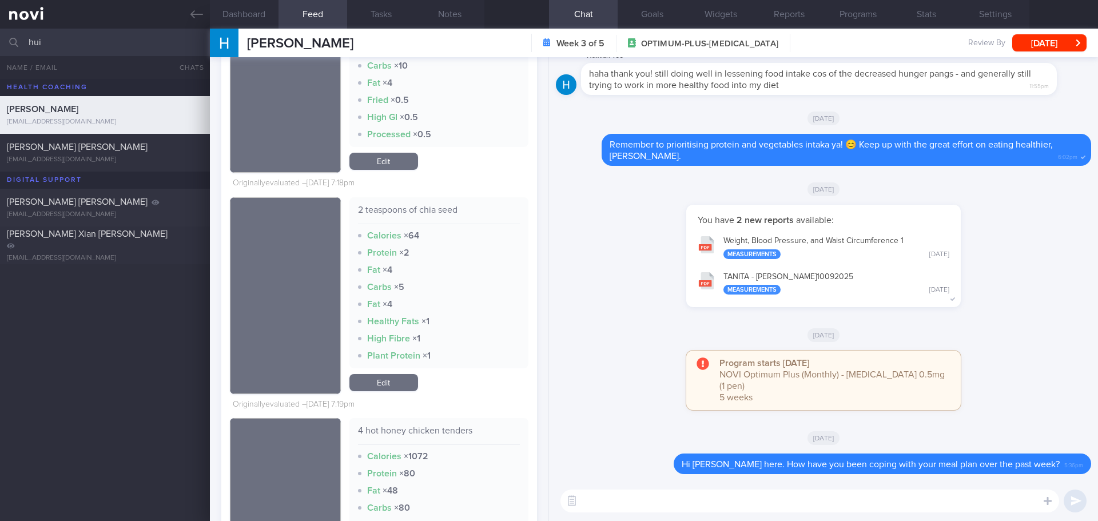
scroll to position [629, 0]
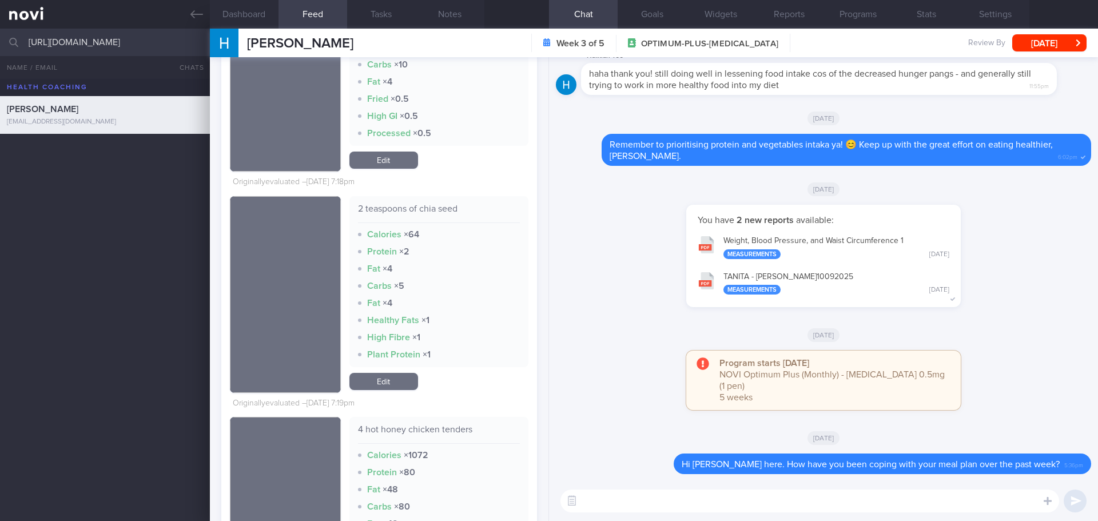
type input "hui"
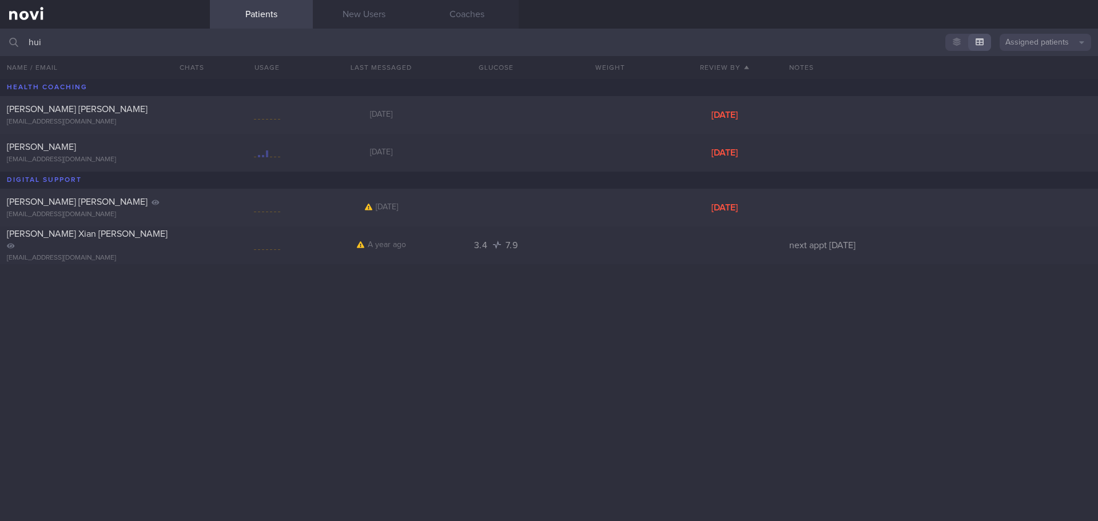
click at [296, 49] on input "hui" at bounding box center [549, 42] width 1098 height 27
drag, startPoint x: 62, startPoint y: 37, endPoint x: 1, endPoint y: 42, distance: 62.0
click at [1, 42] on input "hui" at bounding box center [549, 42] width 1098 height 27
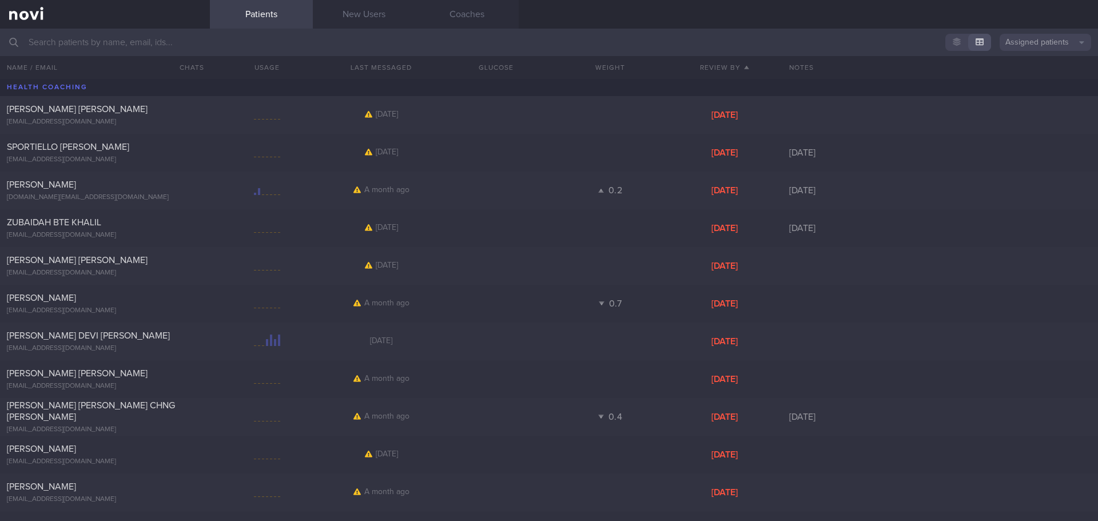
click at [949, 38] on button "button" at bounding box center [956, 42] width 23 height 17
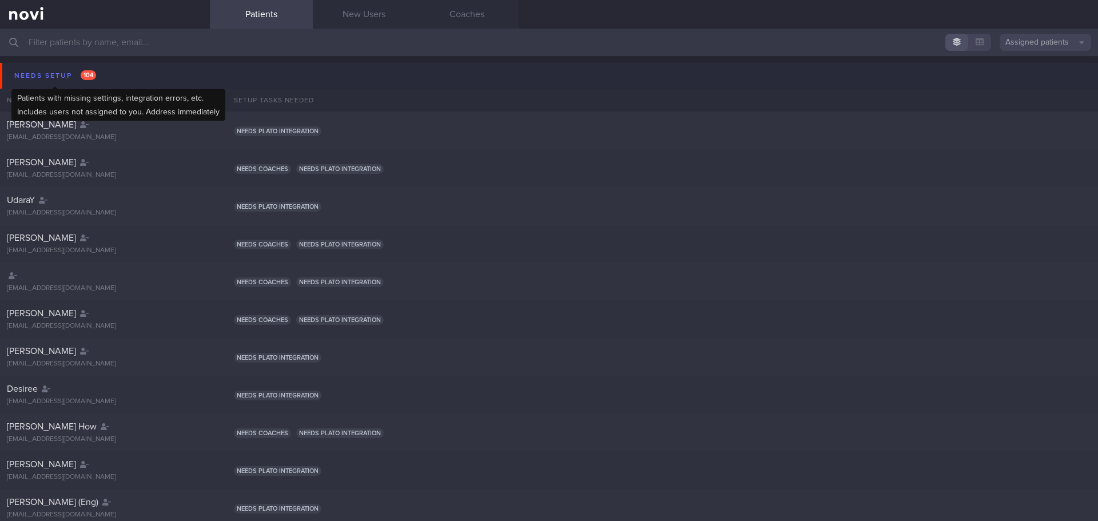
click at [74, 81] on div "Needs setup 104" at bounding box center [54, 75] width 87 height 15
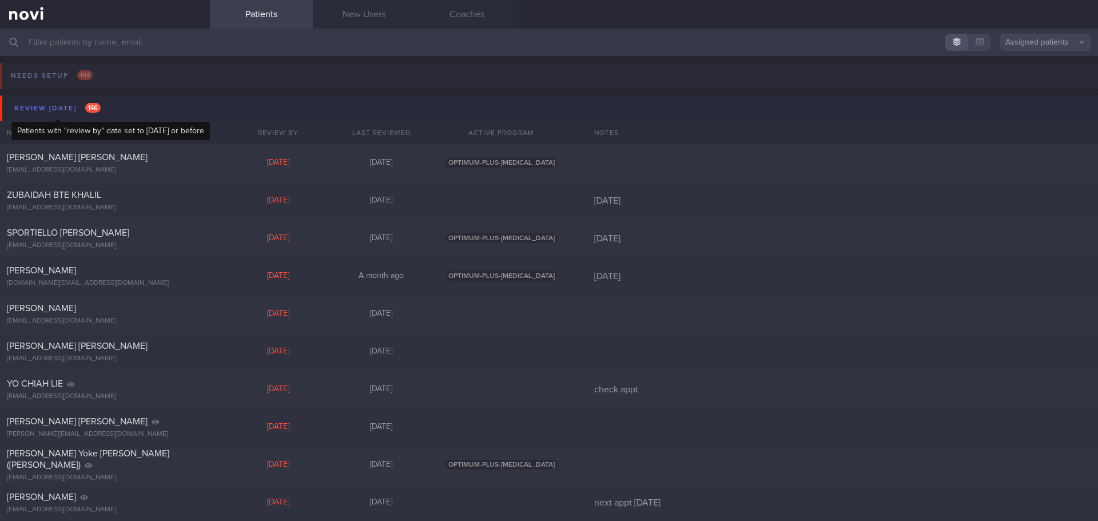
click at [72, 109] on div "Review [DATE] 146" at bounding box center [57, 108] width 92 height 15
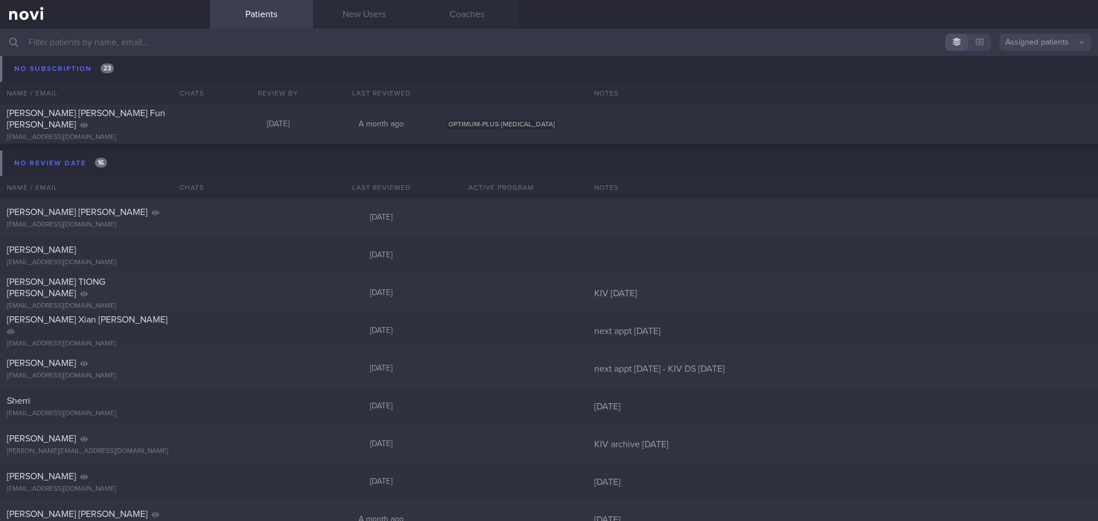
scroll to position [3249, 0]
